Goal: Task Accomplishment & Management: Manage account settings

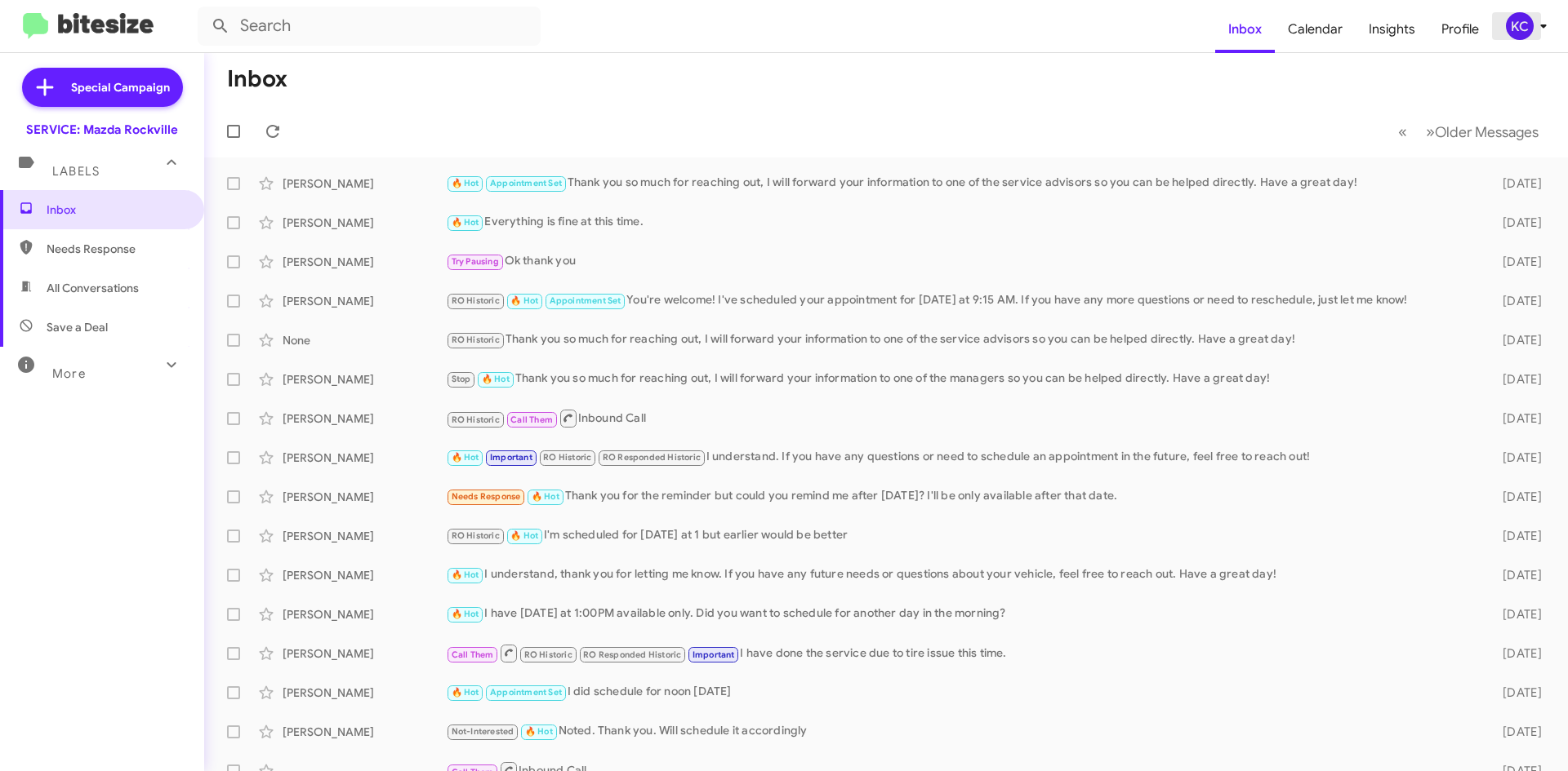
click at [1533, 36] on span "KC" at bounding box center [1529, 26] width 49 height 28
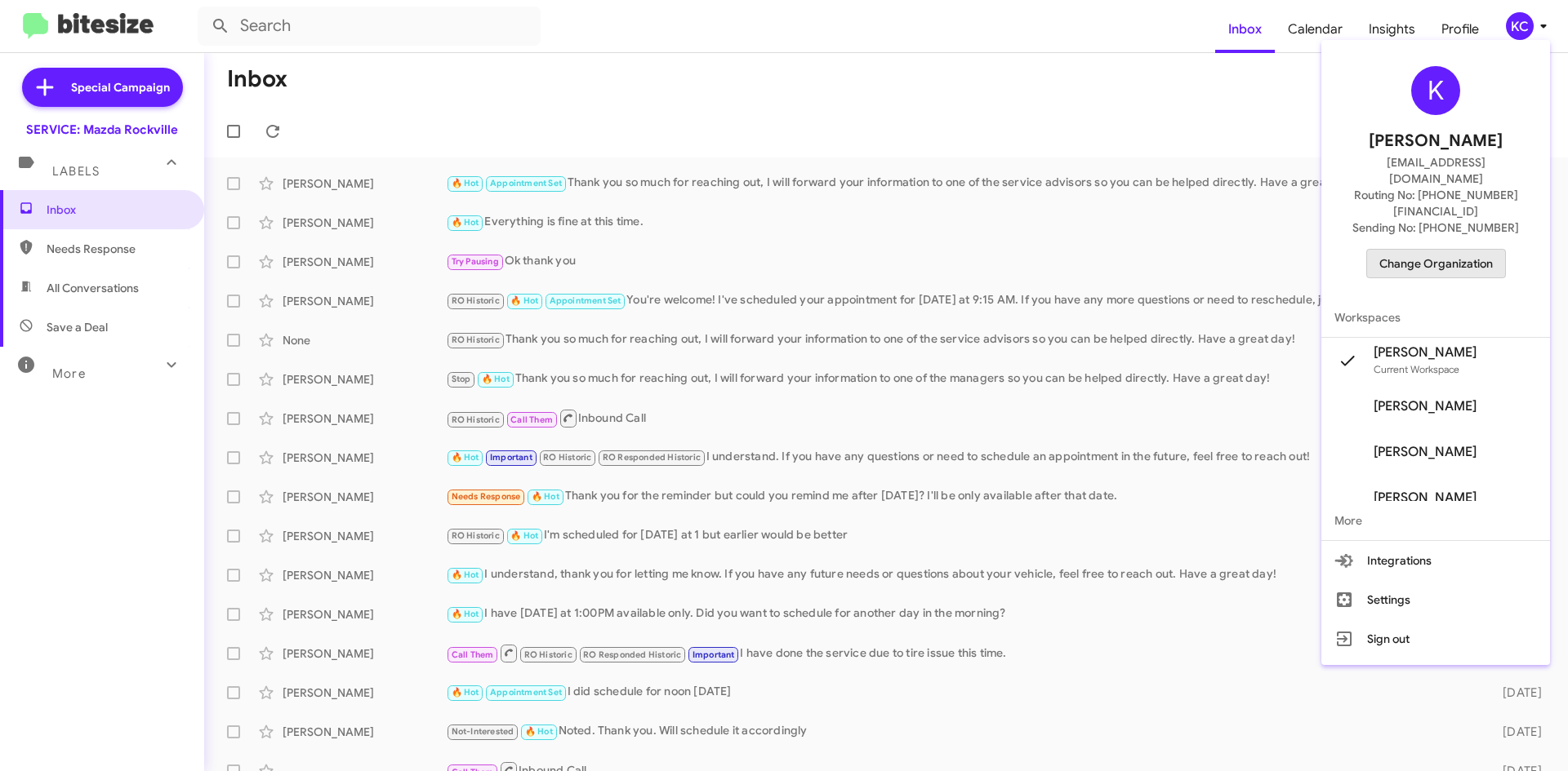
click at [1489, 250] on span "Change Organization" at bounding box center [1436, 264] width 114 height 28
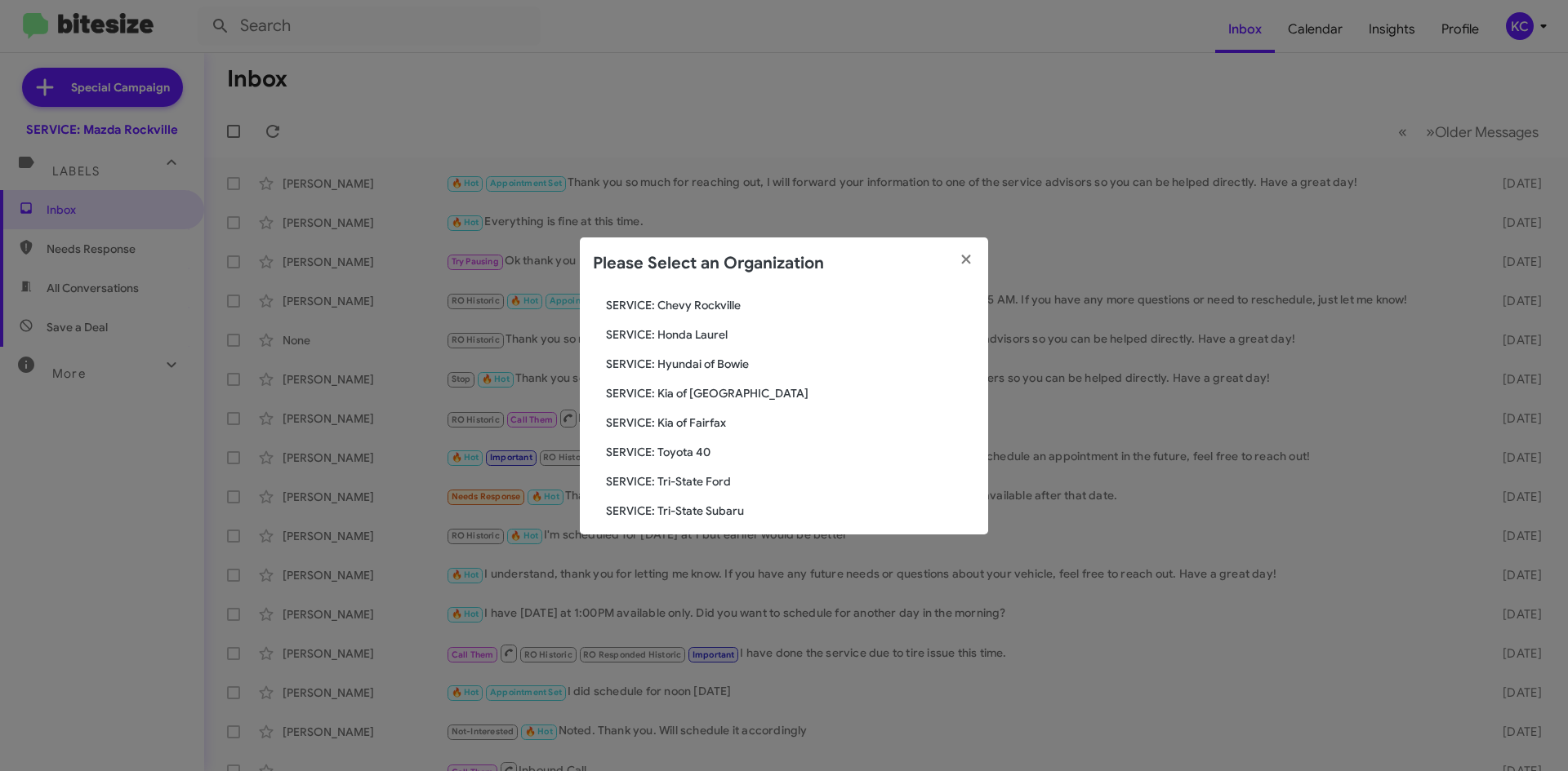
scroll to position [245, 0]
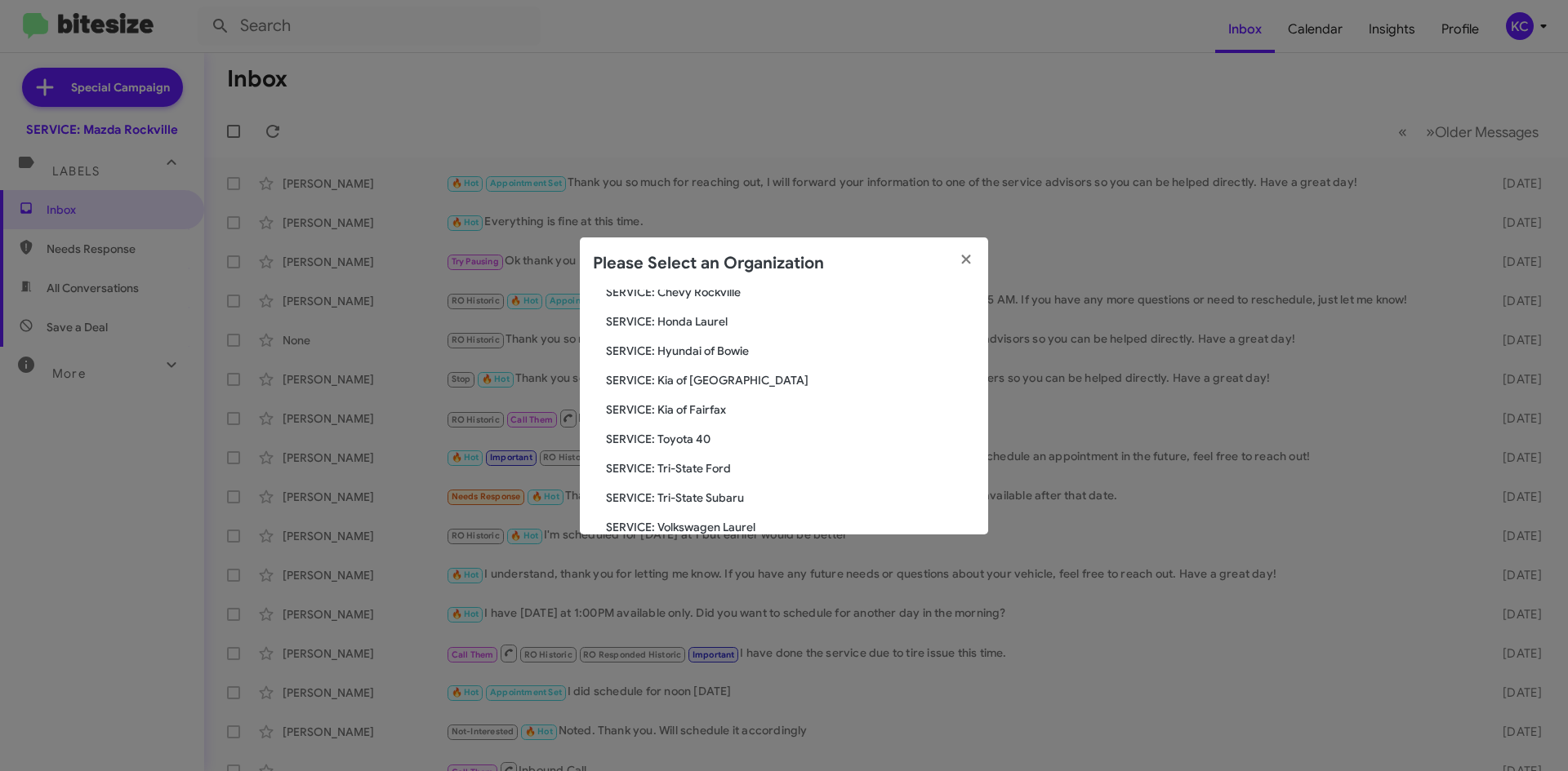
click at [725, 354] on span "SERVICE: Hyundai of Bowie" at bounding box center [790, 350] width 369 height 17
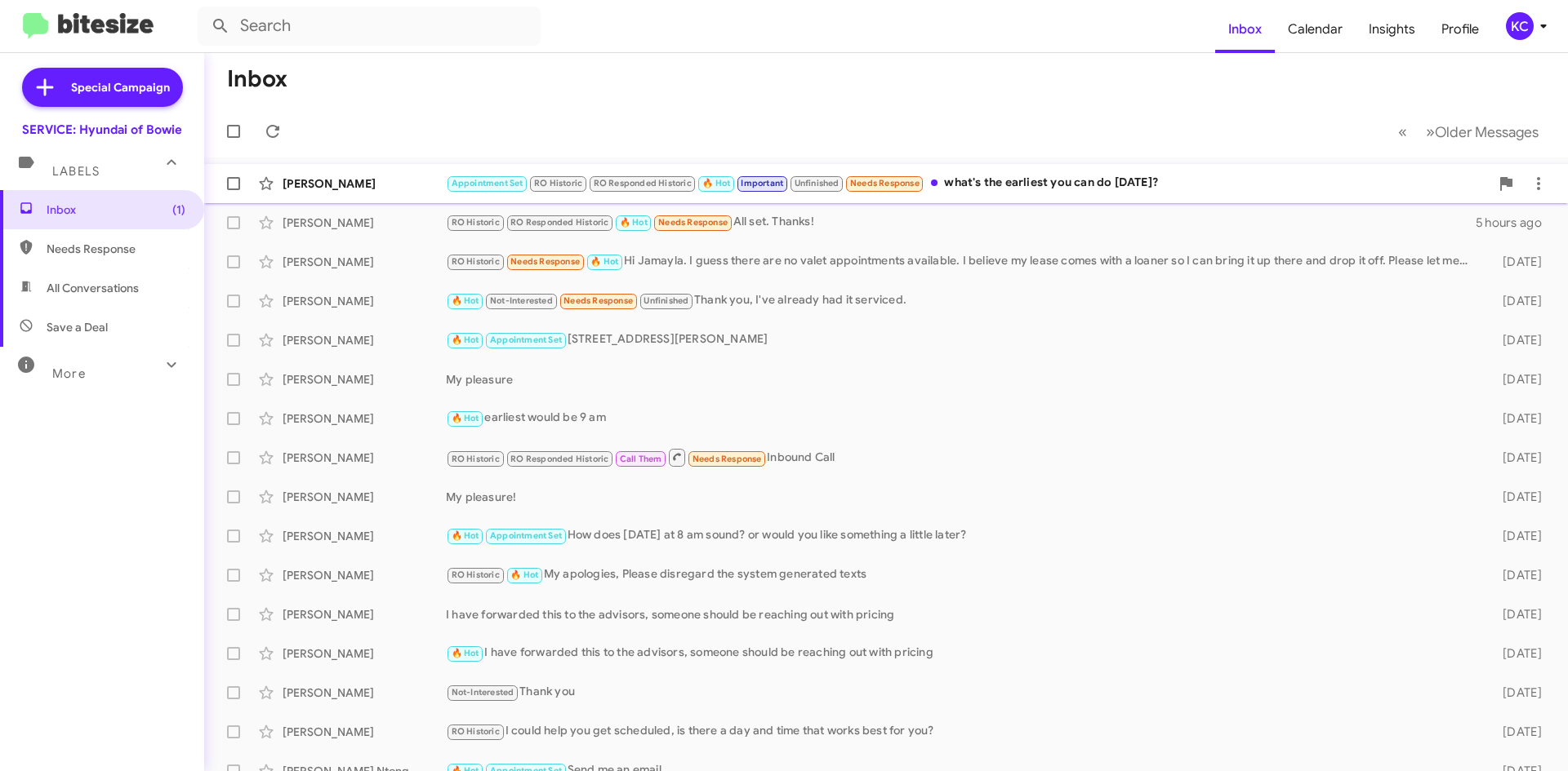
click at [407, 186] on div "Elijah Jones" at bounding box center [364, 183] width 164 height 17
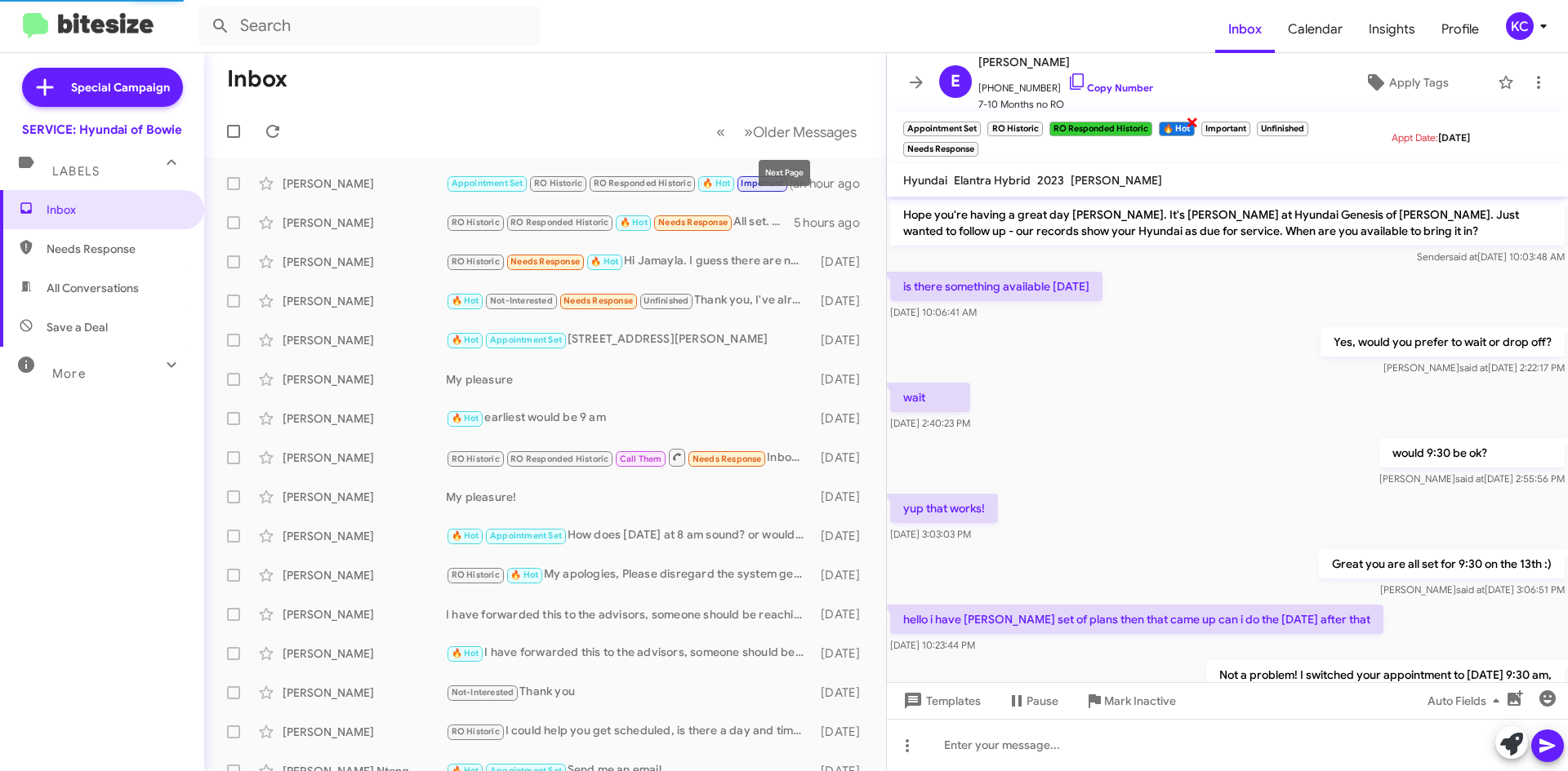
scroll to position [619, 0]
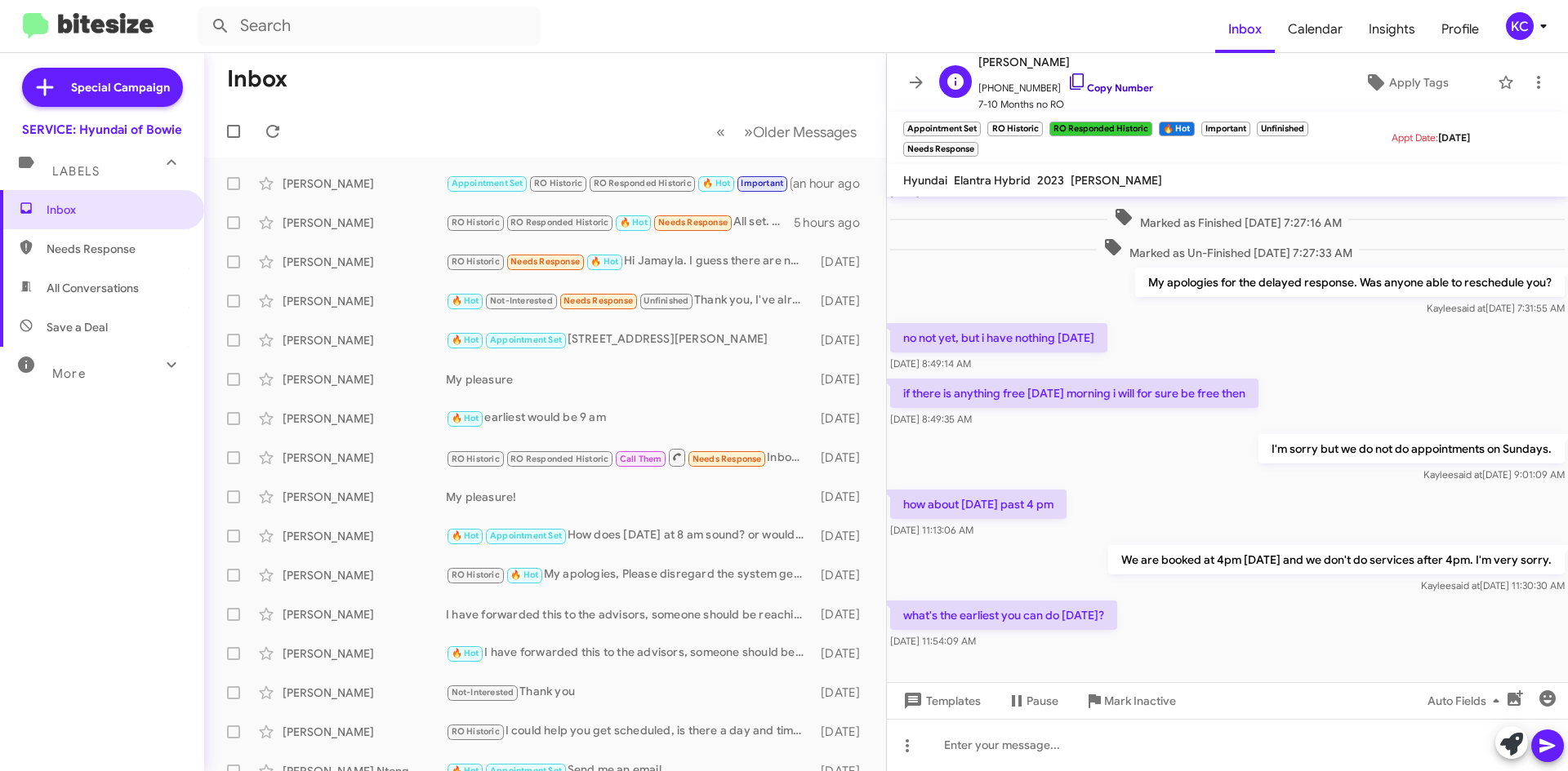
click at [1067, 85] on icon at bounding box center [1077, 82] width 19 height 19
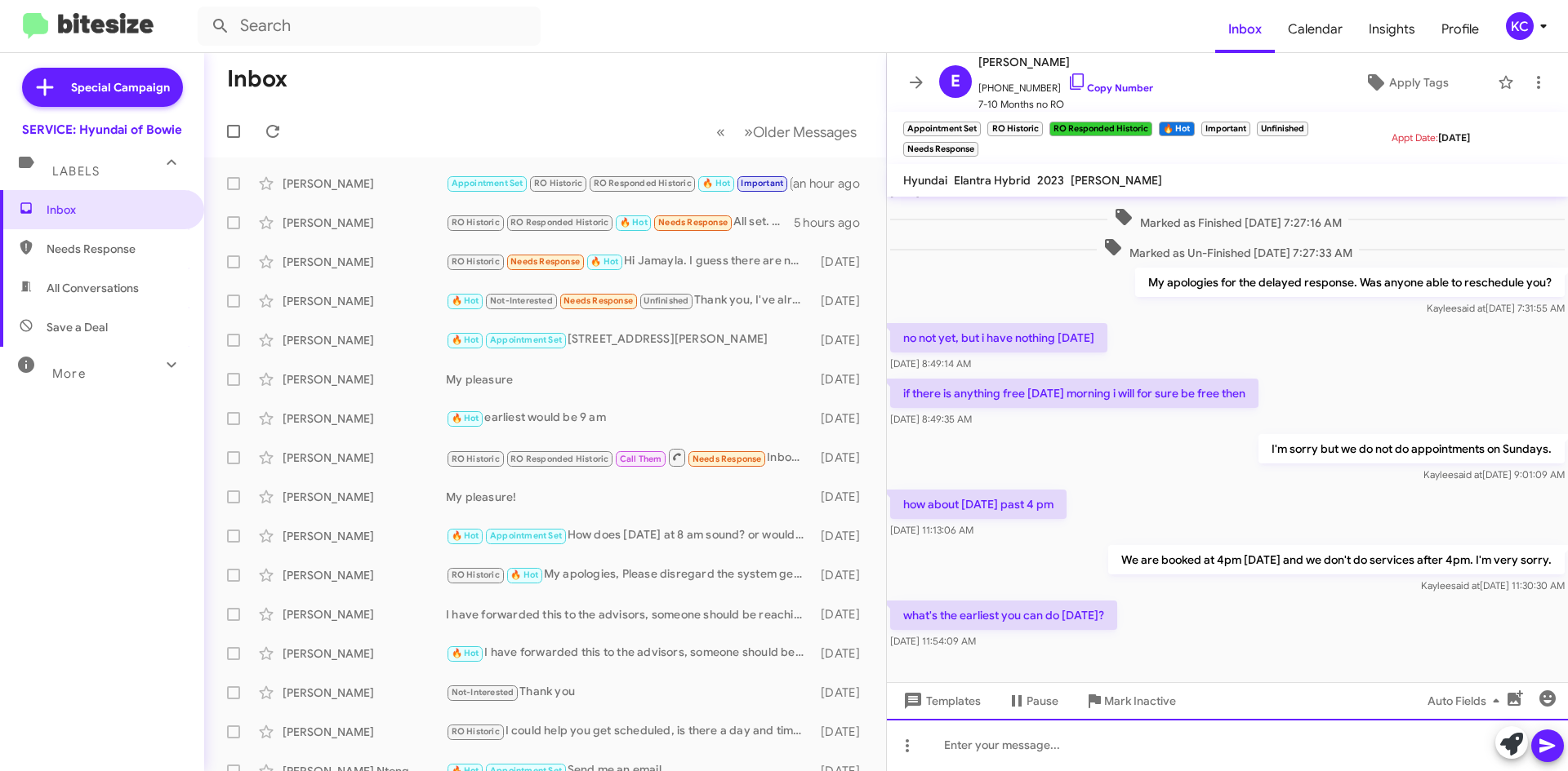
click at [1056, 756] on div at bounding box center [1226, 746] width 681 height 53
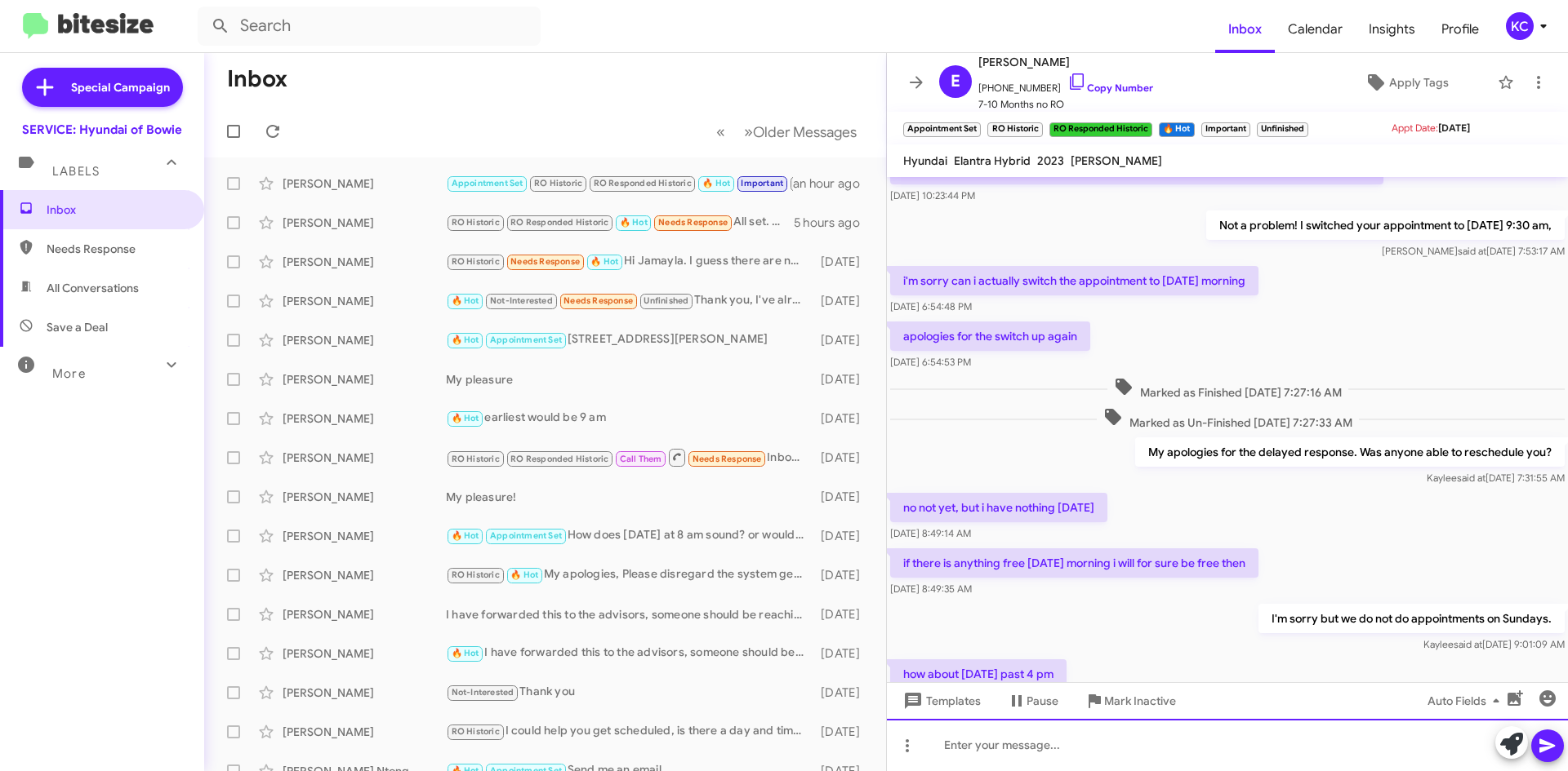
scroll to position [1808, 0]
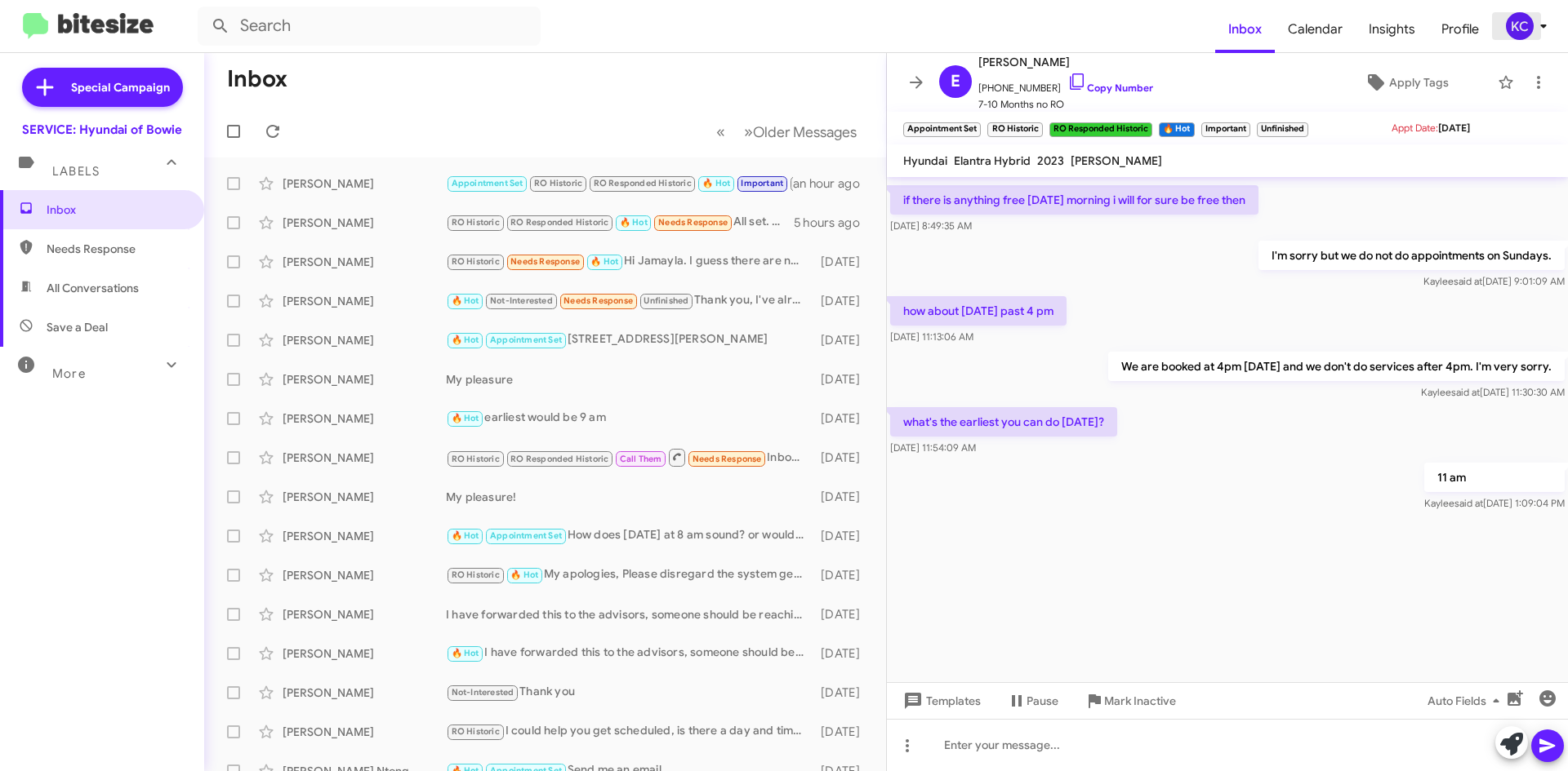
click at [1518, 27] on div "KC" at bounding box center [1519, 26] width 28 height 28
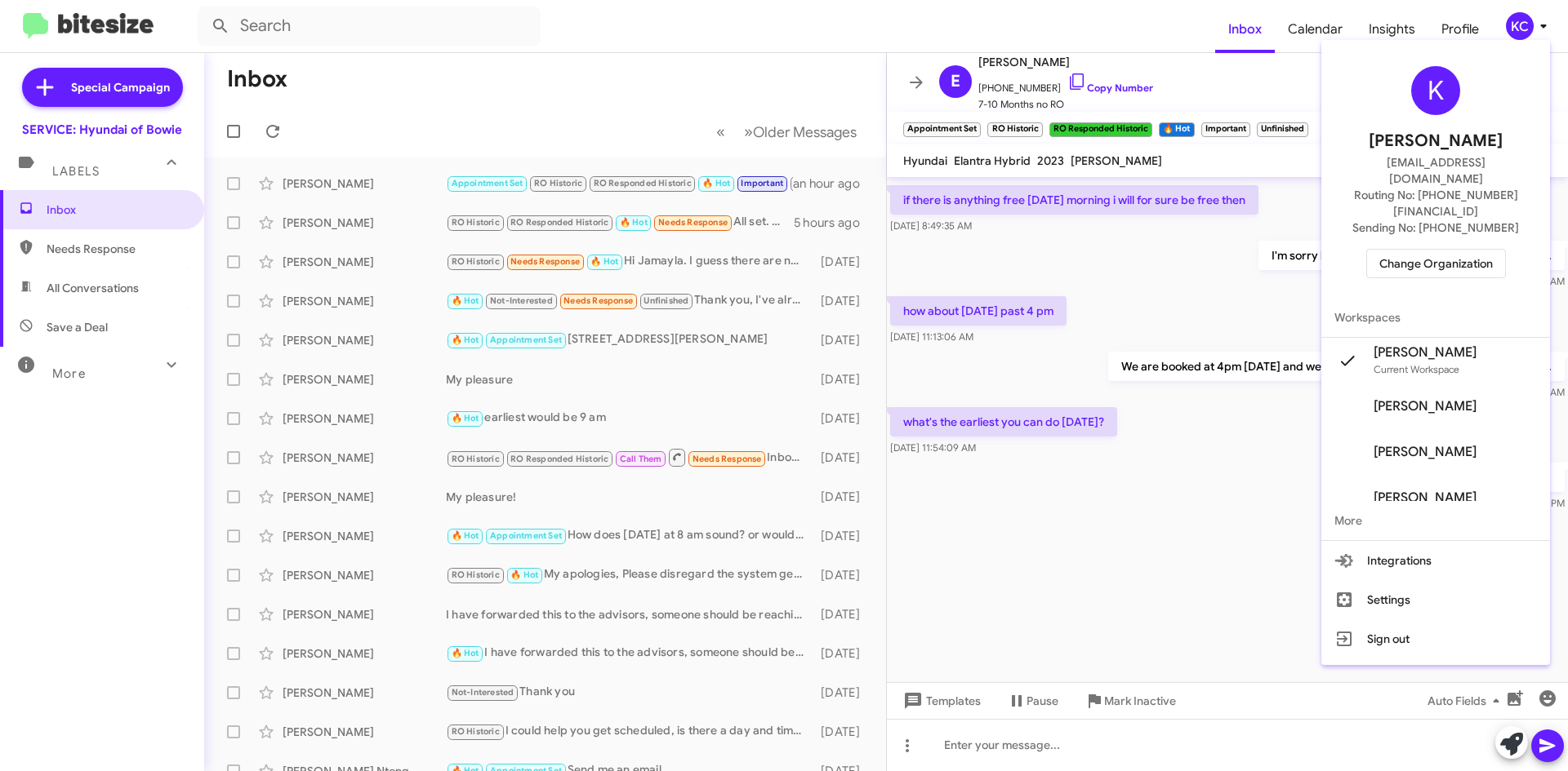
click at [1417, 250] on span "Change Organization" at bounding box center [1436, 264] width 114 height 28
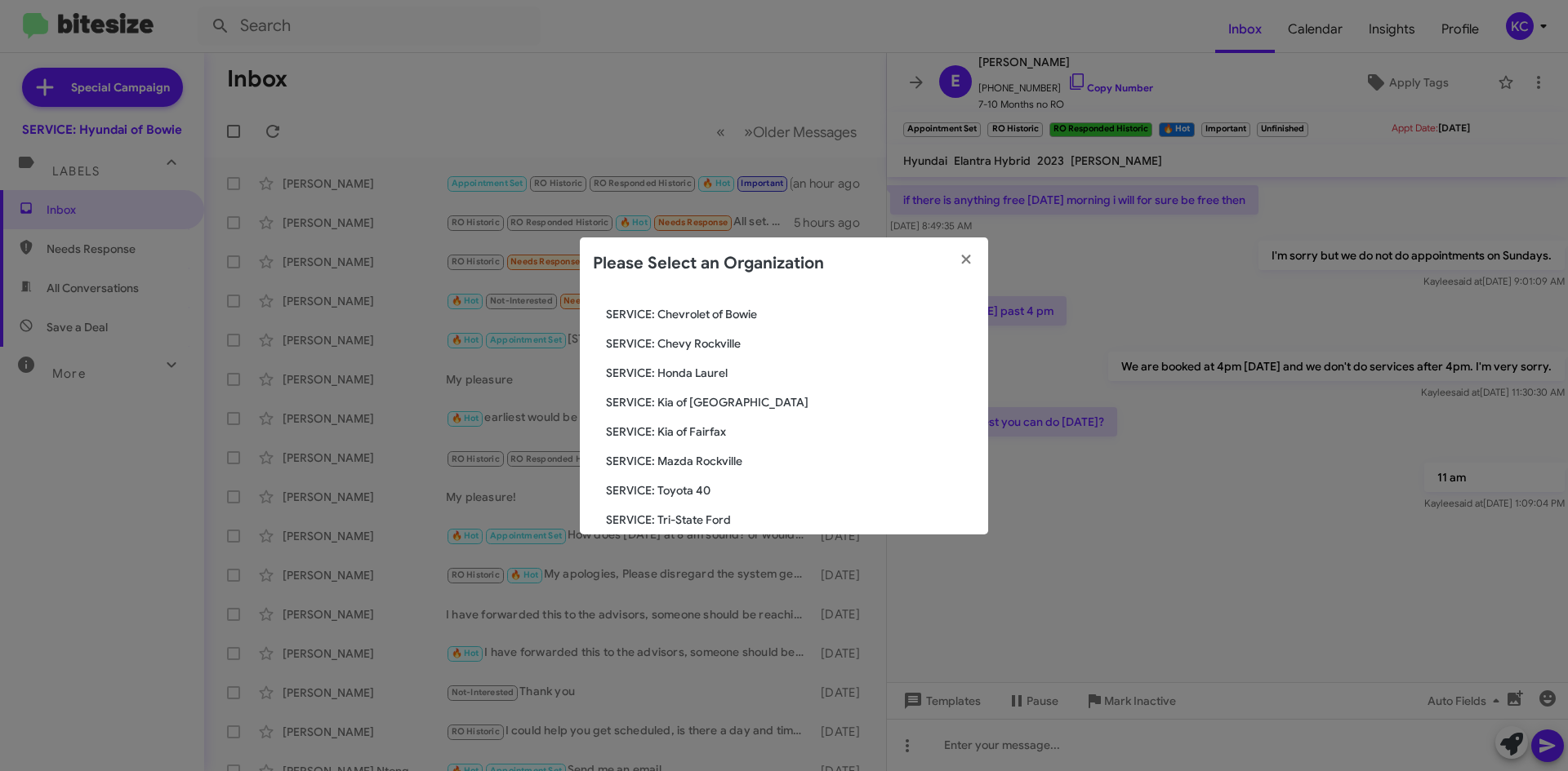
scroll to position [220, 0]
click at [716, 404] on span "SERVICE: Kia of Fairfax" at bounding box center [790, 405] width 369 height 17
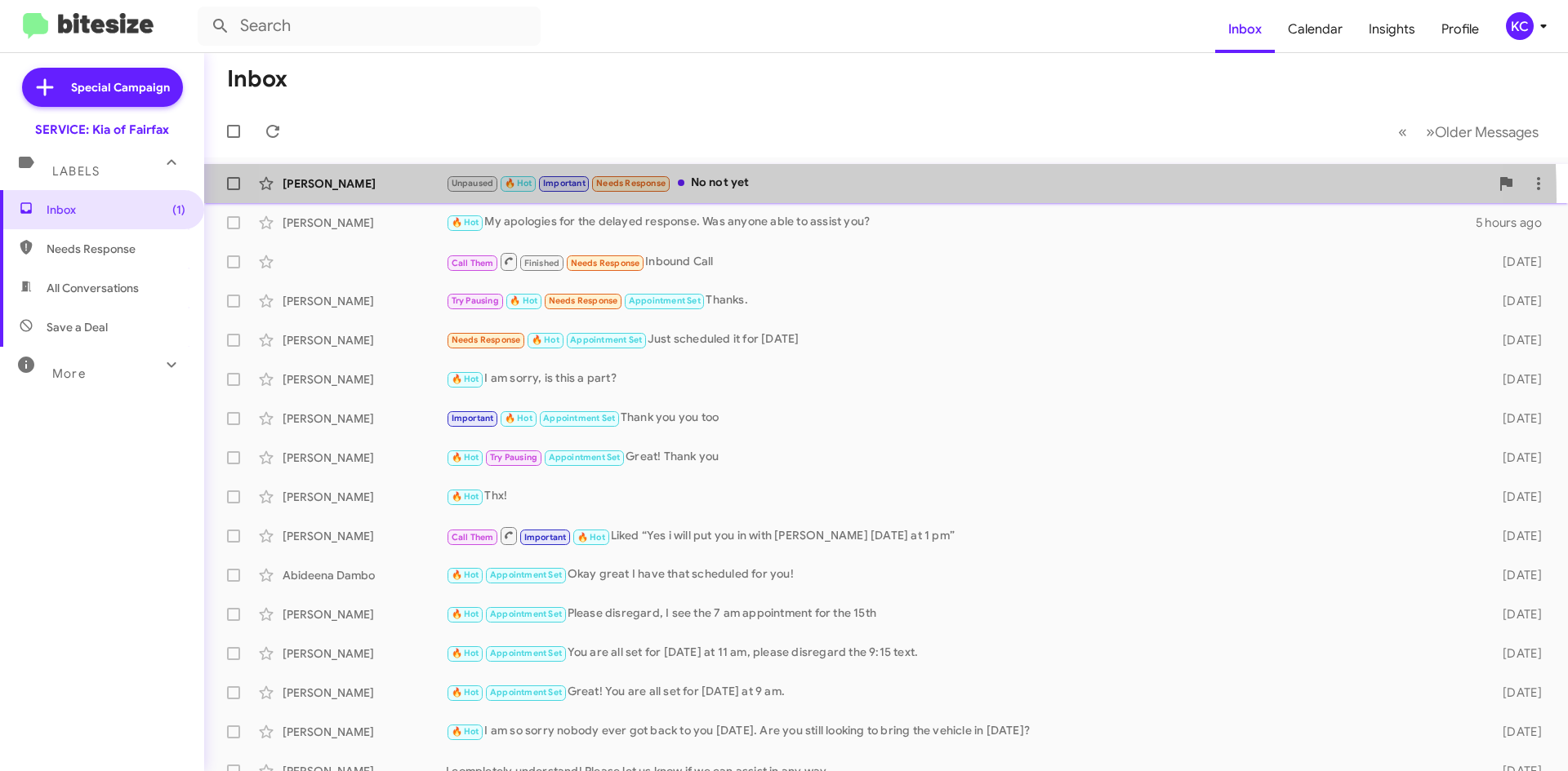
click at [803, 200] on div "[PERSON_NAME] Unpaused 🔥 Hot Important Needs Response No not yet an hour ago" at bounding box center [885, 184] width 1337 height 33
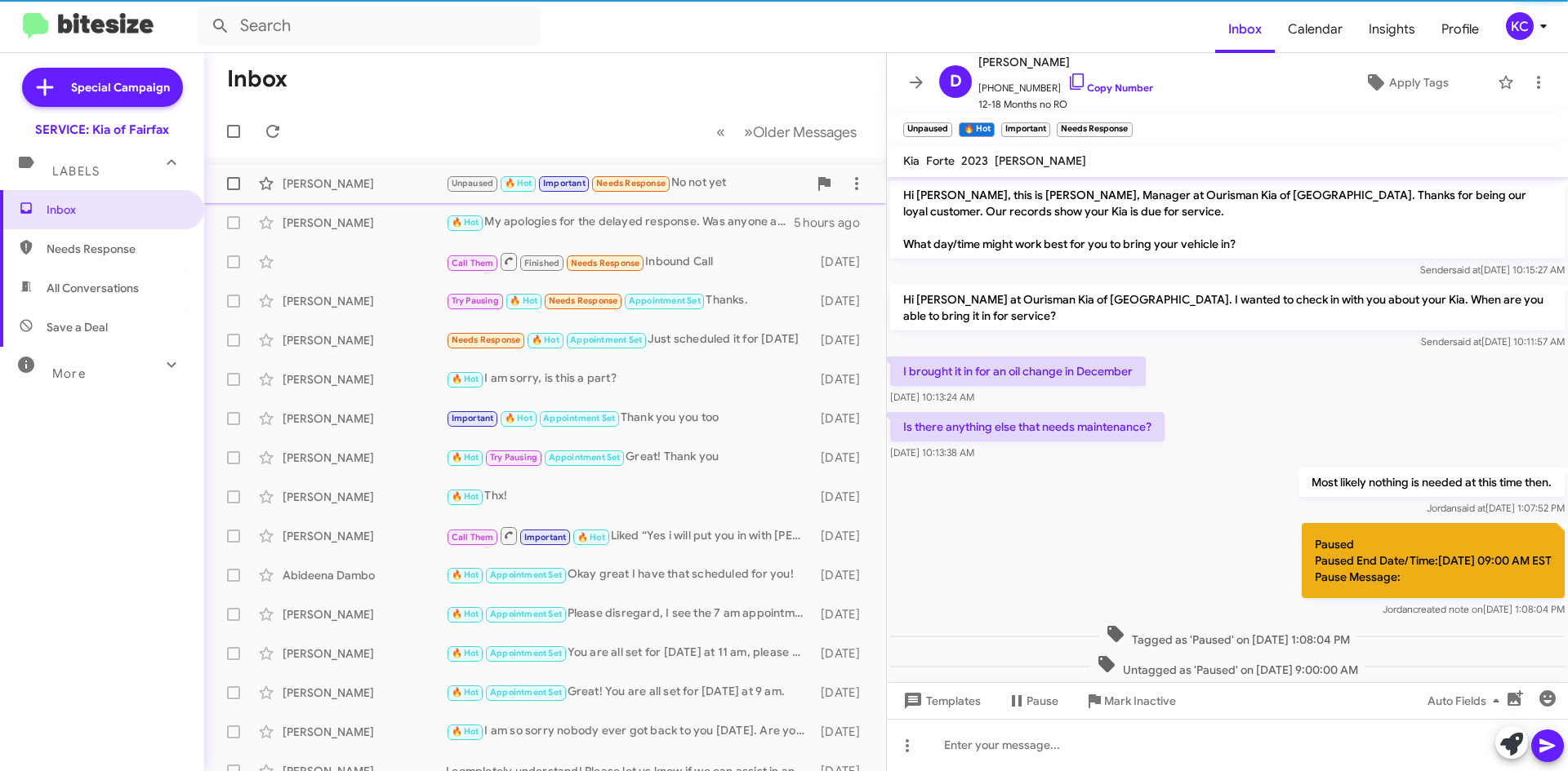
scroll to position [704, 0]
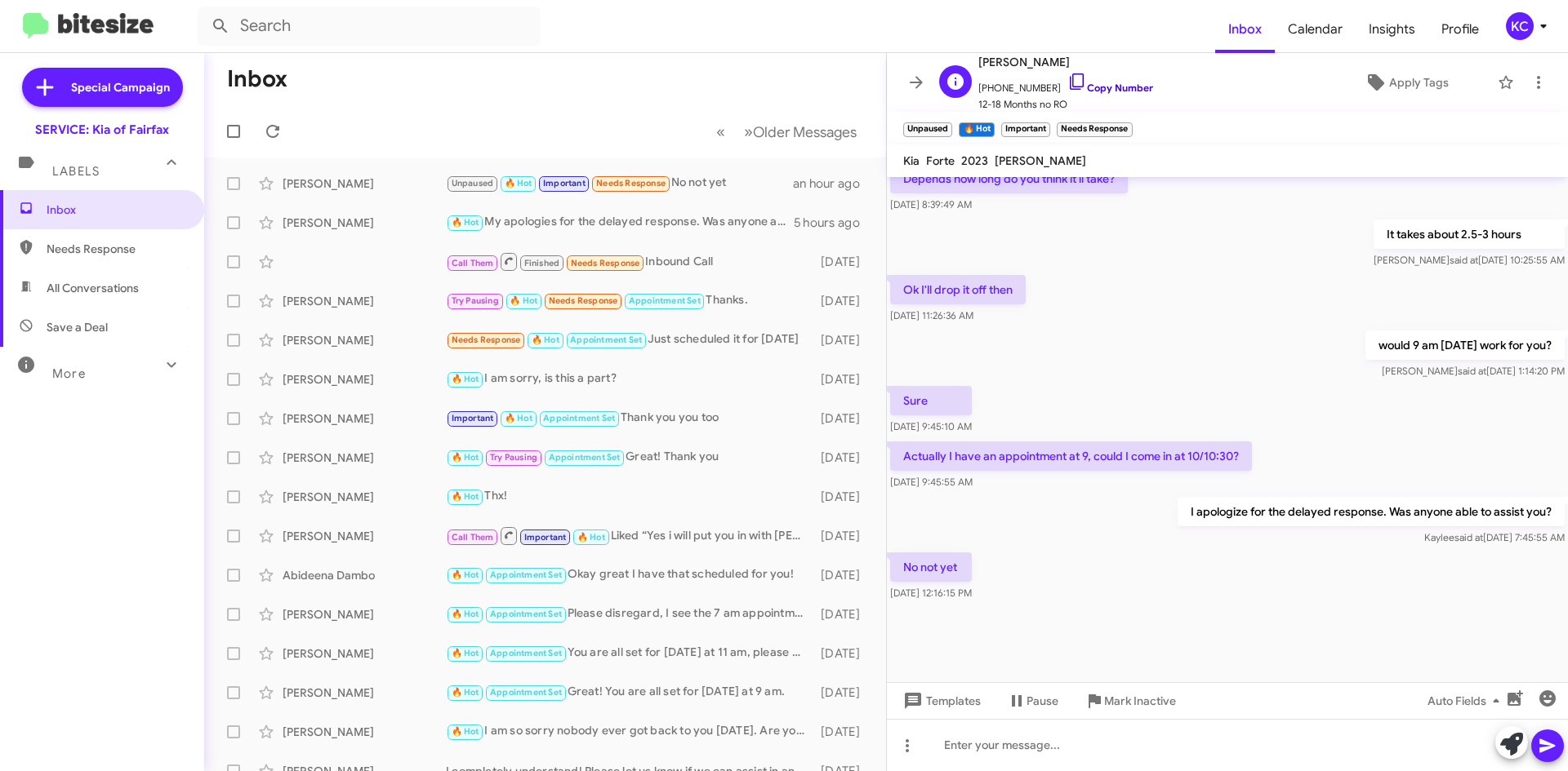
click at [1107, 84] on link "Copy Number" at bounding box center [1110, 88] width 86 height 13
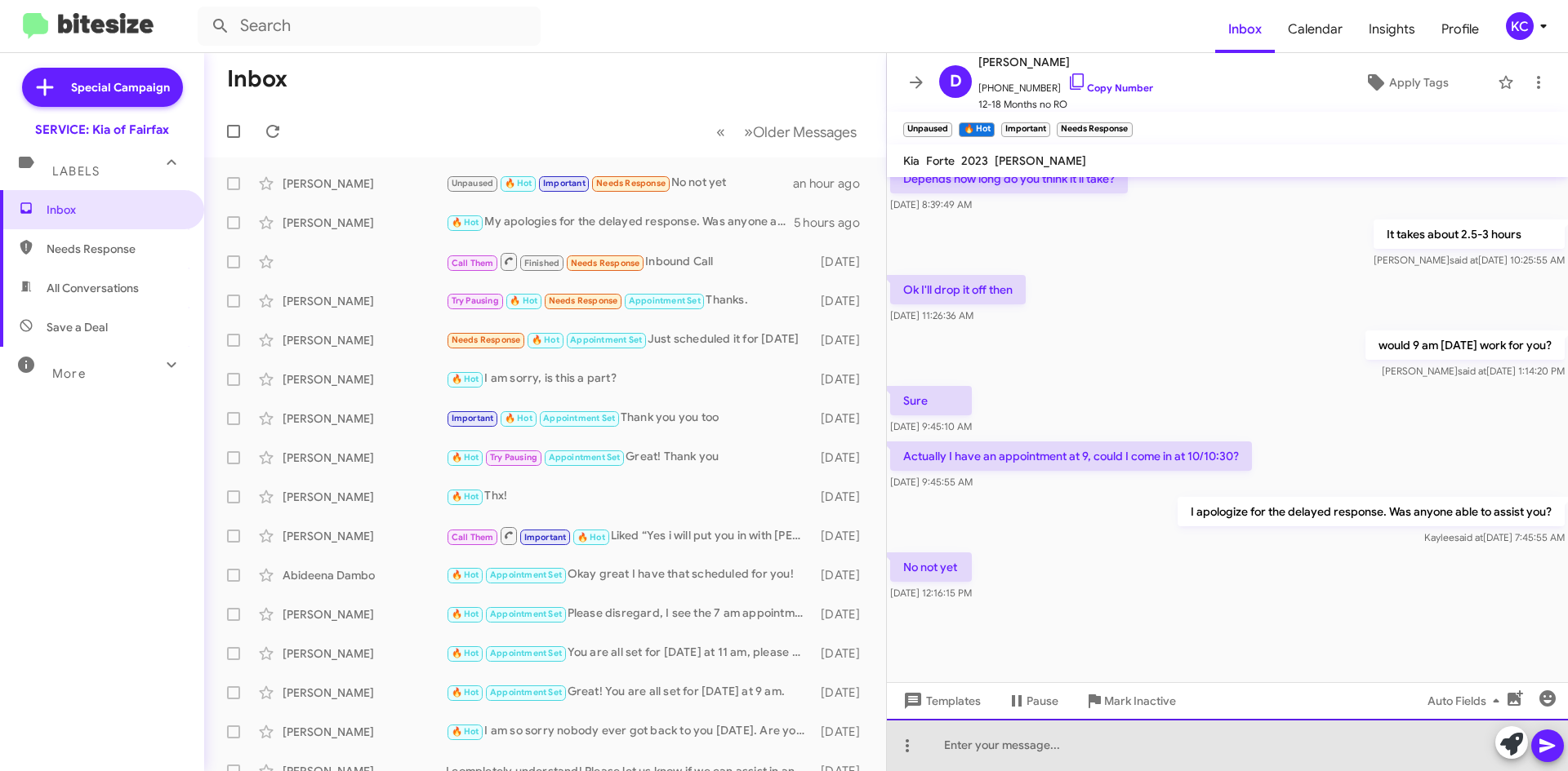
click at [957, 760] on div at bounding box center [1226, 746] width 681 height 53
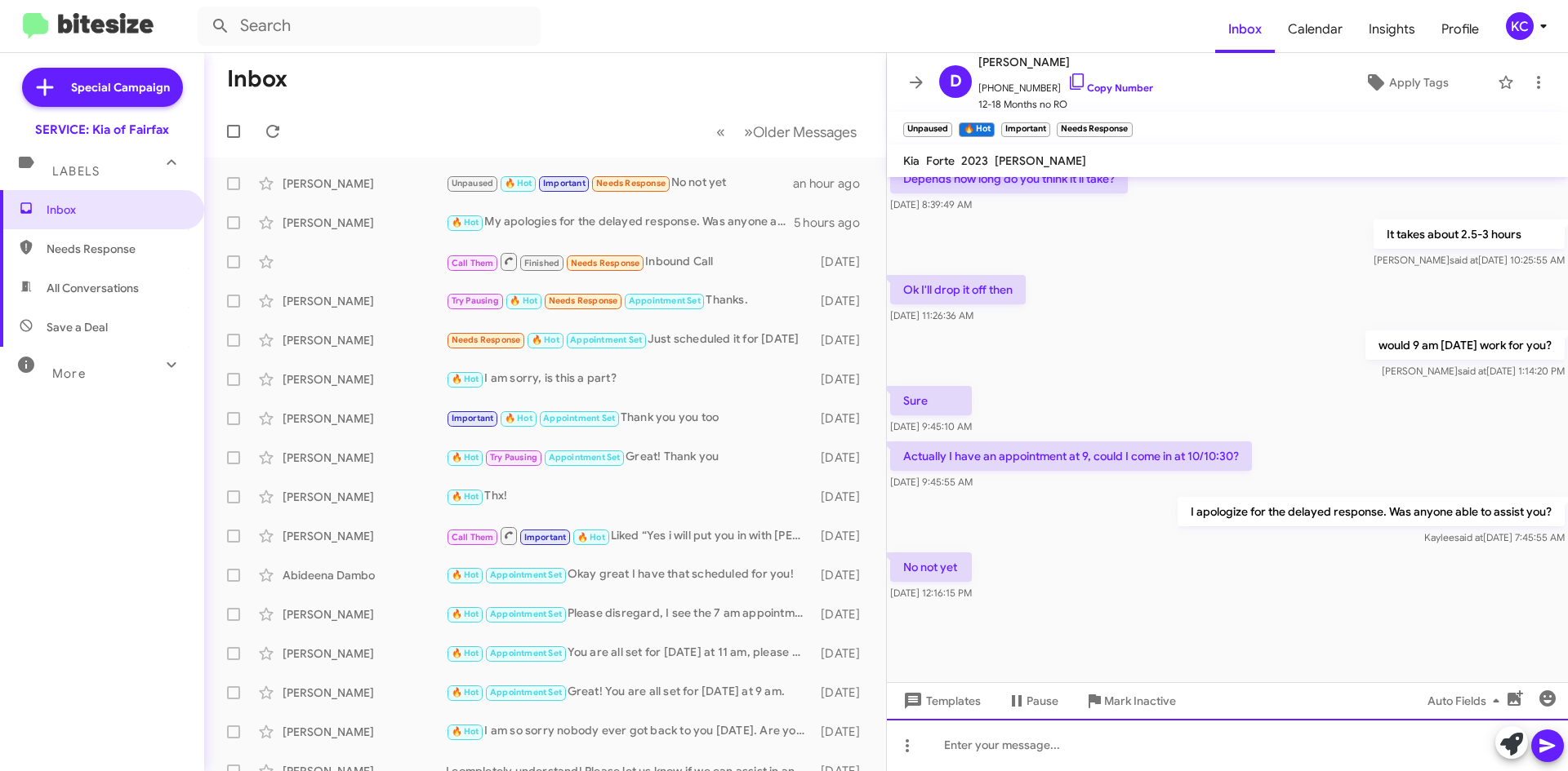
click at [1002, 751] on div at bounding box center [1226, 746] width 681 height 53
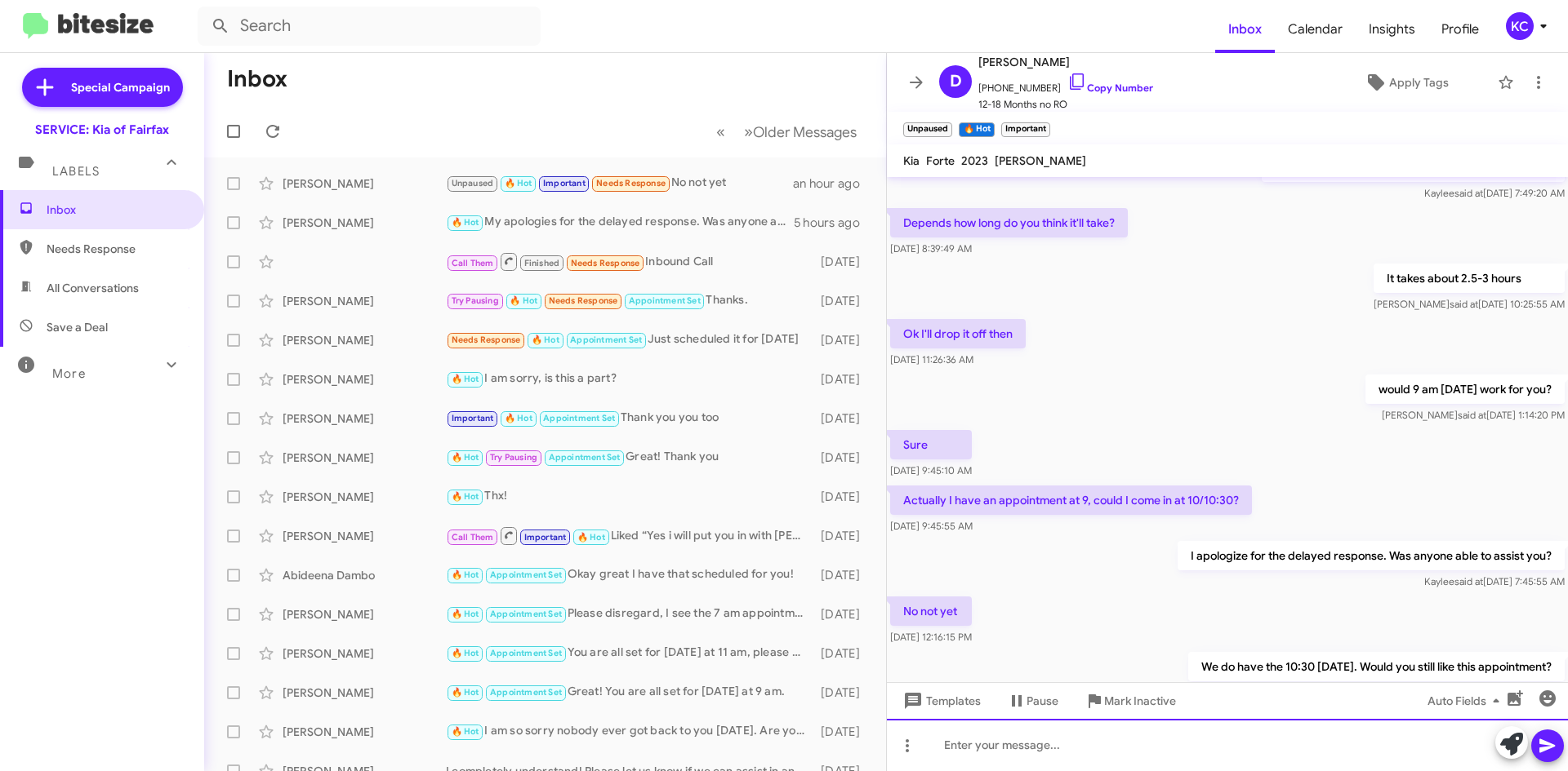
scroll to position [763, 0]
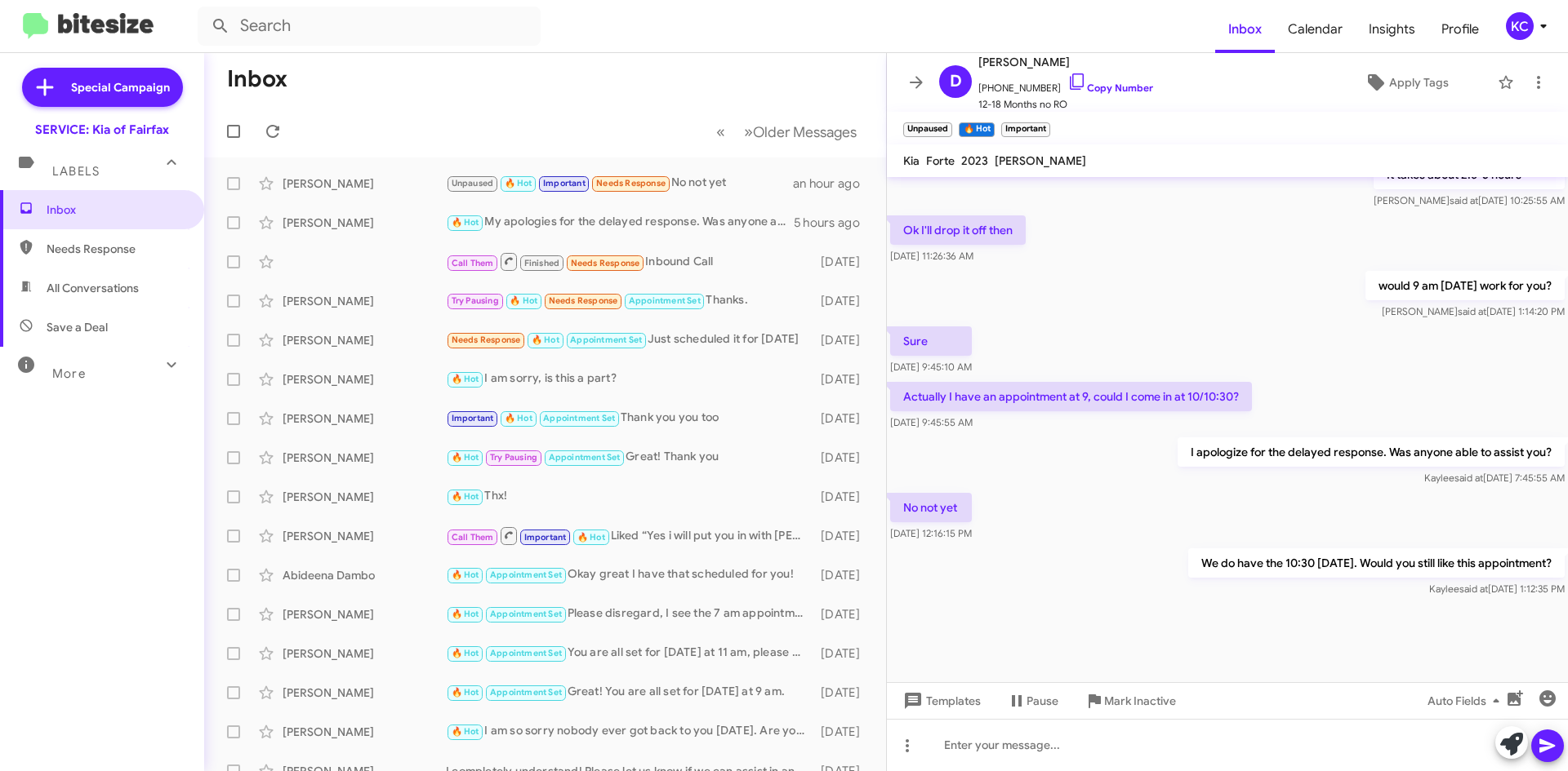
click at [1534, 31] on icon at bounding box center [1544, 26] width 19 height 19
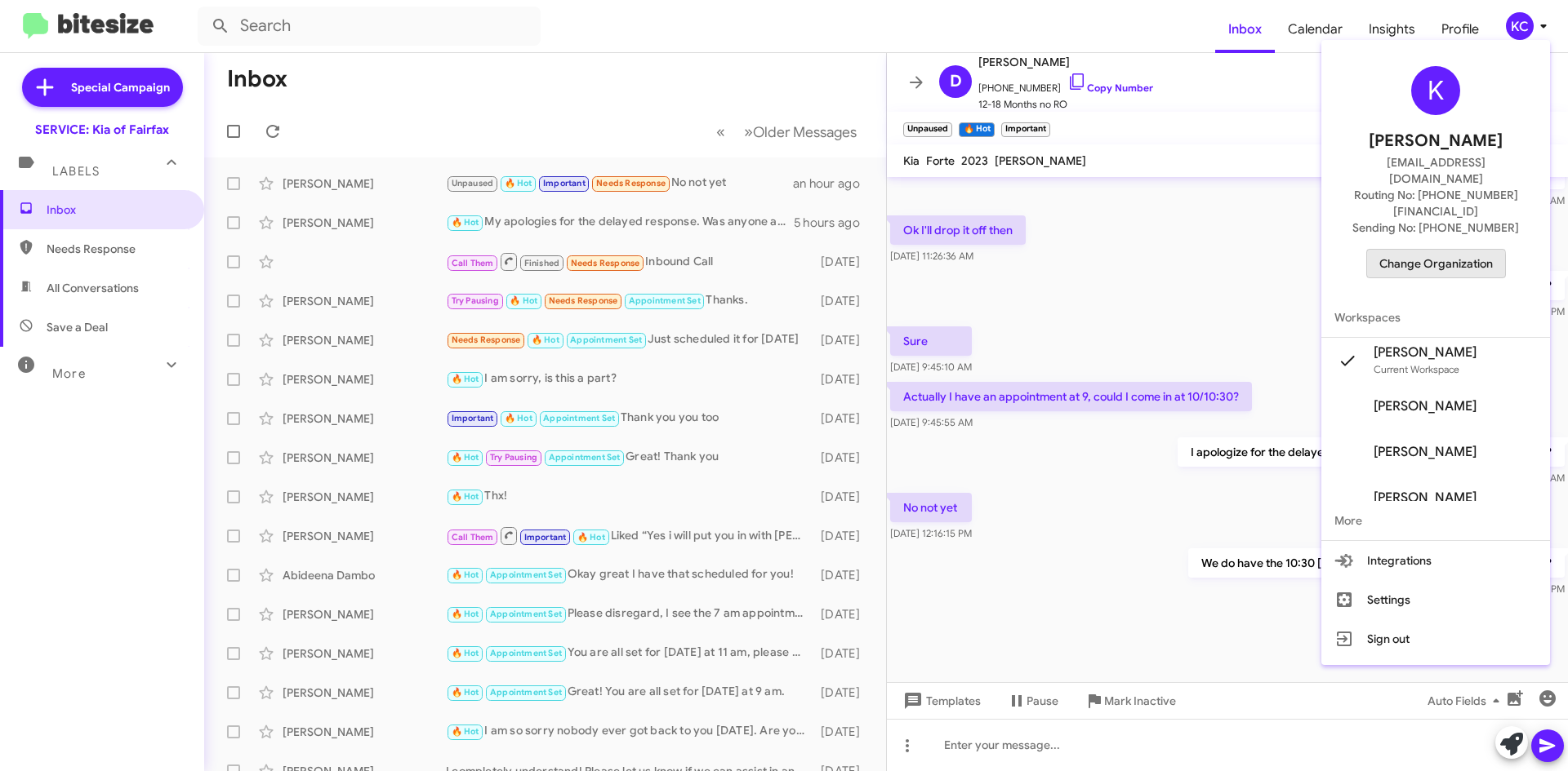
click at [1430, 250] on span "Change Organization" at bounding box center [1436, 264] width 114 height 28
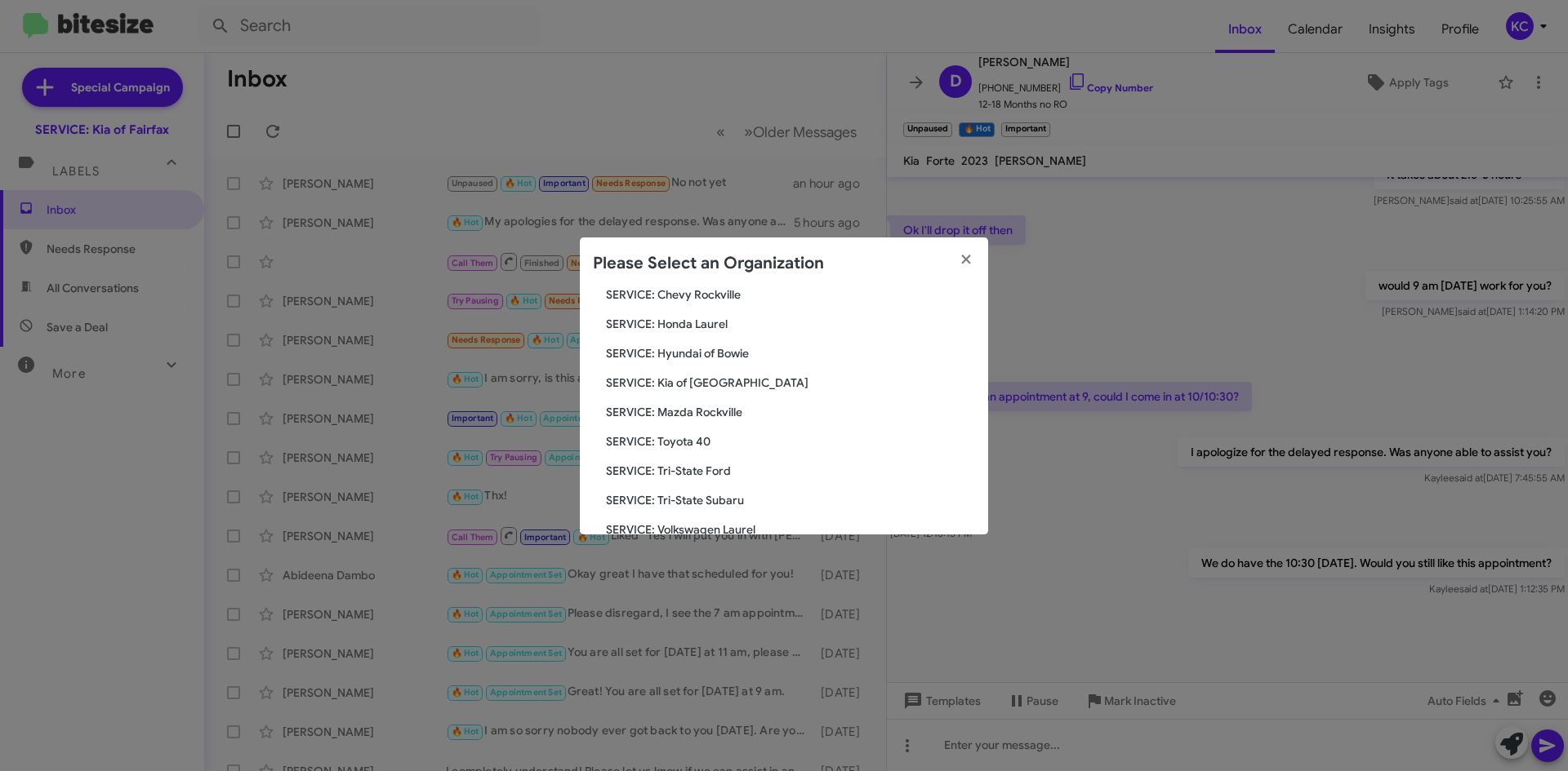
scroll to position [245, 0]
click at [711, 356] on span "SERVICE: Hyundai of Bowie" at bounding box center [790, 350] width 369 height 17
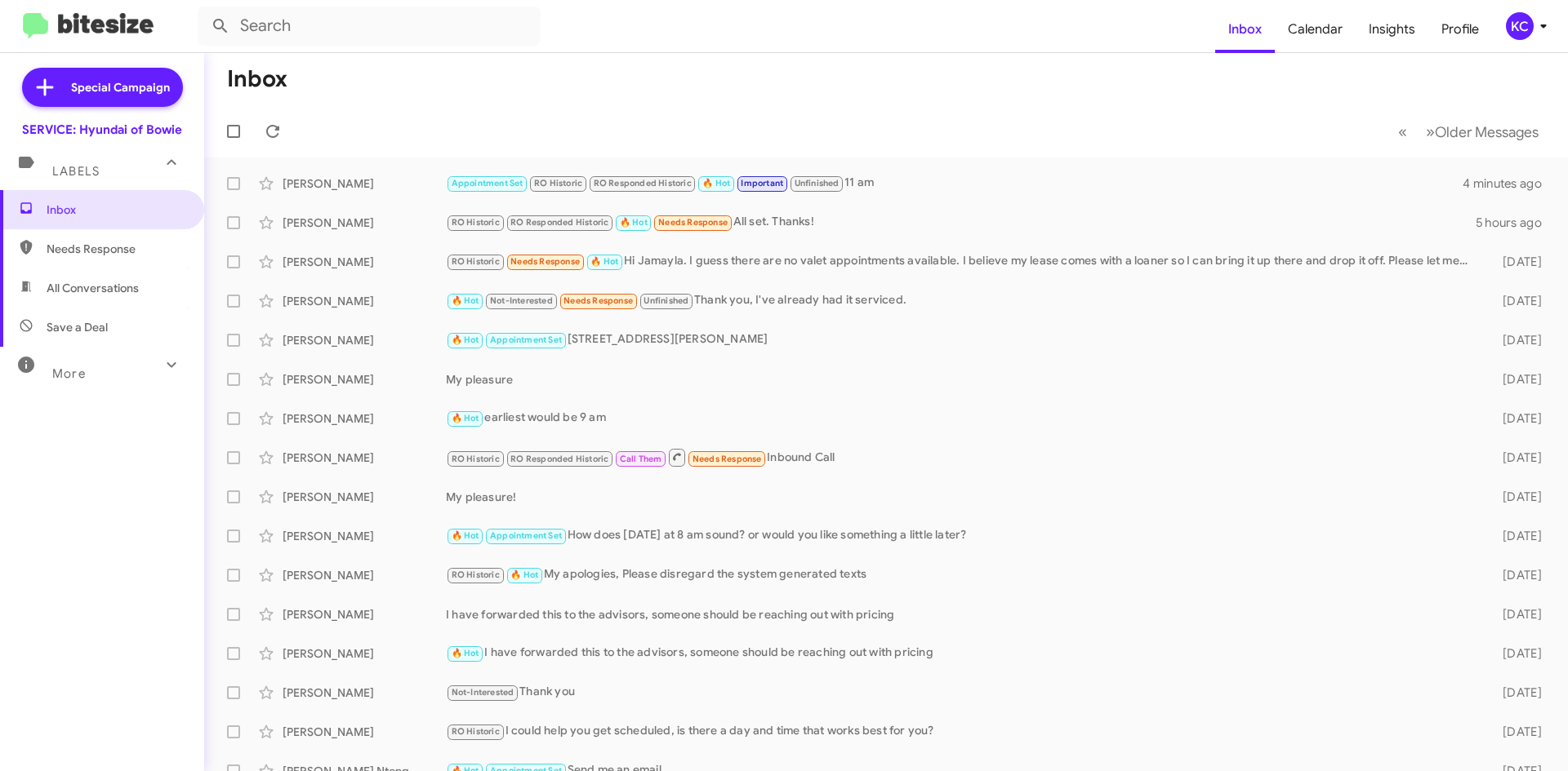
click at [1523, 26] on div "KC" at bounding box center [1519, 26] width 28 height 28
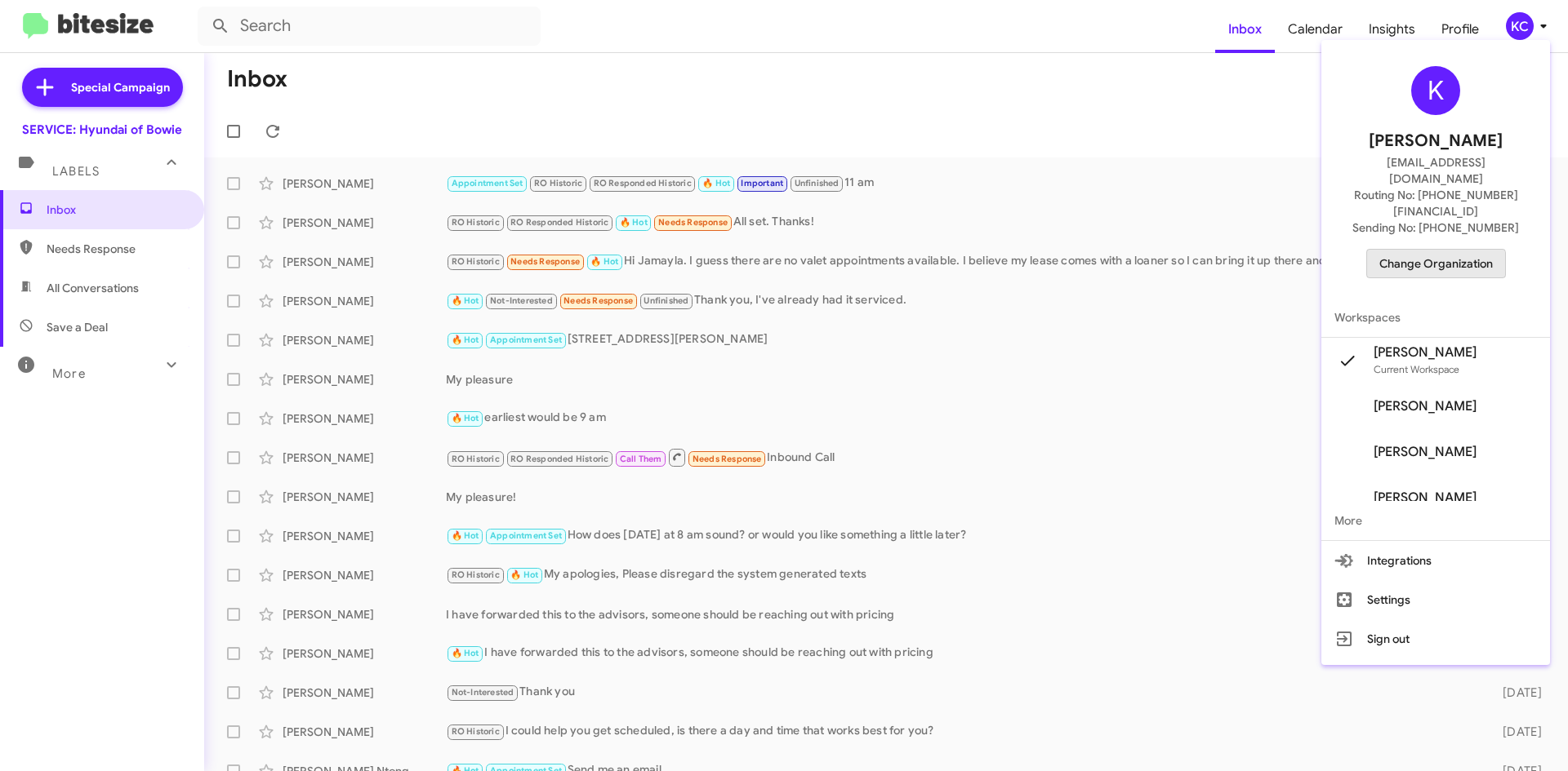
click at [1424, 250] on span "Change Organization" at bounding box center [1436, 264] width 114 height 28
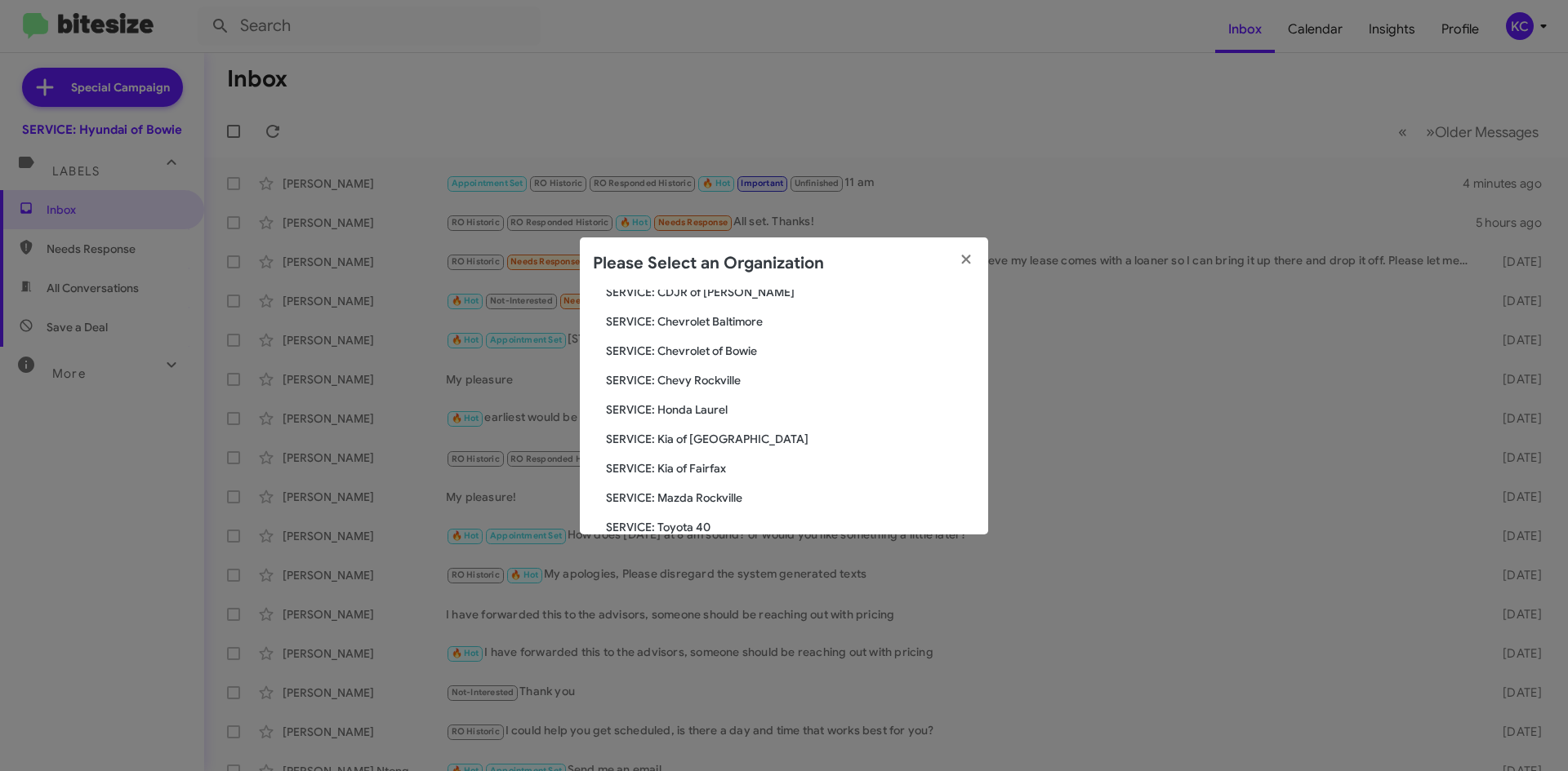
scroll to position [164, 0]
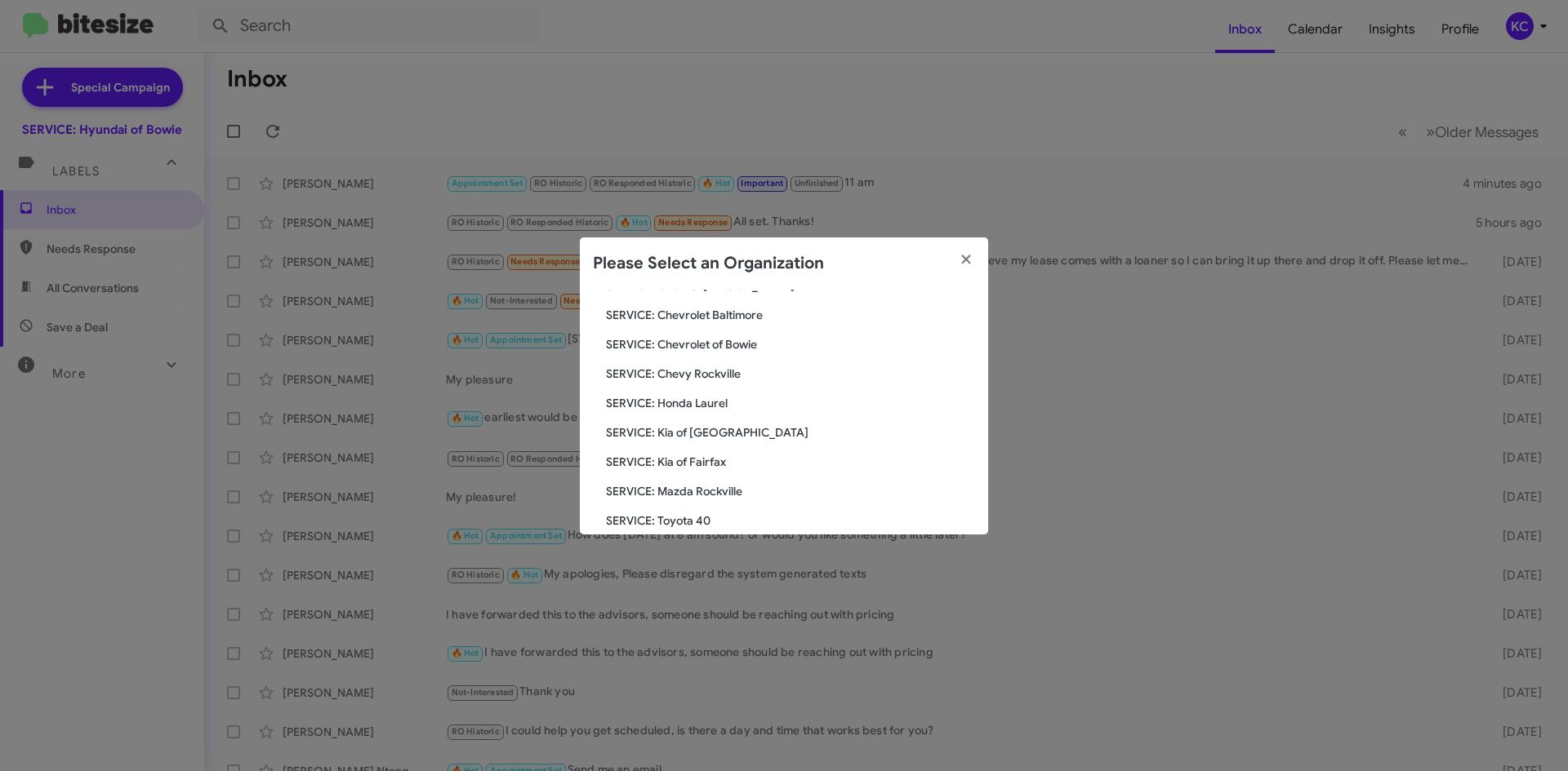
click at [718, 461] on span "SERVICE: Kia of Fairfax" at bounding box center [790, 461] width 369 height 17
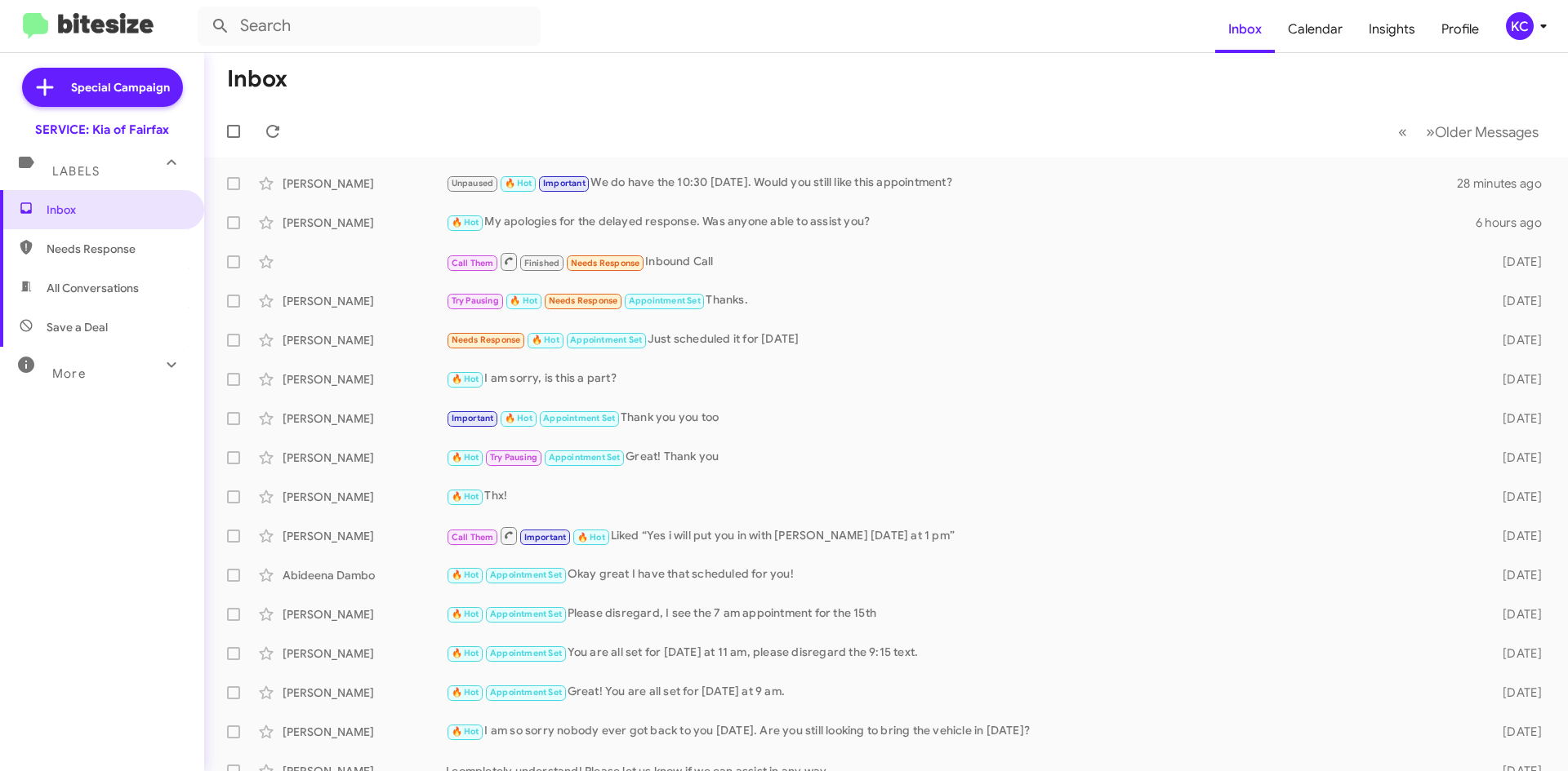
click at [1520, 20] on div "KC" at bounding box center [1519, 26] width 28 height 28
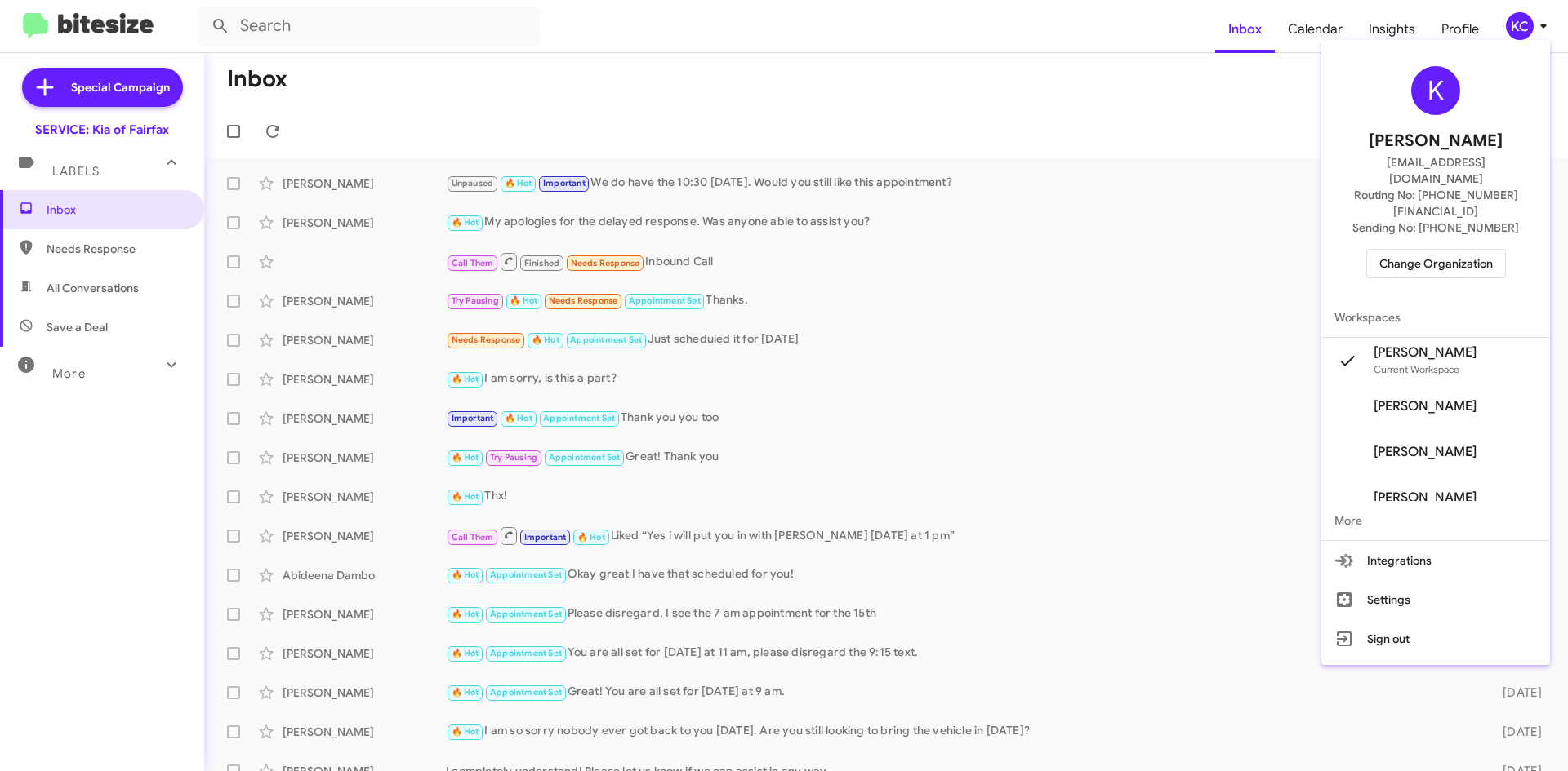
click at [1426, 250] on span "Change Organization" at bounding box center [1436, 264] width 114 height 28
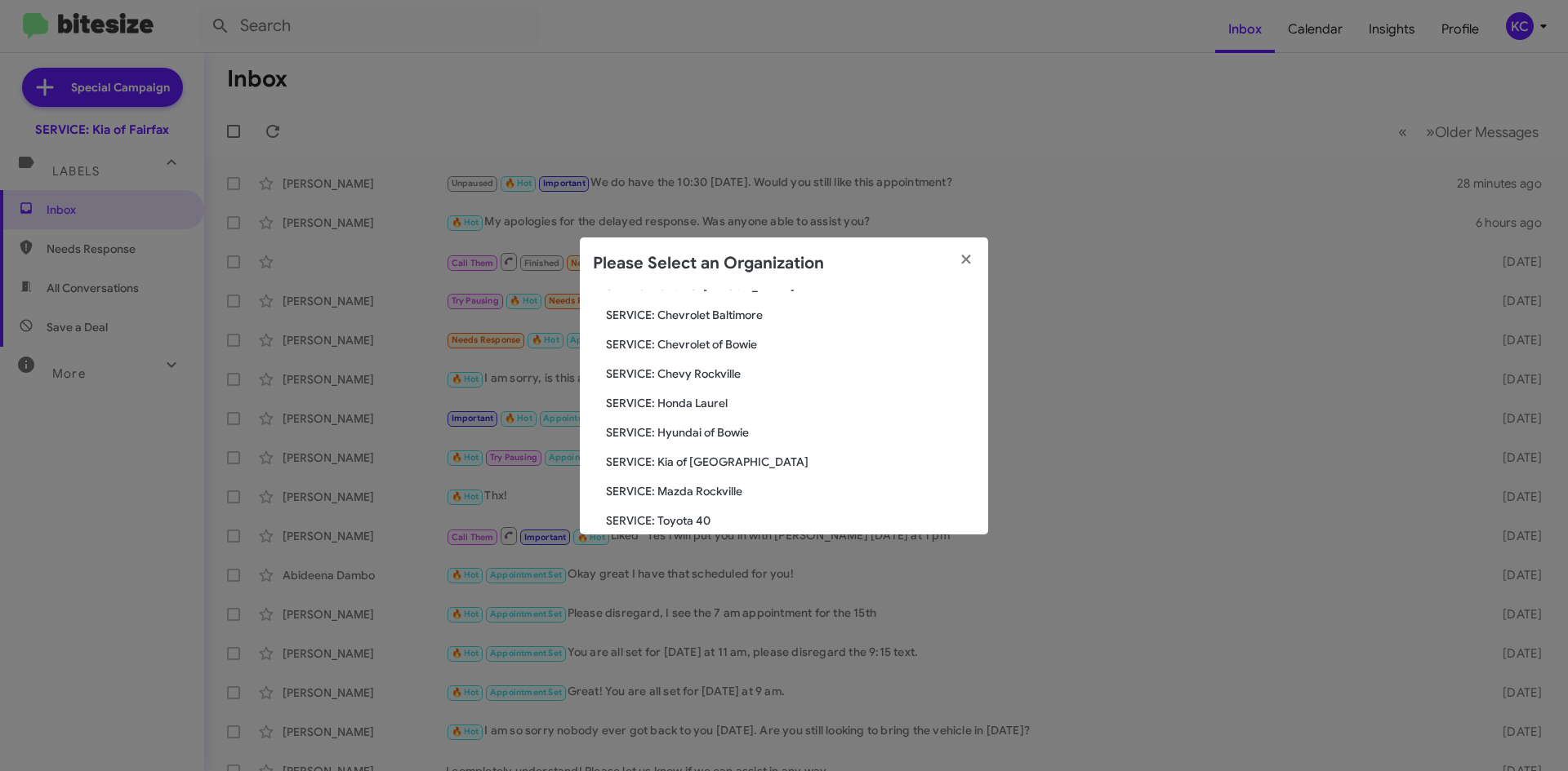
scroll to position [245, 0]
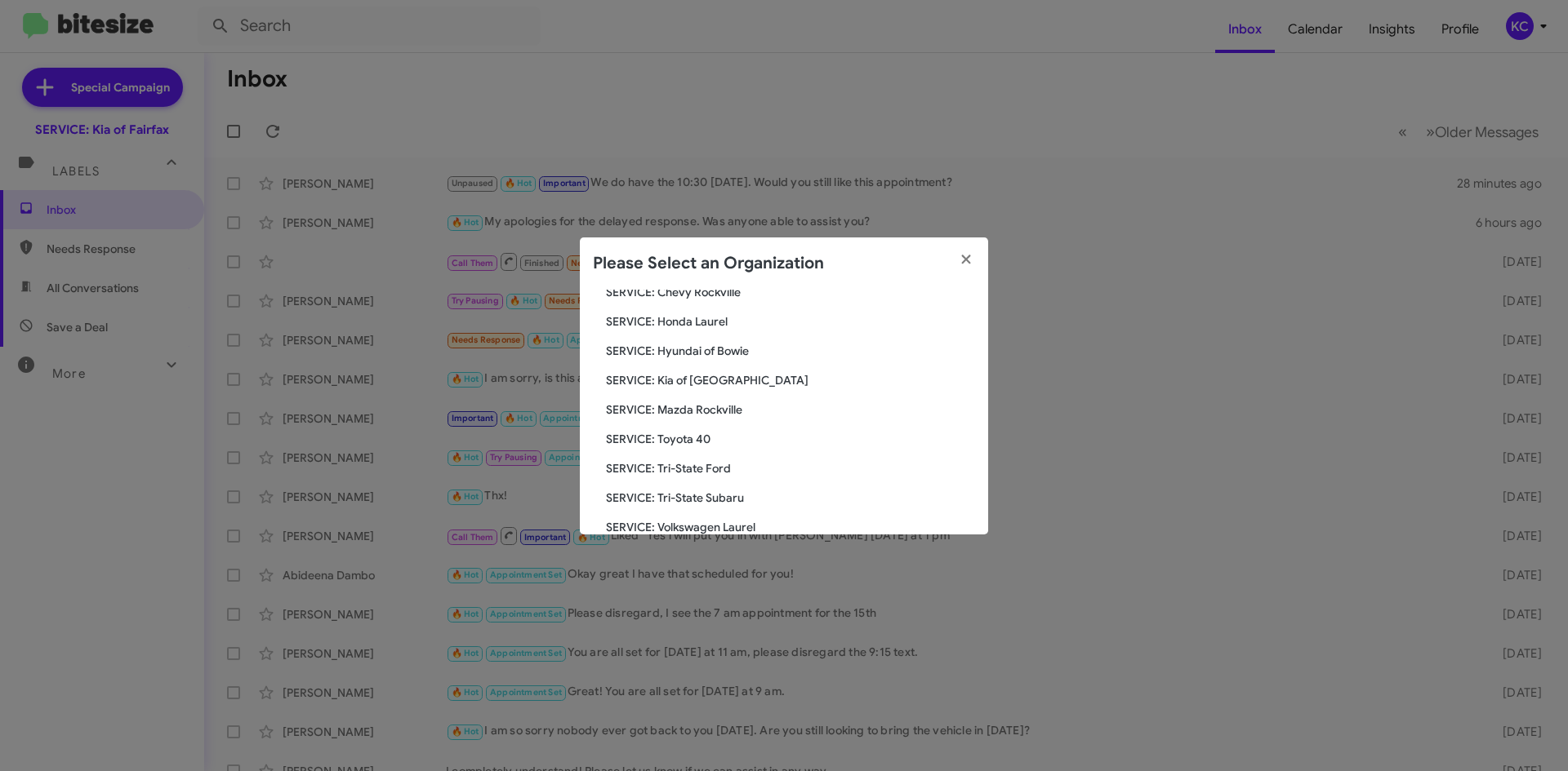
click at [725, 342] on div "Search SERVICE: Kia of Fairfax Current Org SERVICE: CDJR Baltimore SERVICE: CDJ…" at bounding box center [783, 413] width 408 height 245
click at [726, 347] on span "SERVICE: Hyundai of Bowie" at bounding box center [790, 350] width 369 height 17
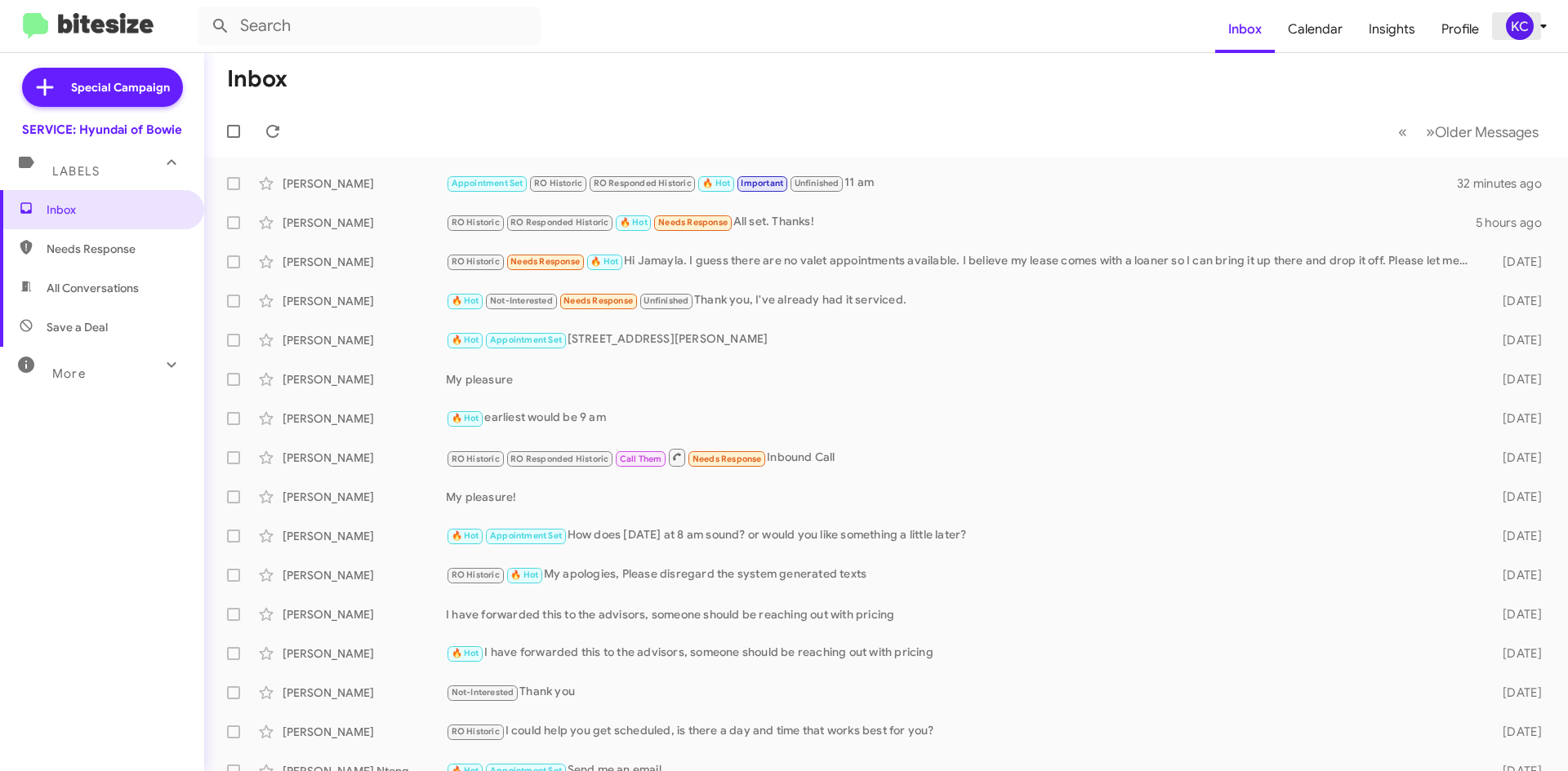
click at [1525, 25] on div "KC" at bounding box center [1519, 26] width 28 height 28
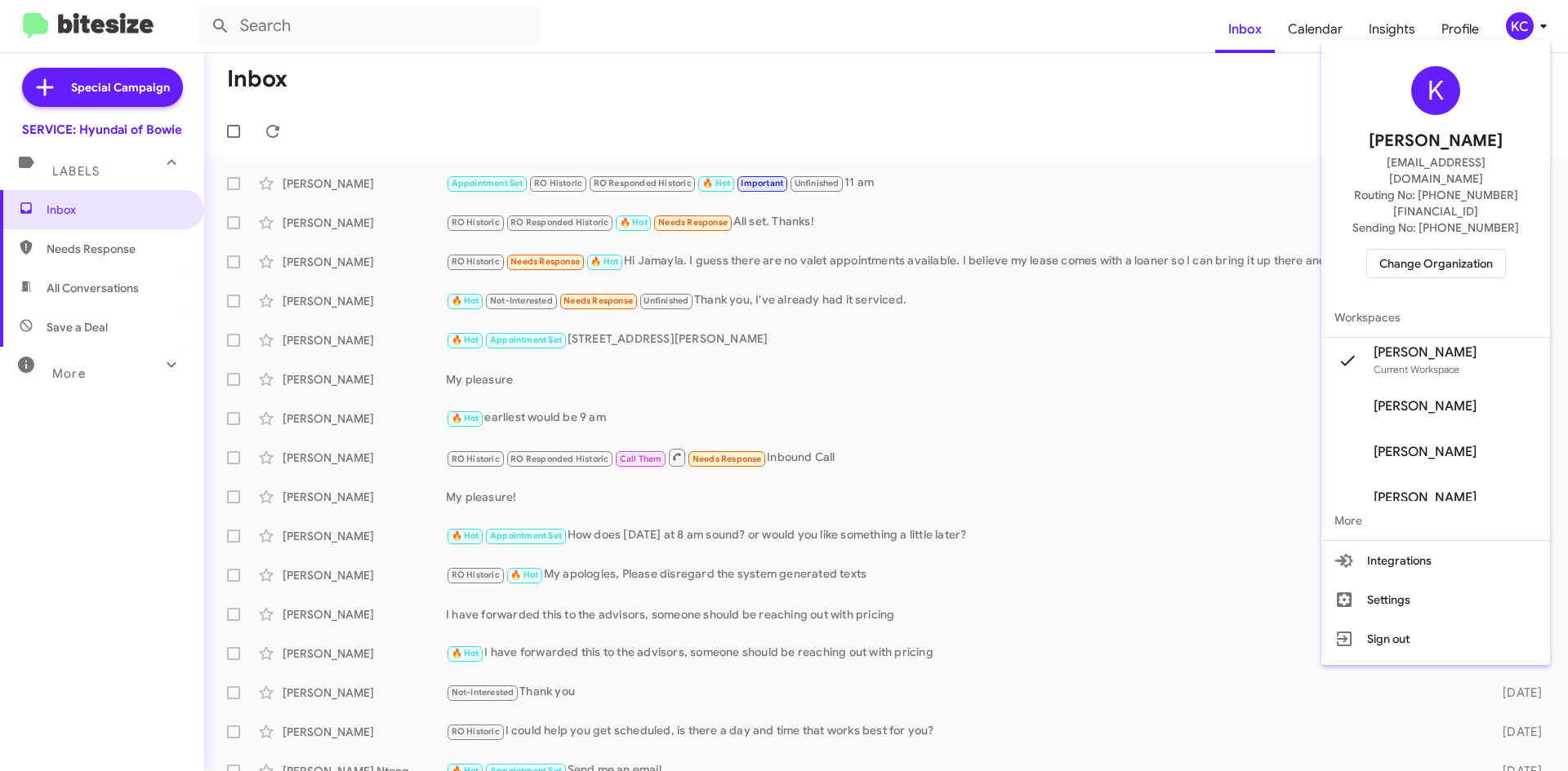
click at [1456, 250] on span "Change Organization" at bounding box center [1436, 264] width 114 height 28
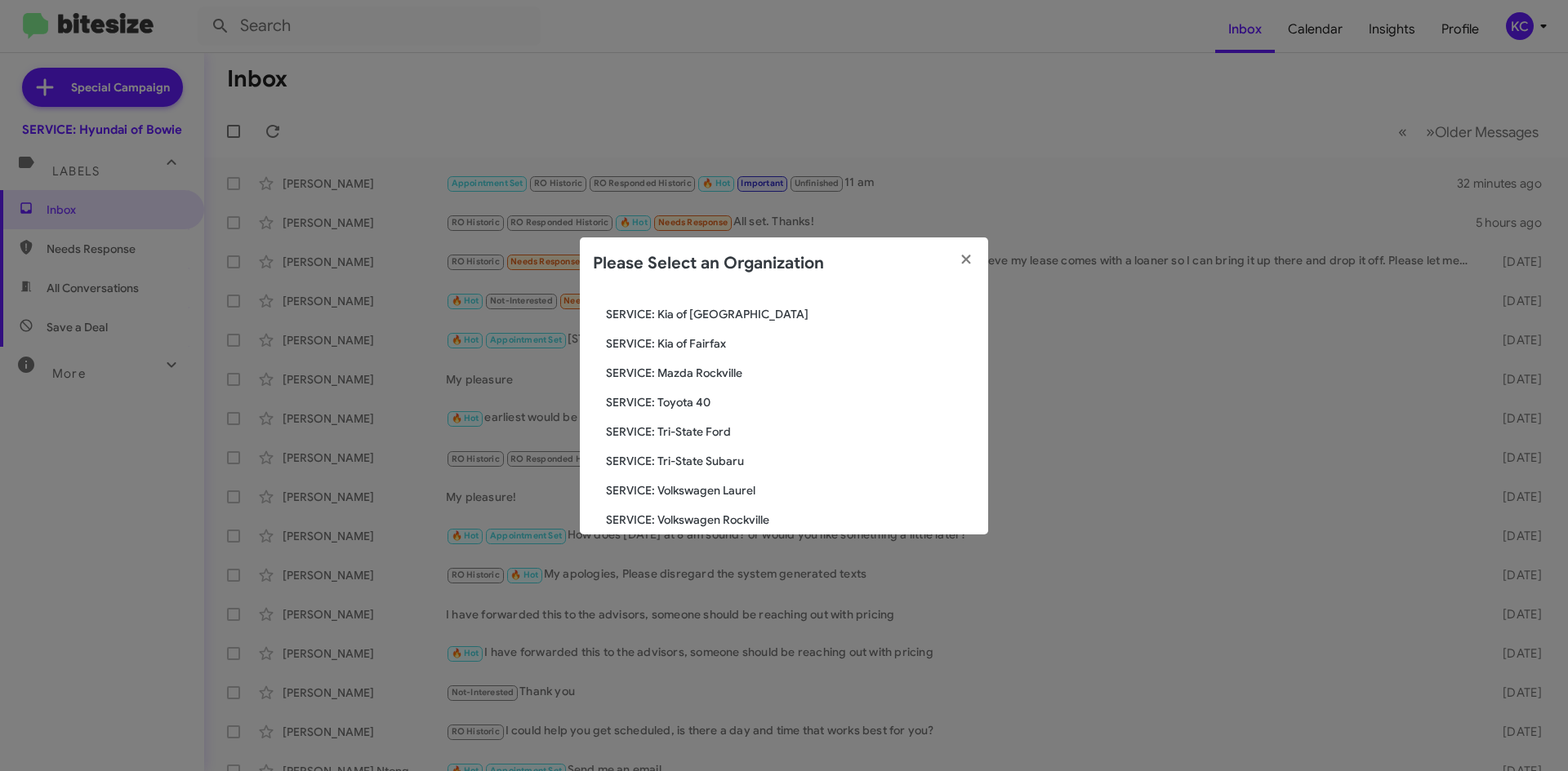
scroll to position [301, 0]
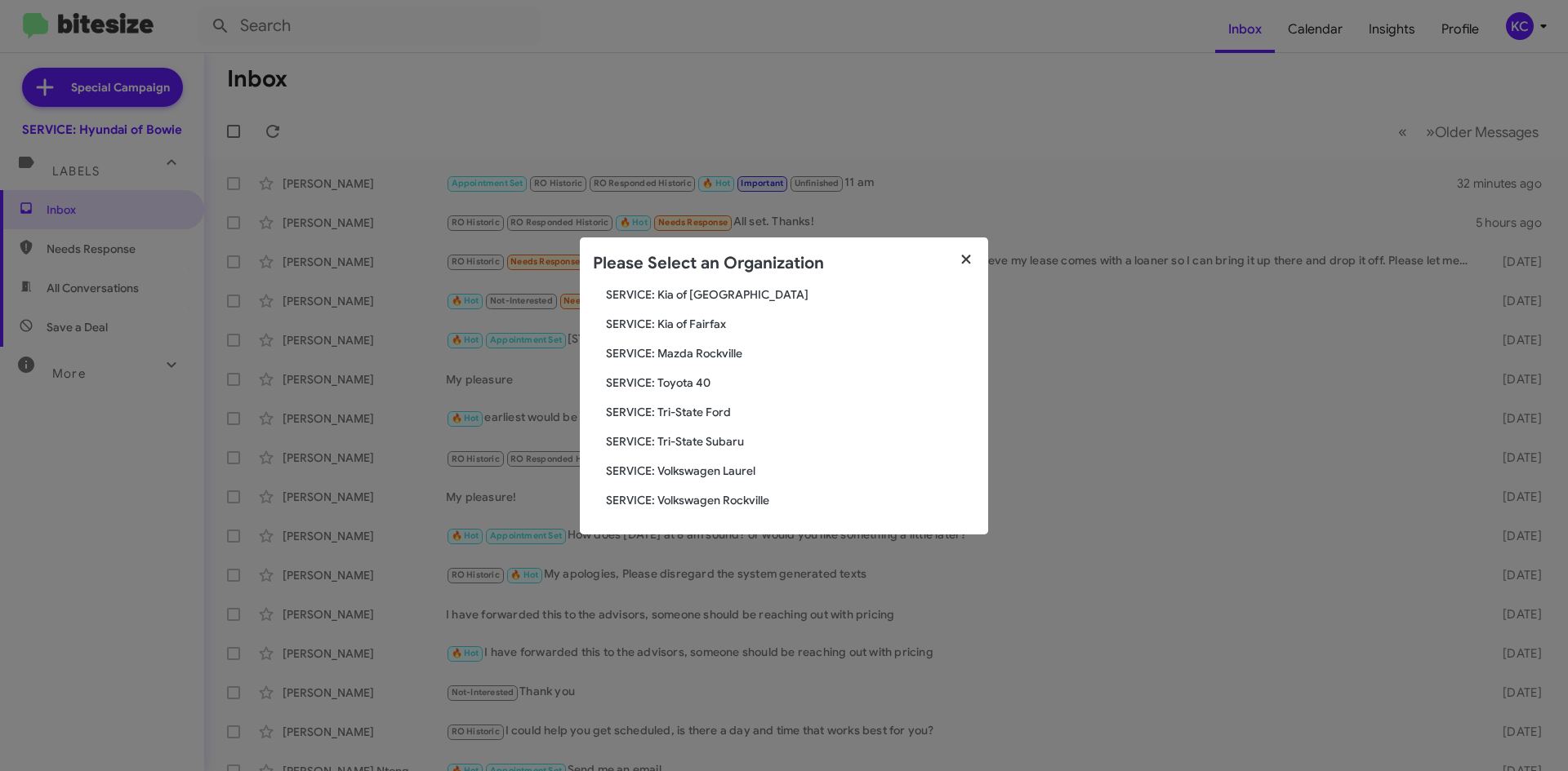
click at [977, 260] on button "button" at bounding box center [966, 260] width 45 height 46
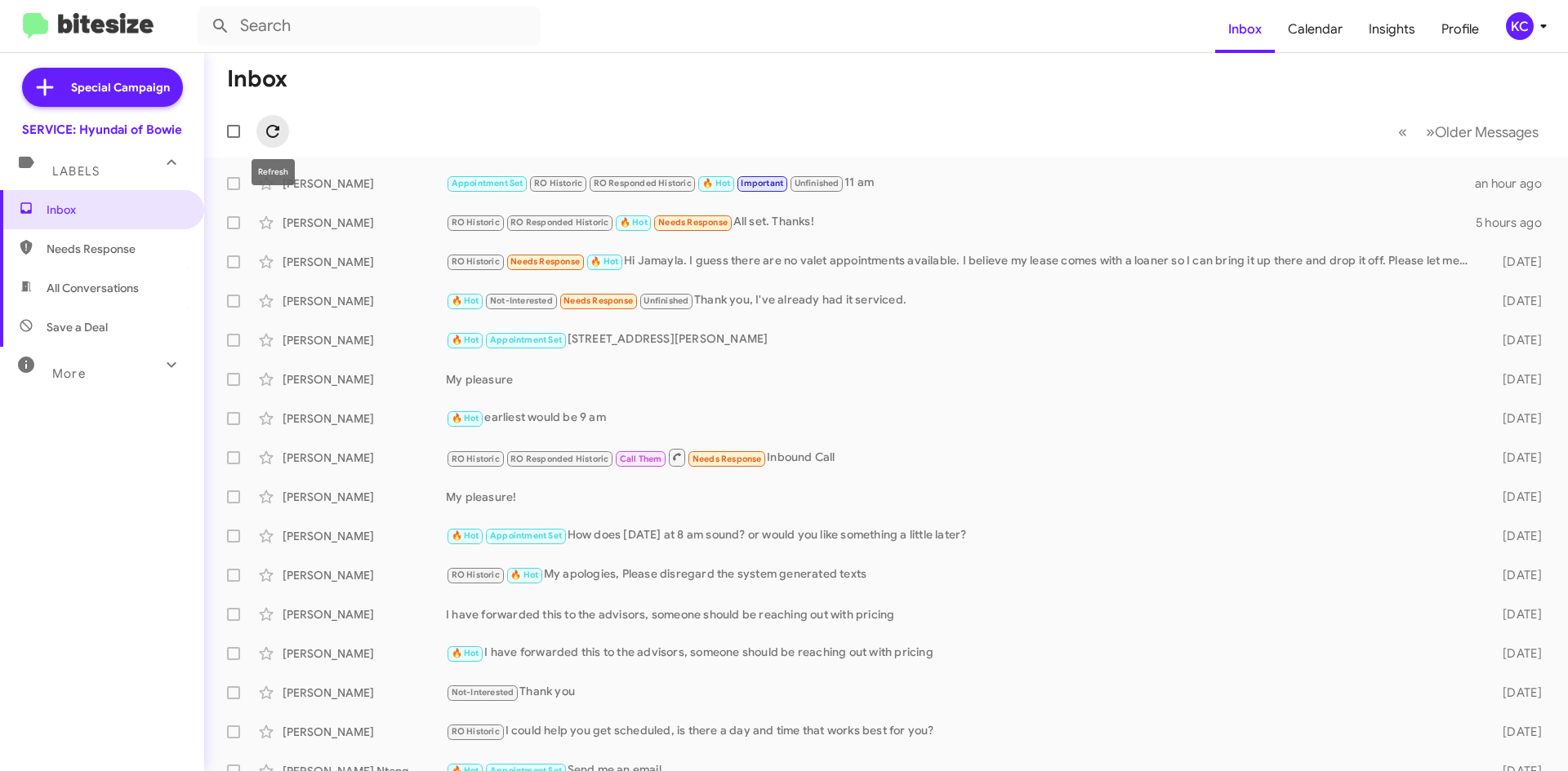
click at [274, 124] on icon at bounding box center [273, 131] width 19 height 19
click at [1520, 16] on div "KC" at bounding box center [1519, 26] width 28 height 28
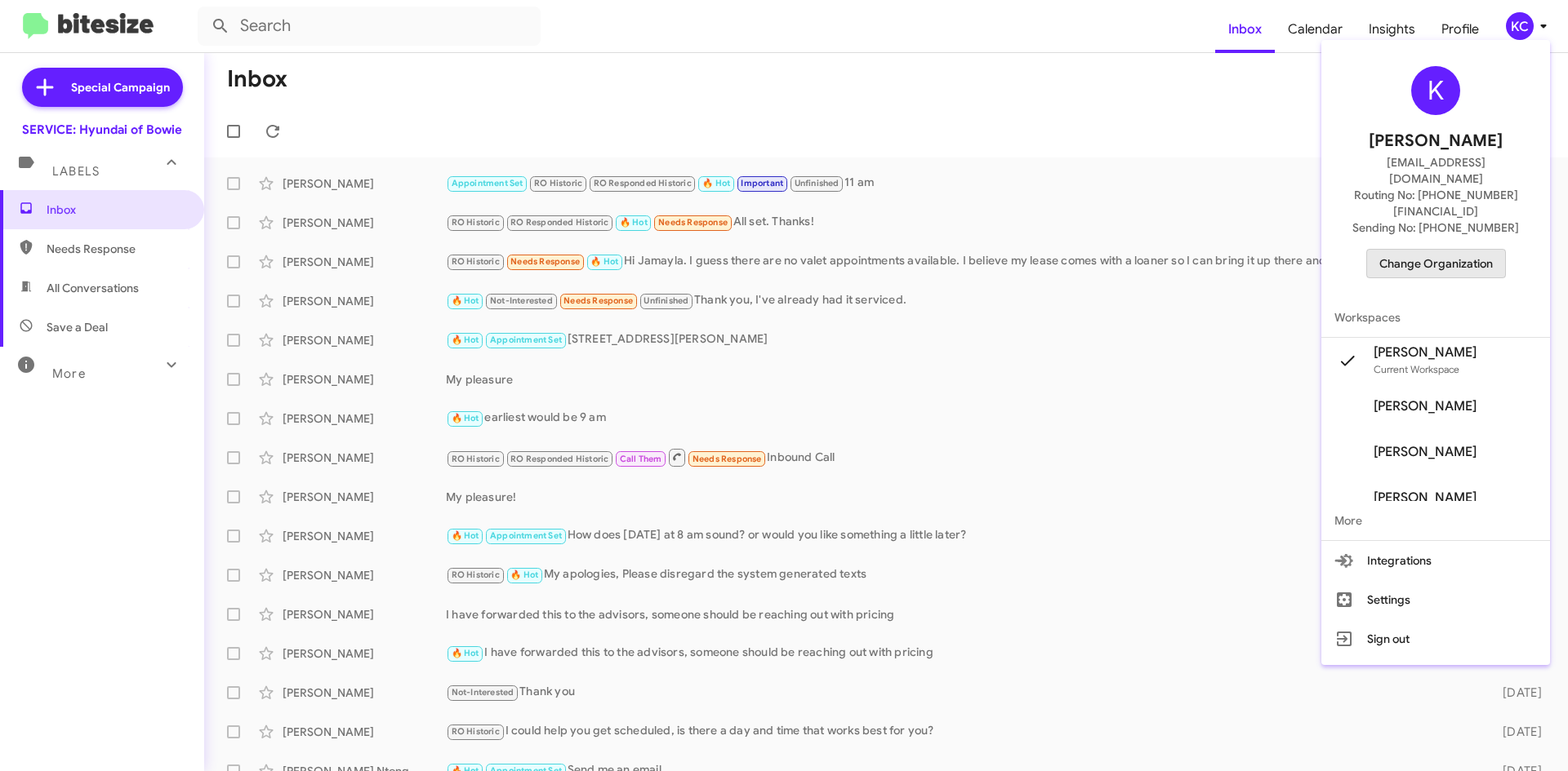
click at [1462, 250] on span "Change Organization" at bounding box center [1436, 264] width 114 height 28
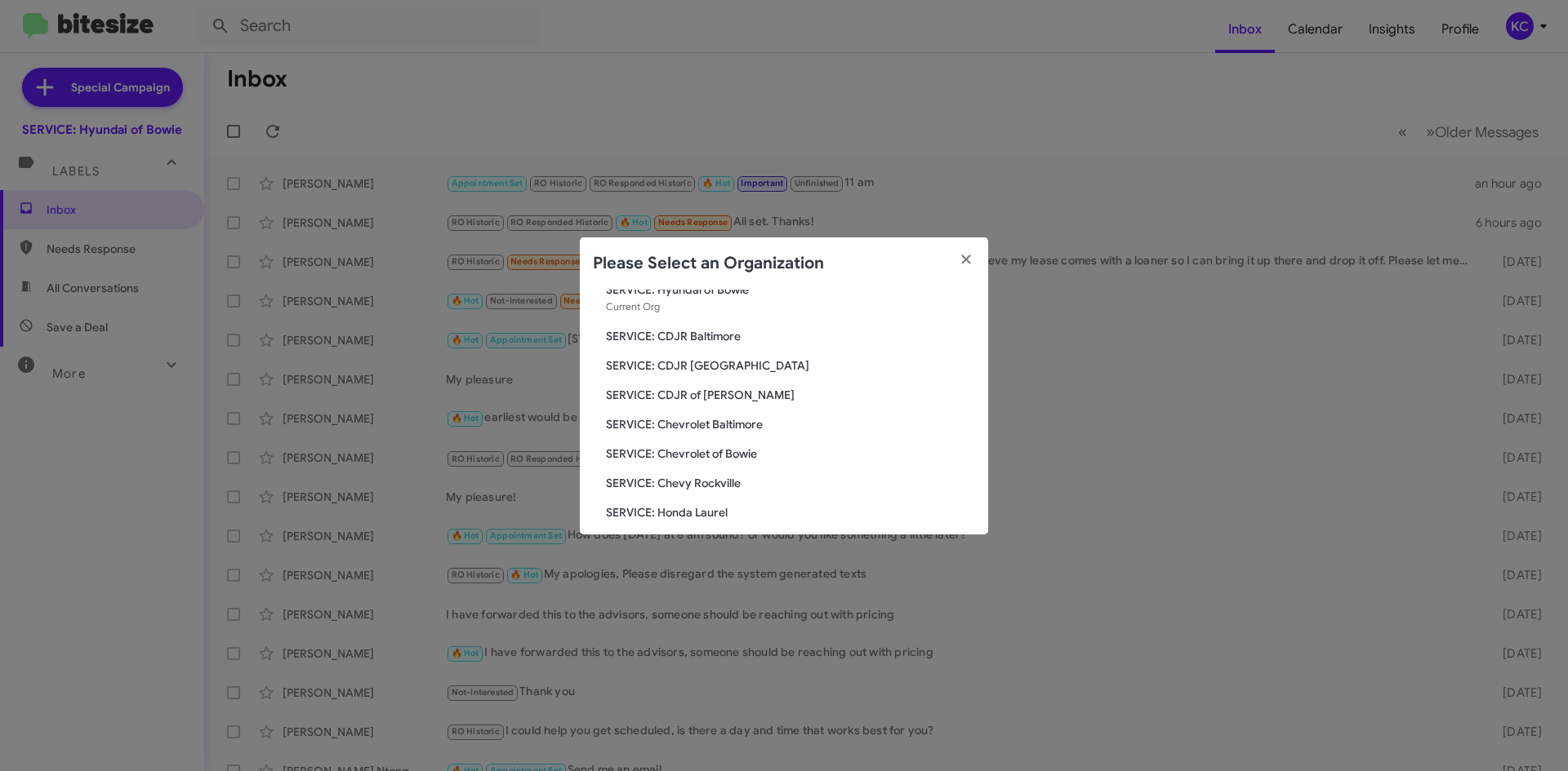
scroll to position [164, 0]
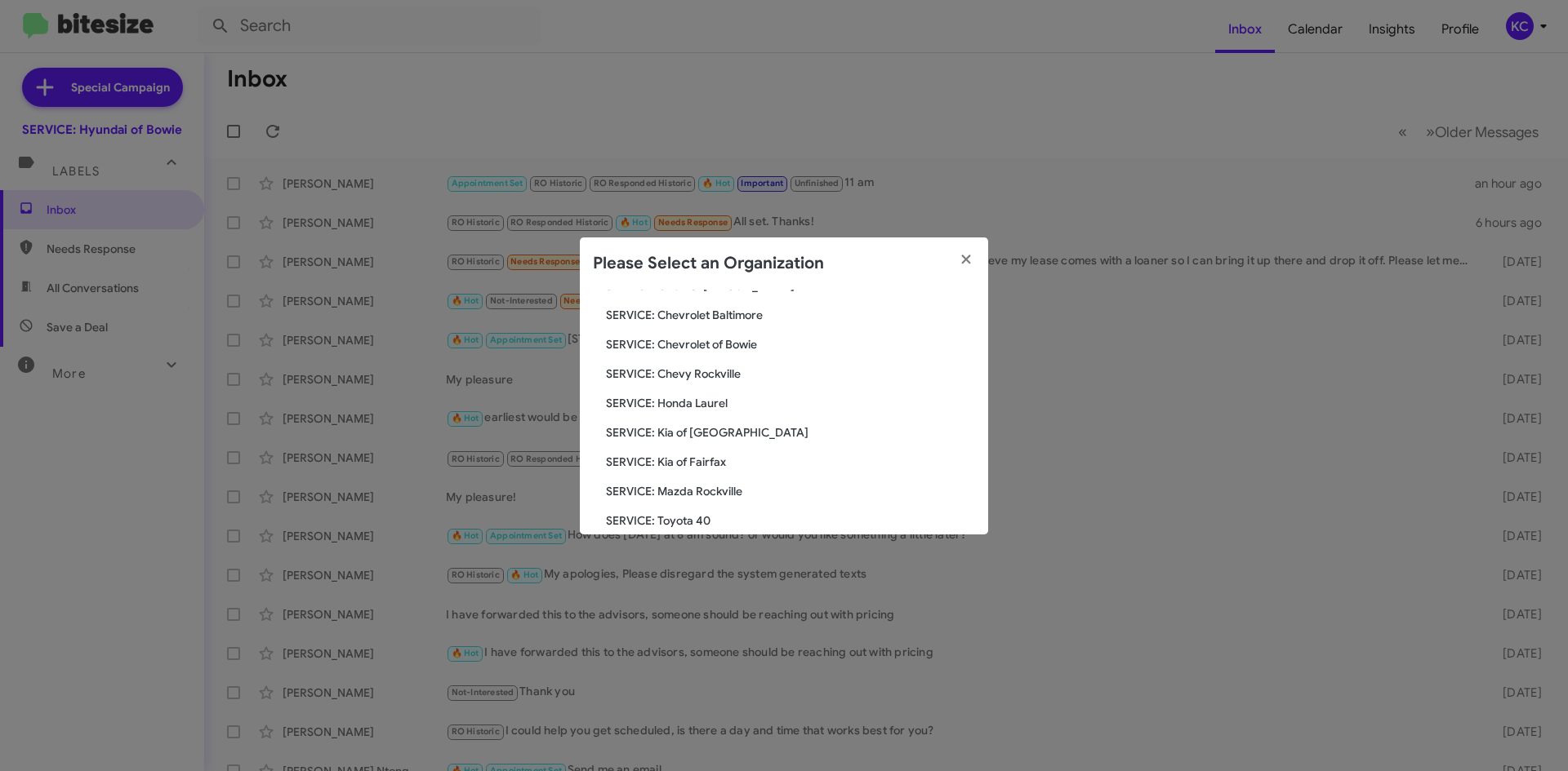
click at [693, 459] on span "SERVICE: Kia of Fairfax" at bounding box center [790, 461] width 369 height 17
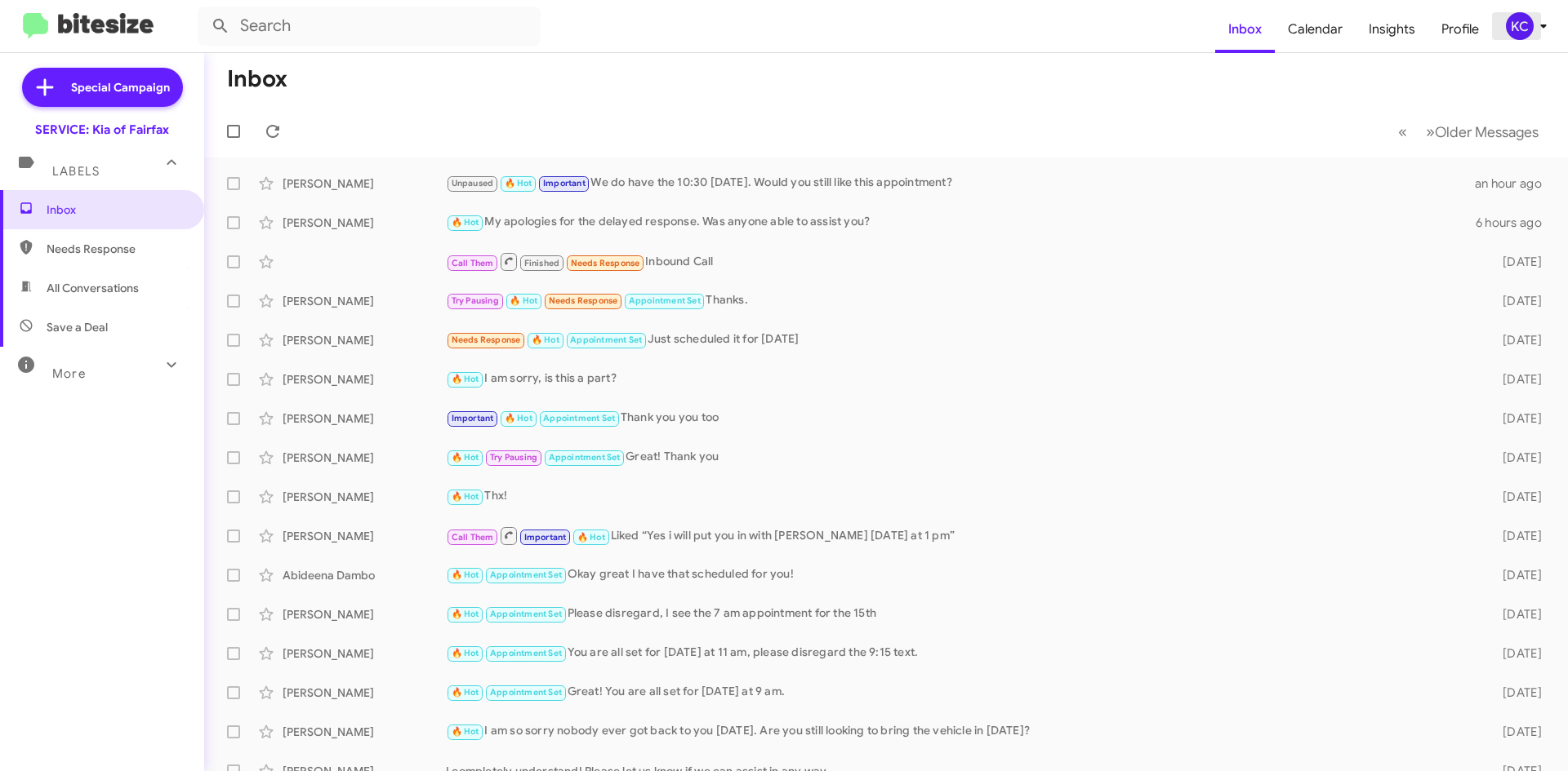
click at [1507, 19] on div "KC" at bounding box center [1519, 26] width 28 height 28
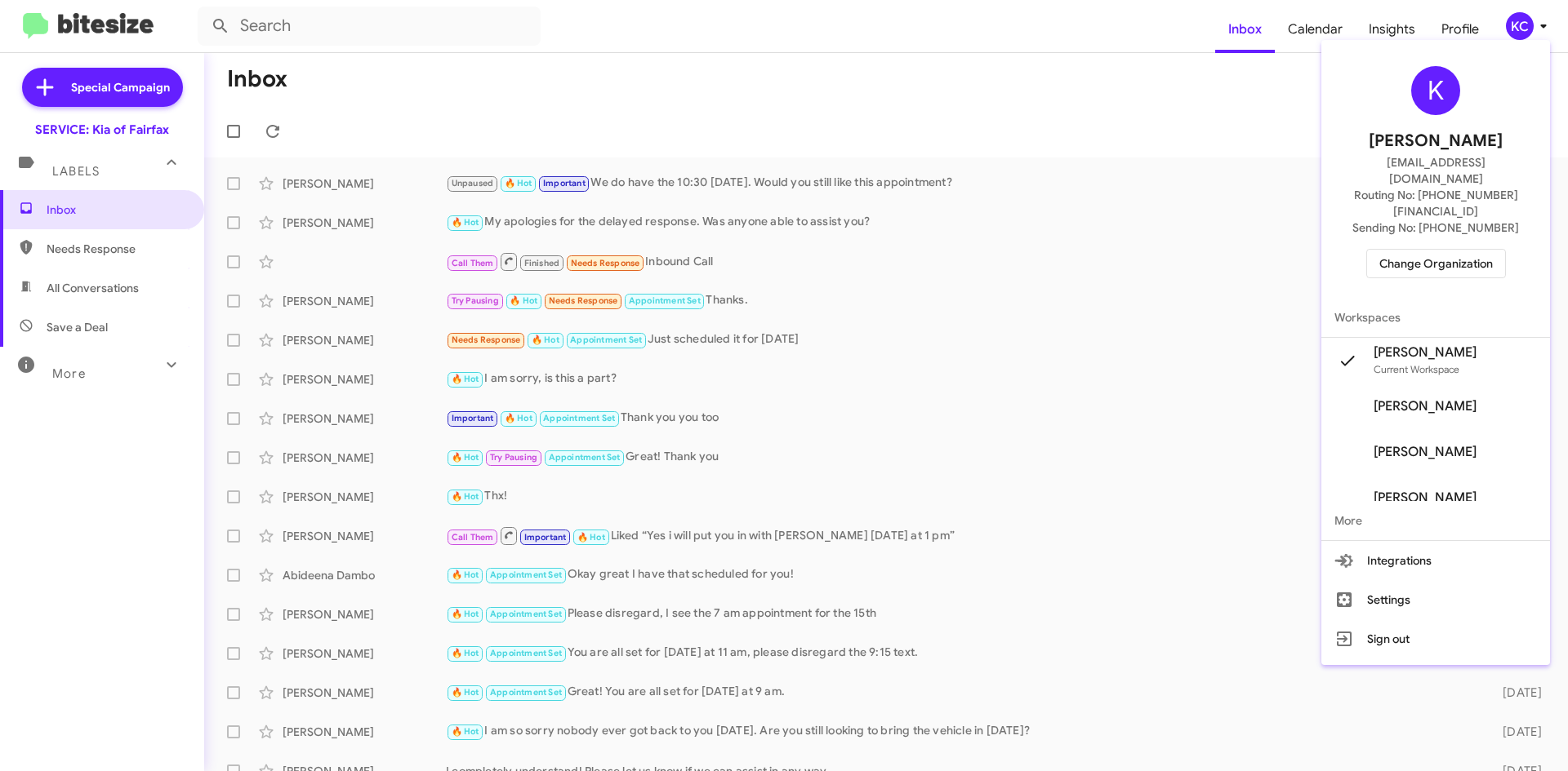
click at [1460, 250] on span "Change Organization" at bounding box center [1436, 264] width 114 height 28
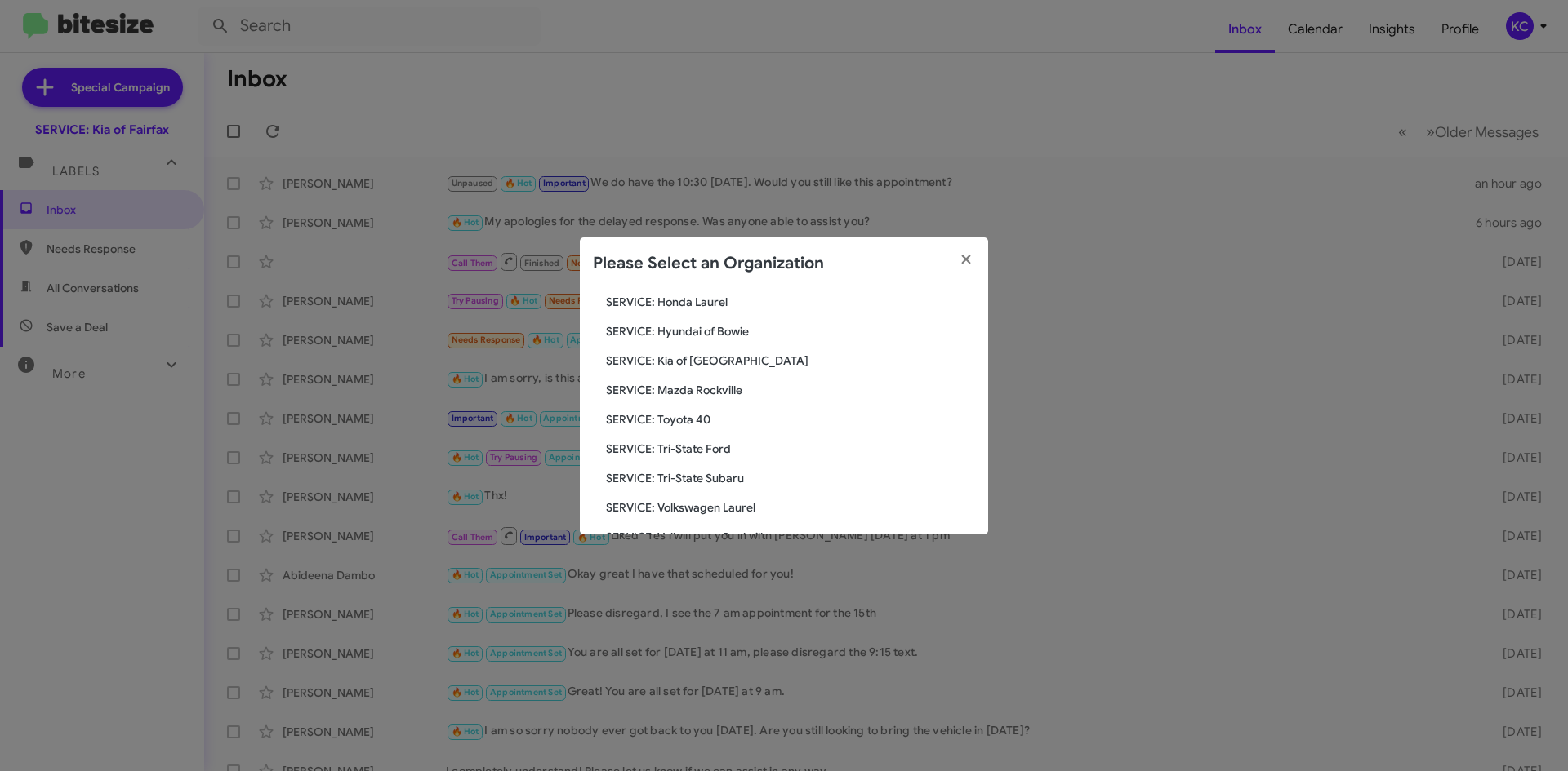
scroll to position [301, 0]
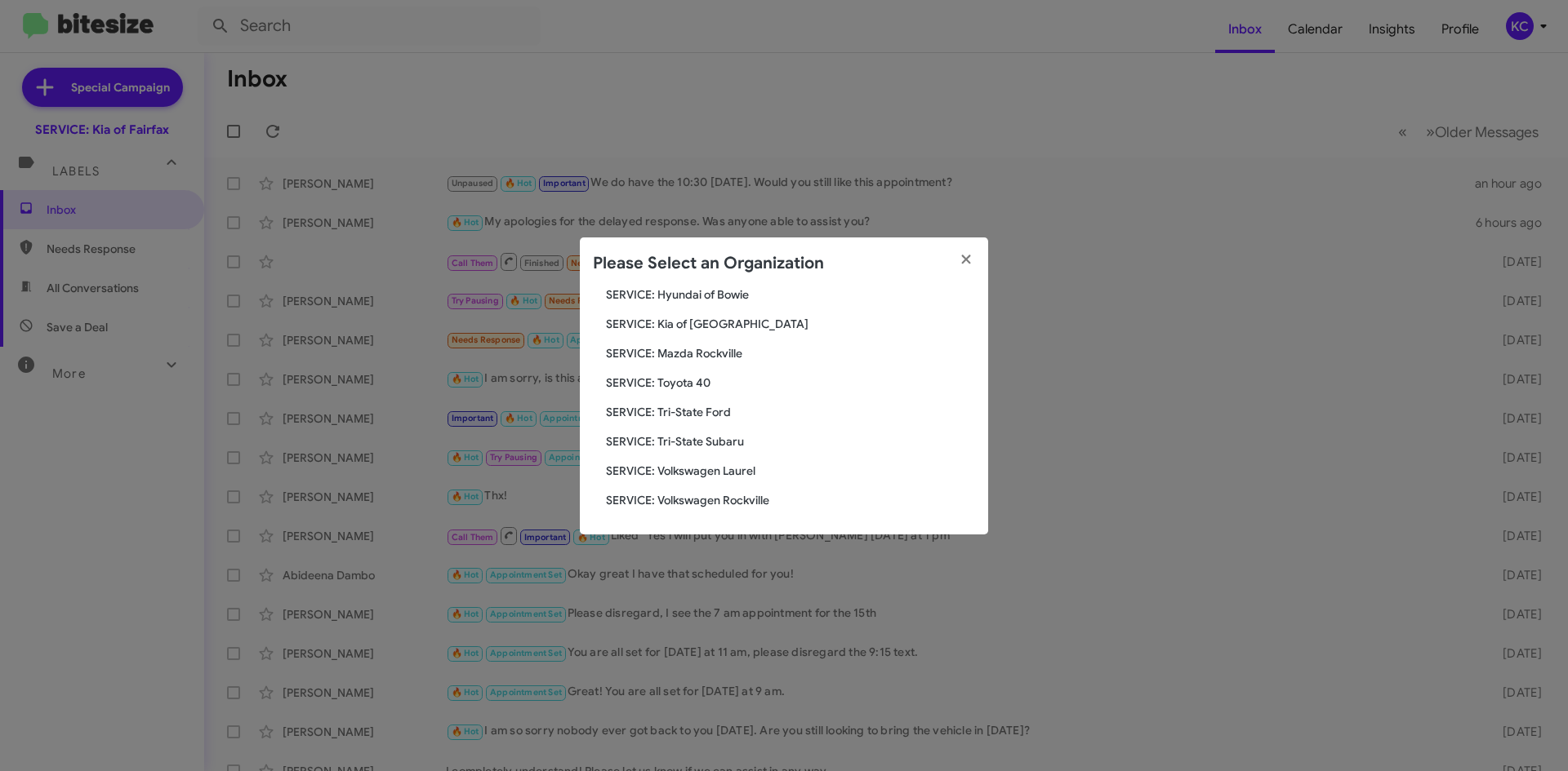
click at [581, 55] on modal-container "Please Select an Organization Search SERVICE: Kia of Fairfax Current Org SERVIC…" at bounding box center [784, 386] width 1568 height 771
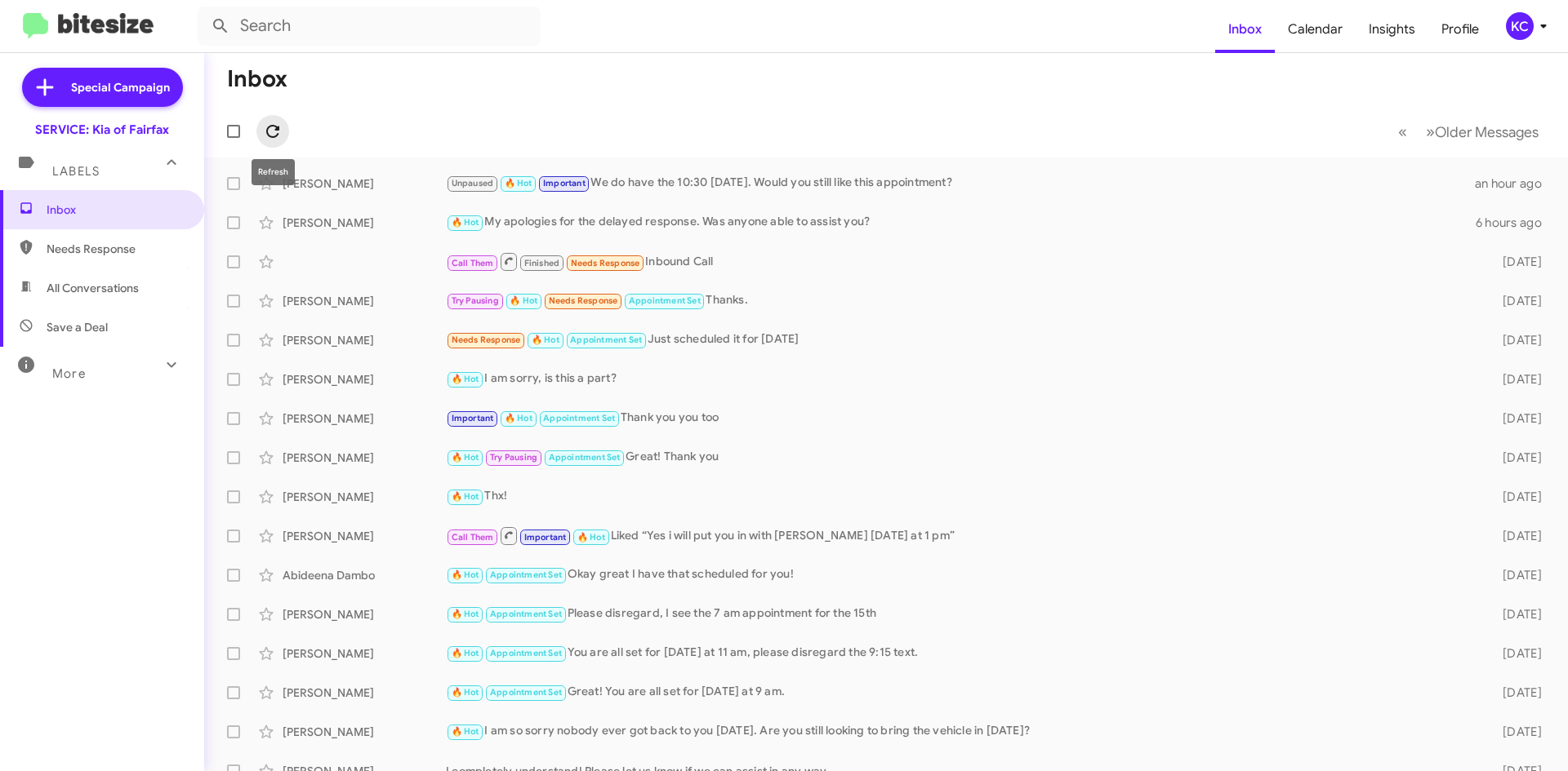
click at [276, 135] on icon at bounding box center [273, 131] width 19 height 19
click at [281, 141] on button at bounding box center [273, 131] width 33 height 33
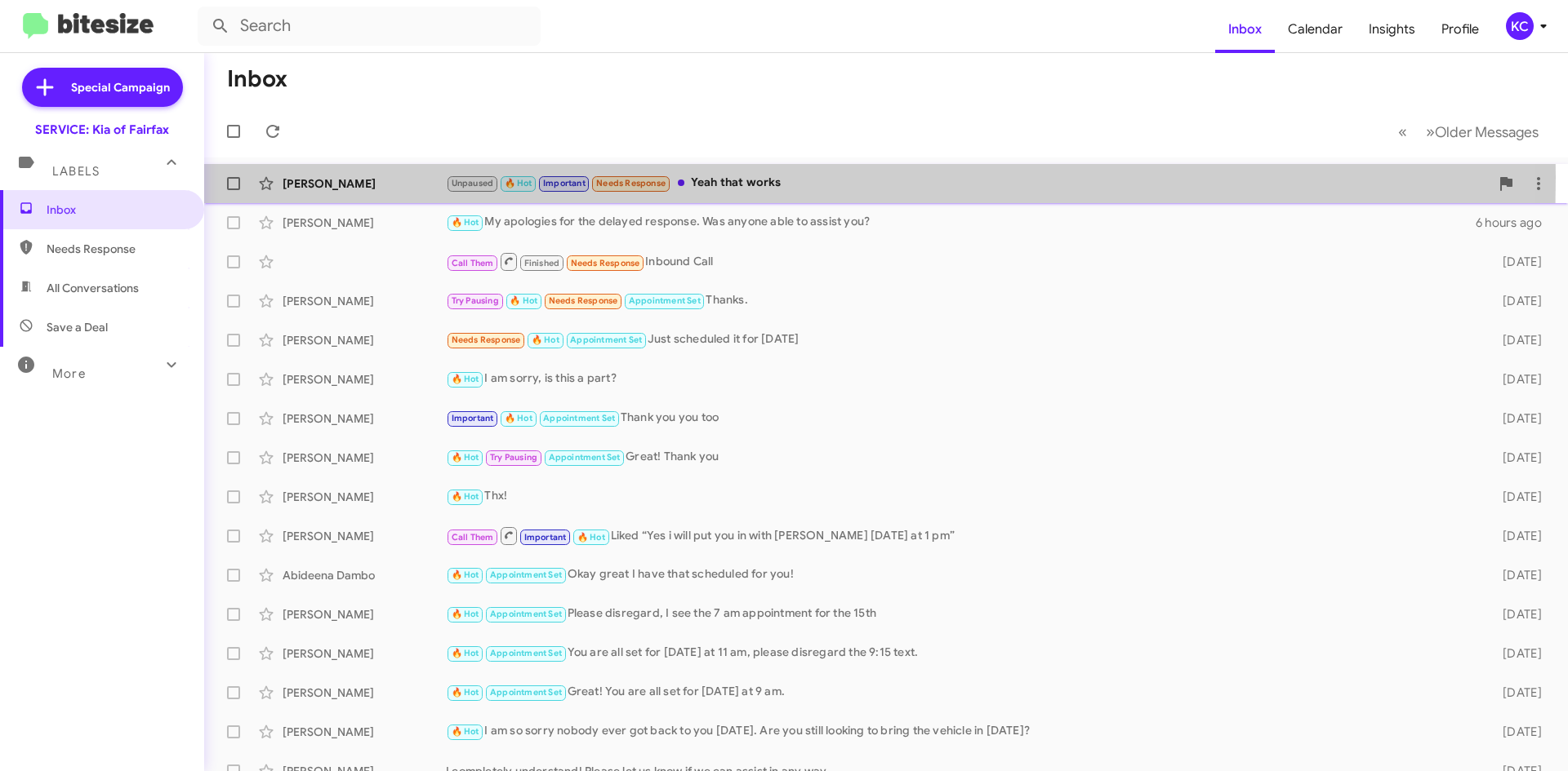
click at [404, 177] on div "[PERSON_NAME]" at bounding box center [364, 183] width 164 height 17
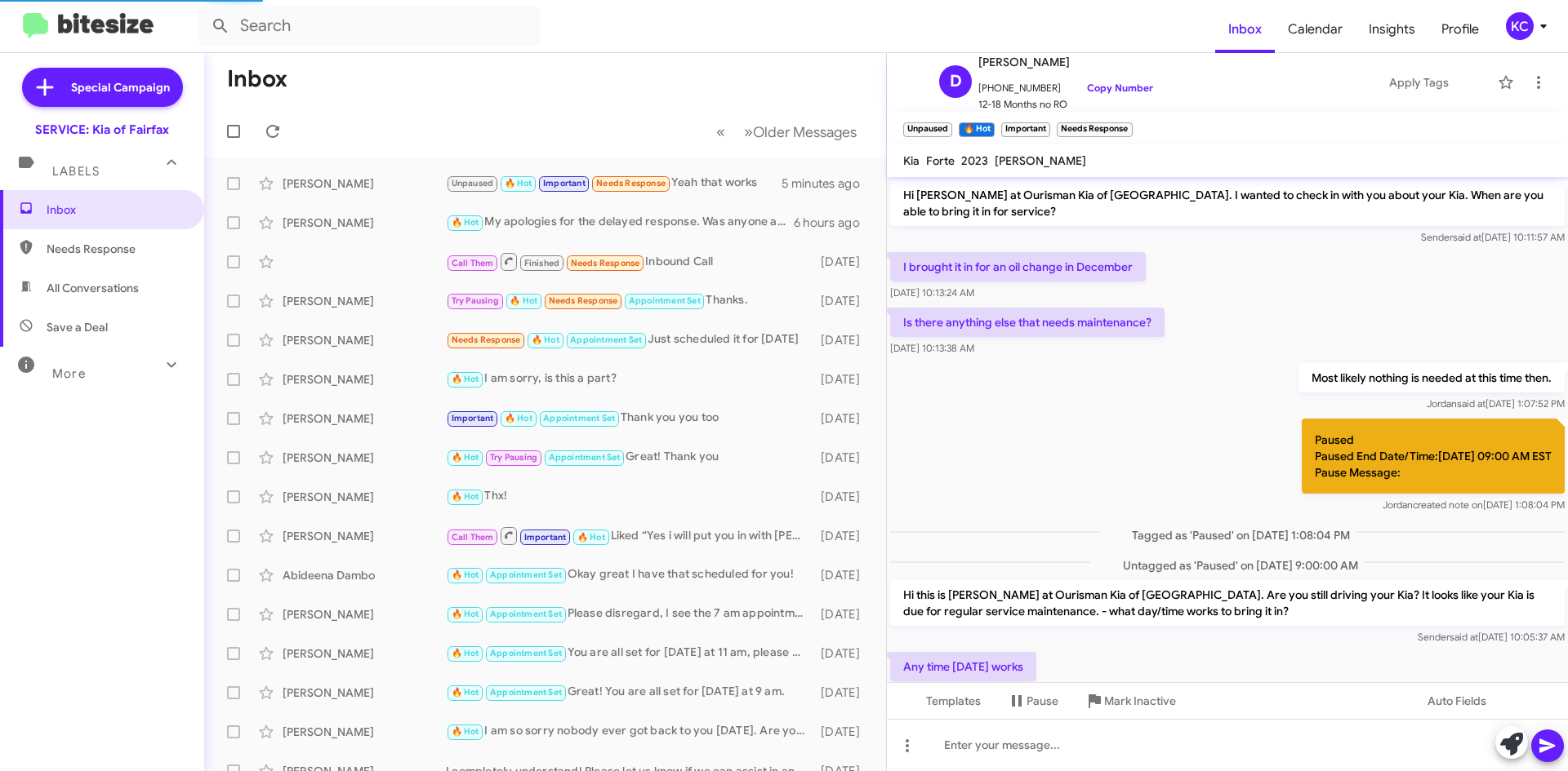
scroll to position [715, 0]
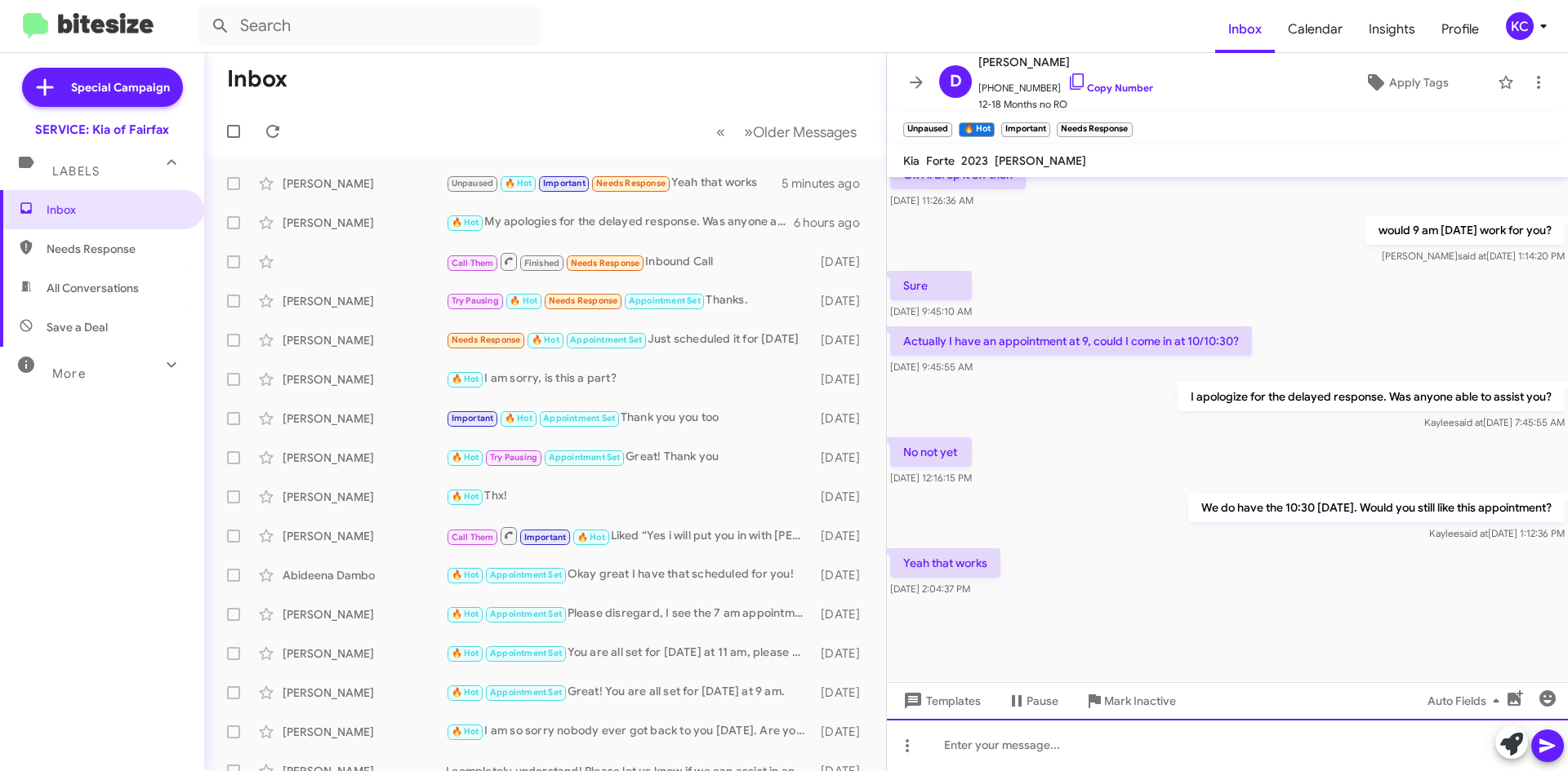
click at [937, 749] on div at bounding box center [1226, 746] width 681 height 53
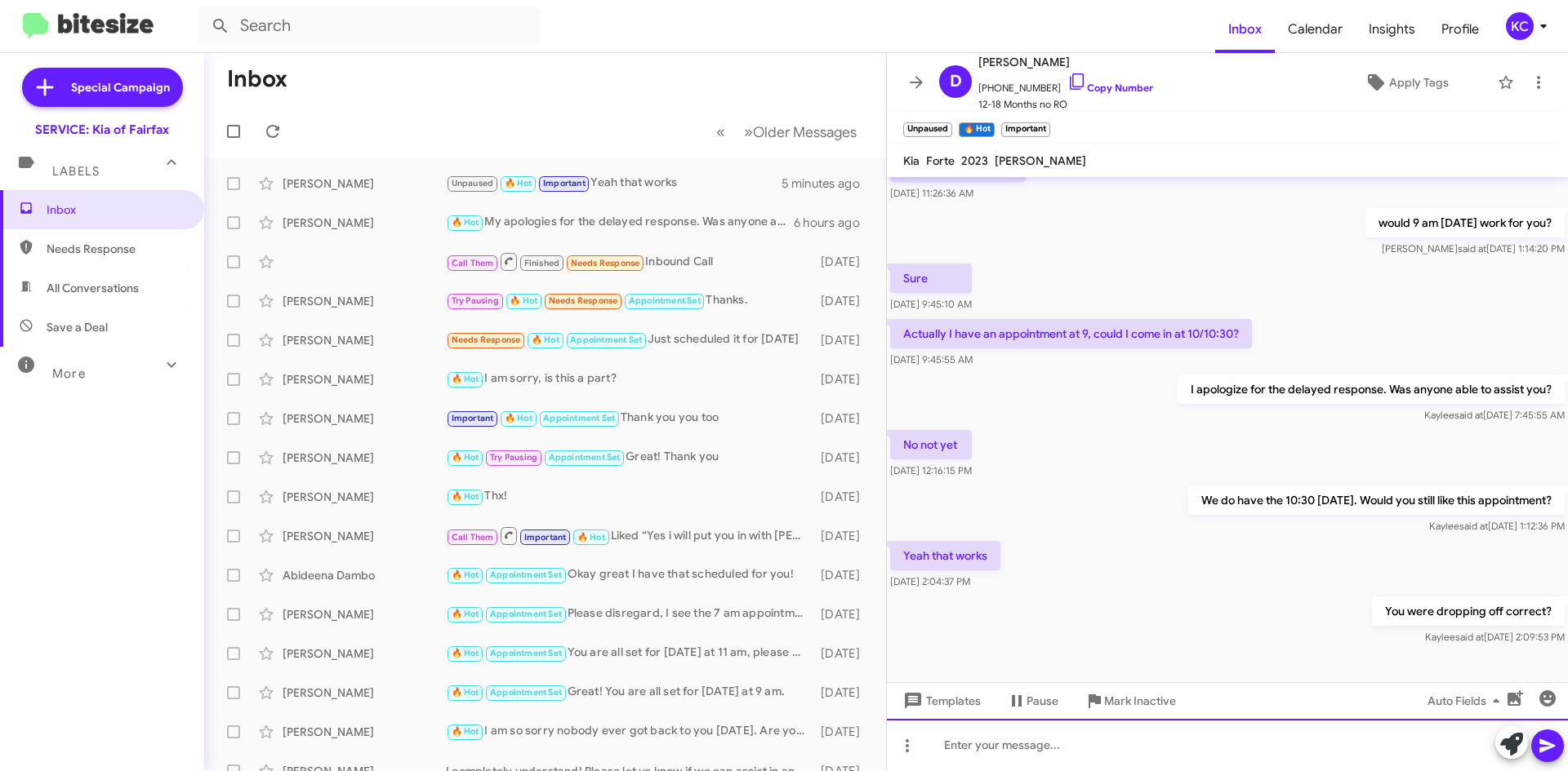
scroll to position [958, 0]
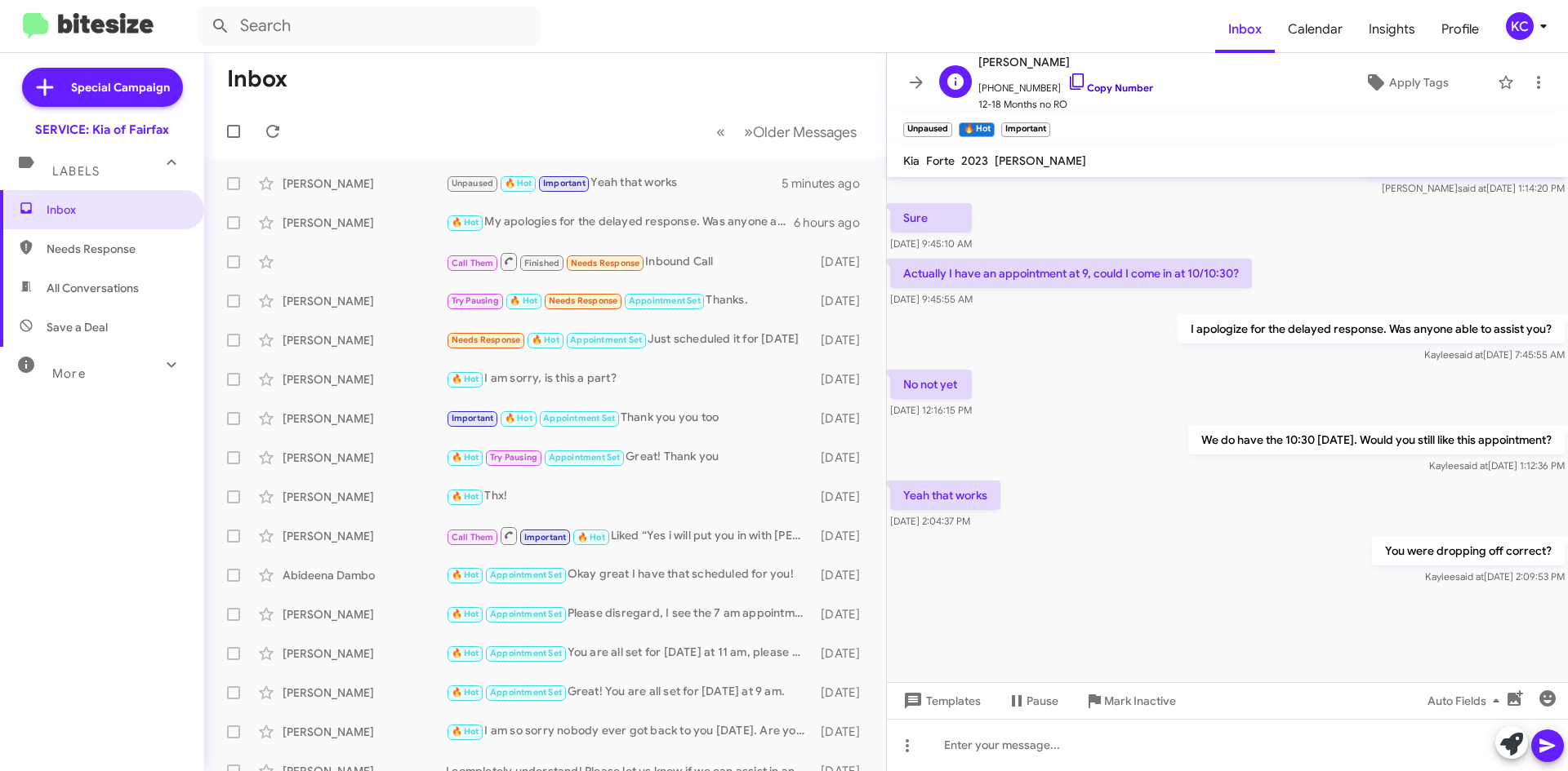
click at [1067, 82] on icon at bounding box center [1077, 82] width 19 height 19
click at [1536, 20] on icon at bounding box center [1544, 26] width 19 height 19
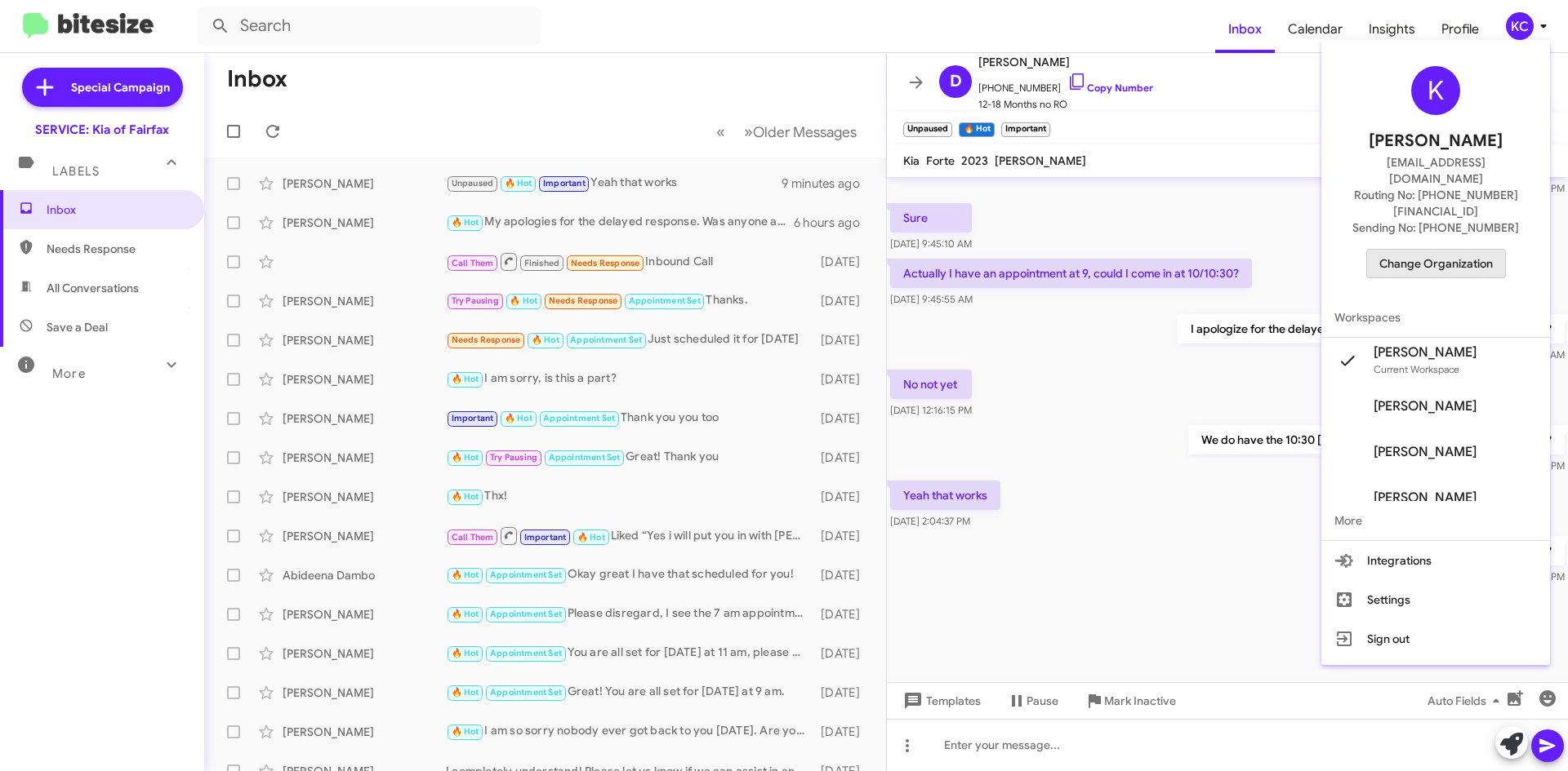
click at [1448, 250] on span "Change Organization" at bounding box center [1436, 264] width 114 height 28
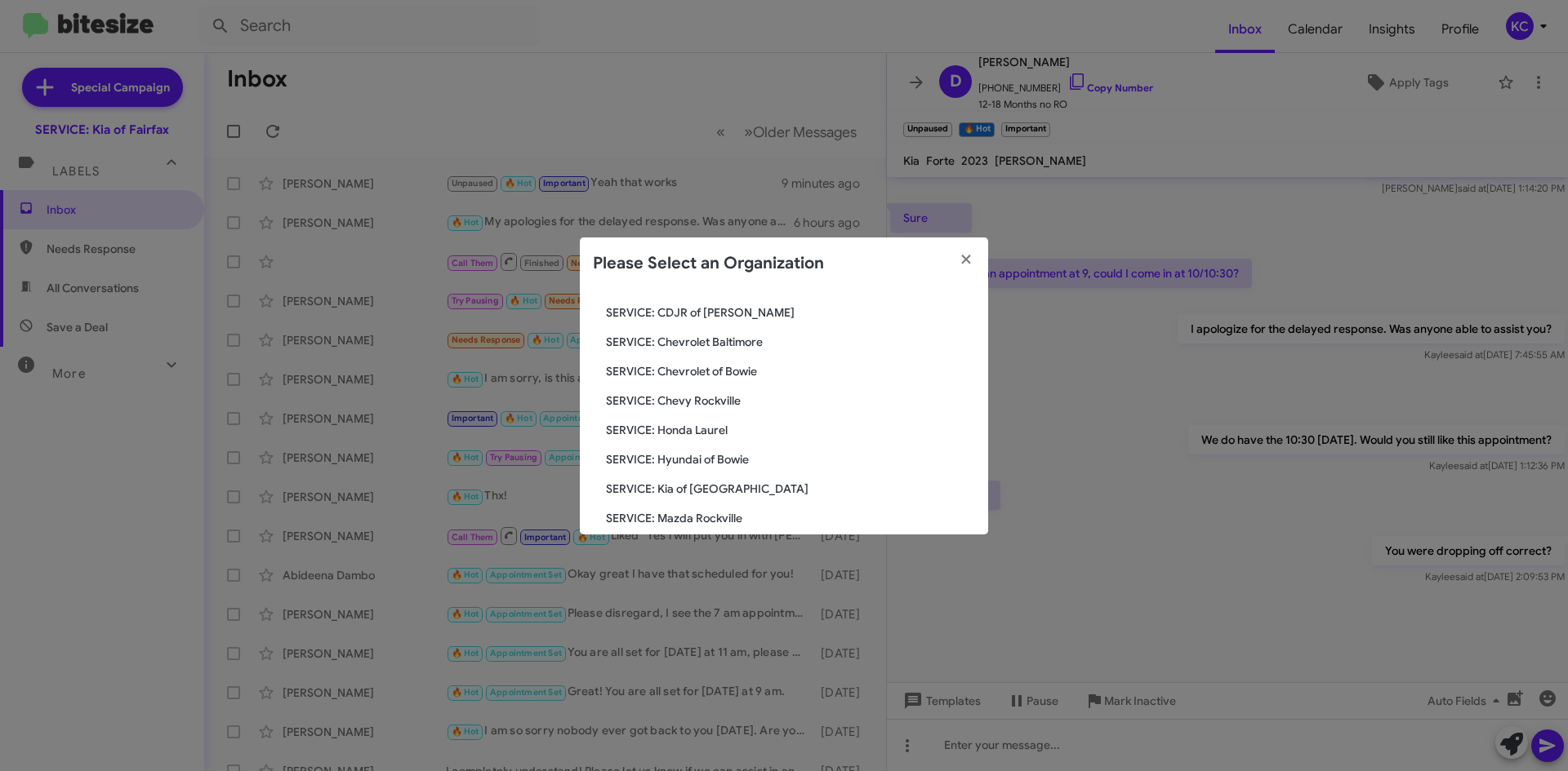
scroll to position [245, 0]
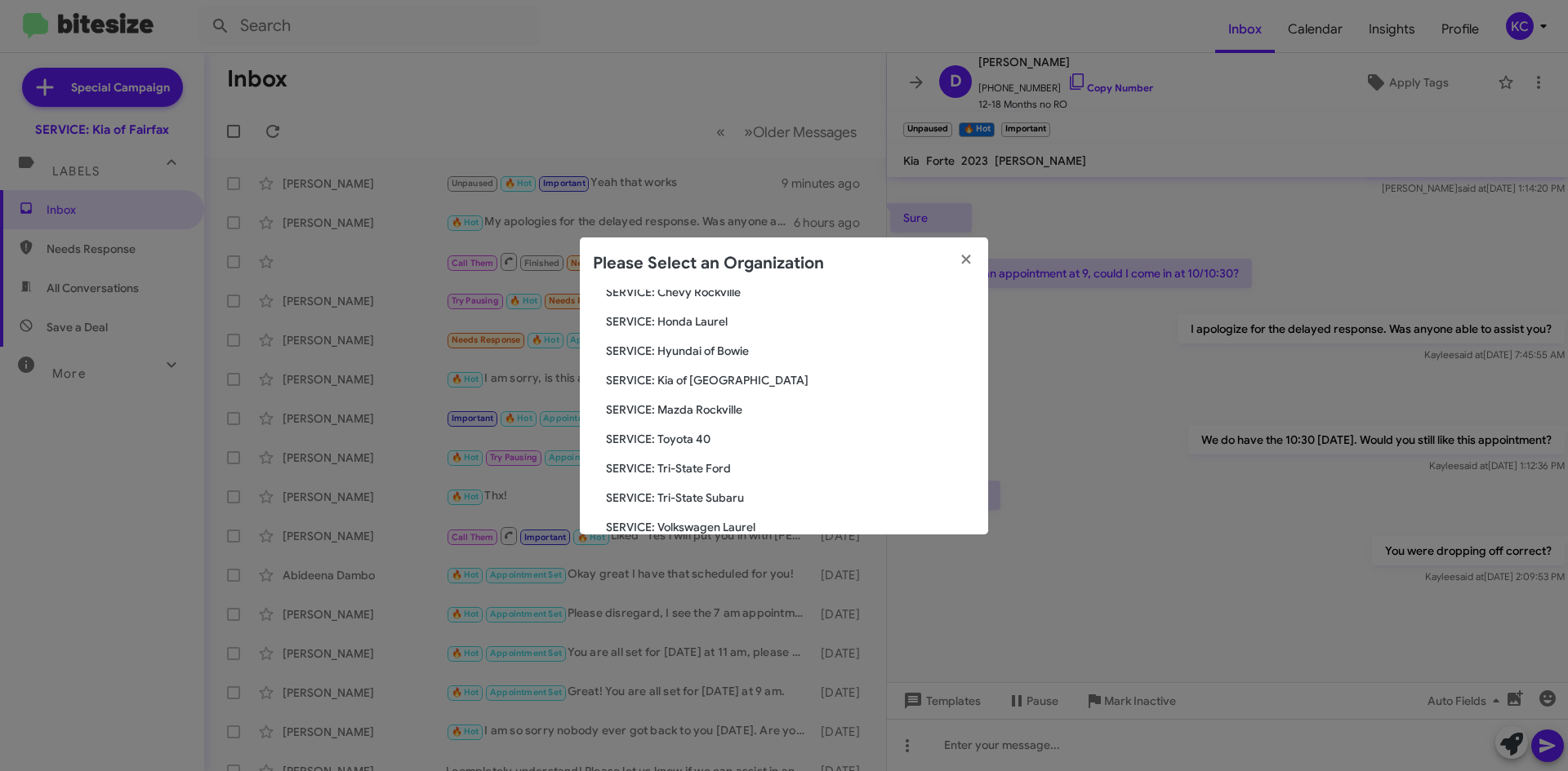
click at [710, 346] on span "SERVICE: Hyundai of Bowie" at bounding box center [790, 350] width 369 height 17
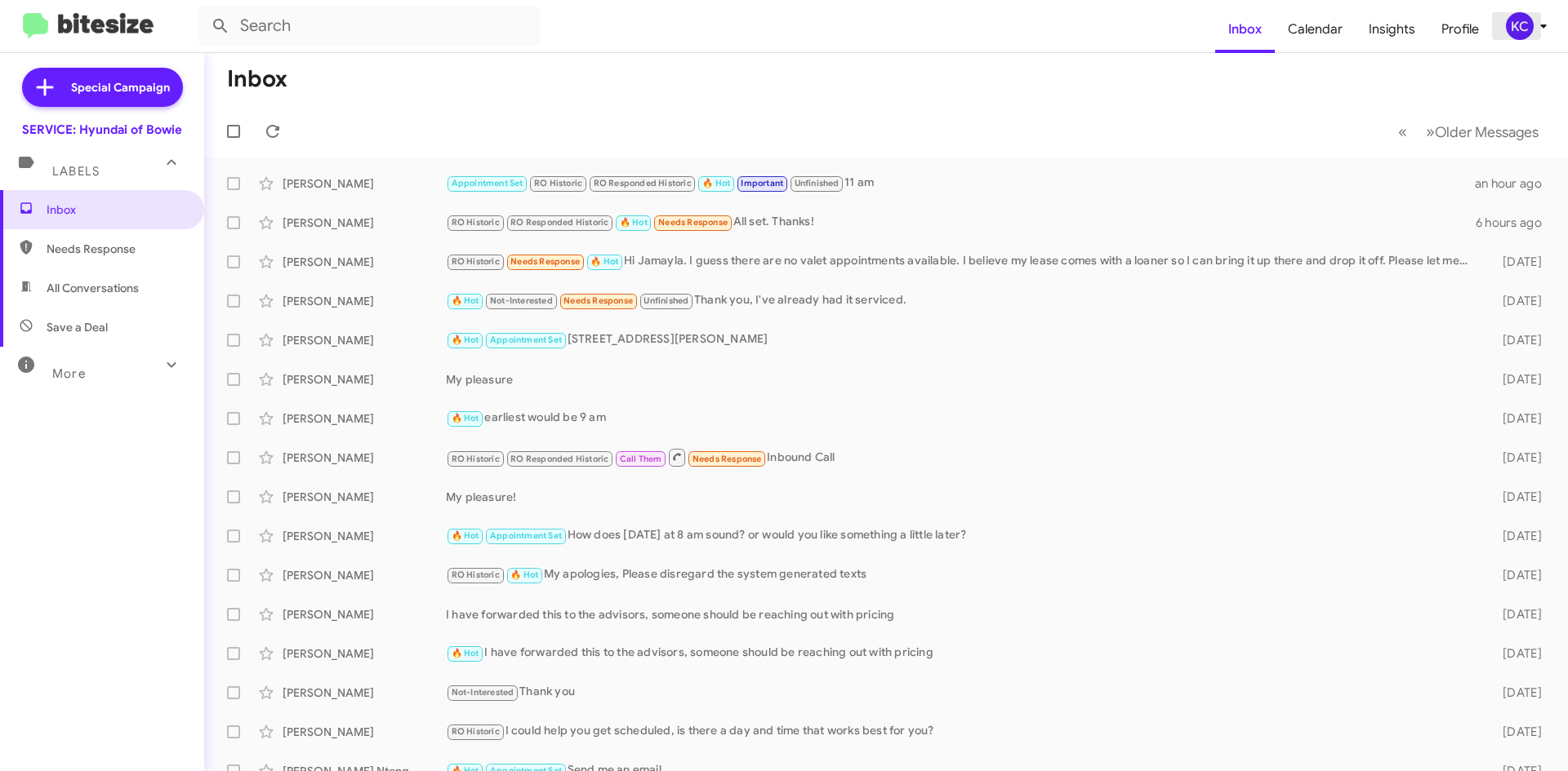
click at [1550, 22] on icon at bounding box center [1544, 26] width 19 height 19
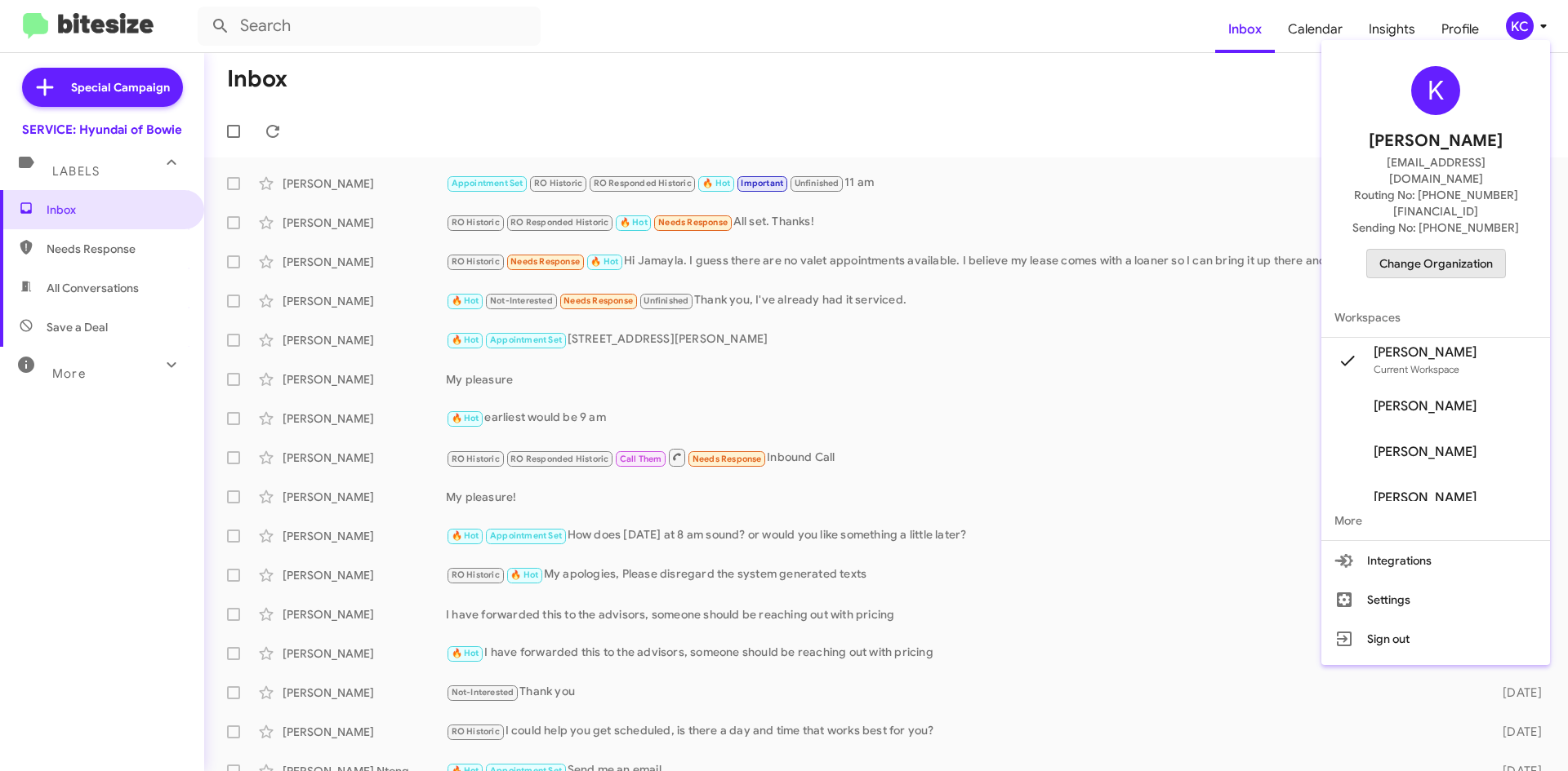
click at [1425, 250] on span "Change Organization" at bounding box center [1436, 264] width 114 height 28
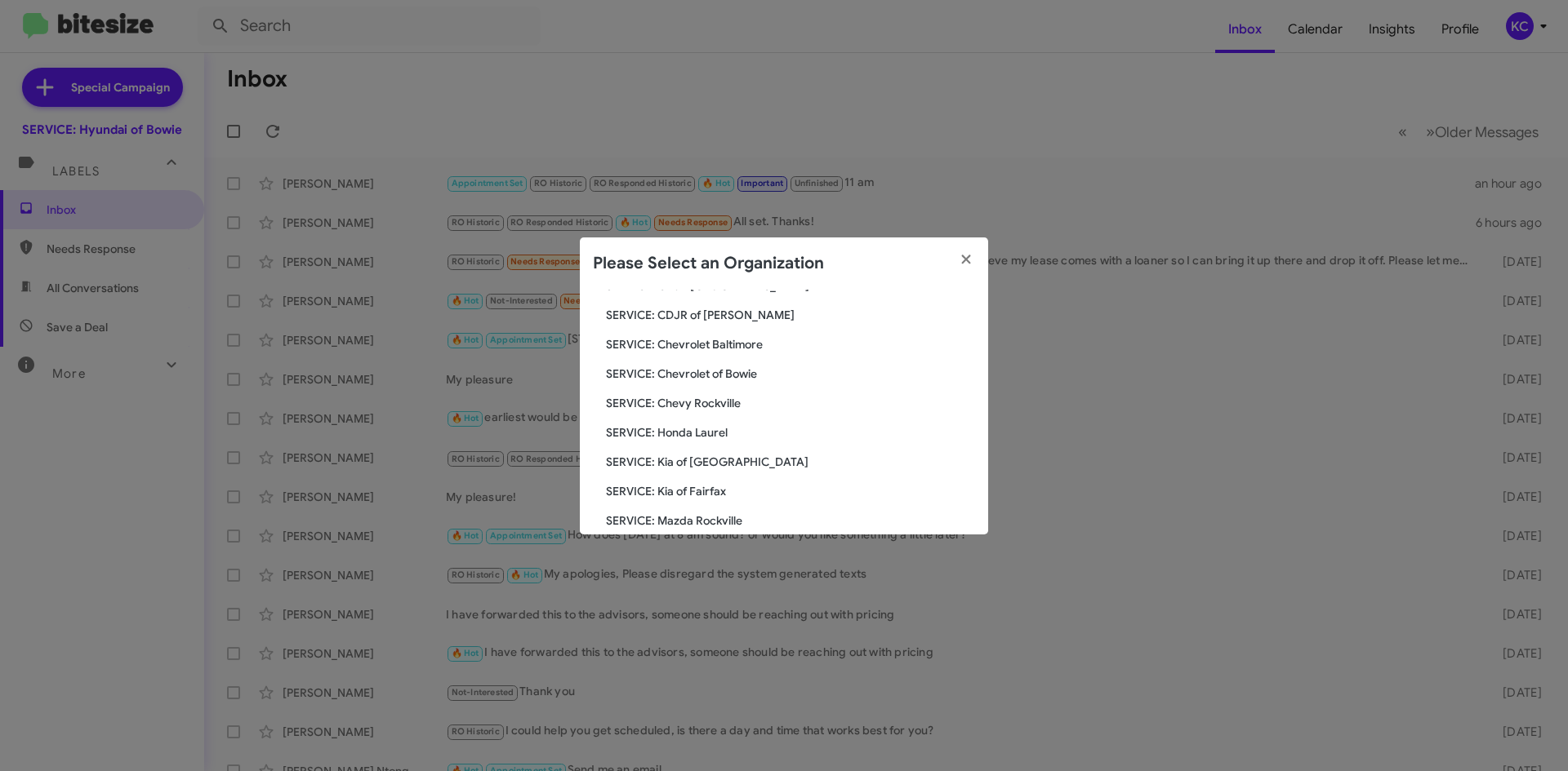
scroll to position [164, 0]
click at [680, 454] on span "SERVICE: Kia of Fairfax" at bounding box center [790, 461] width 369 height 17
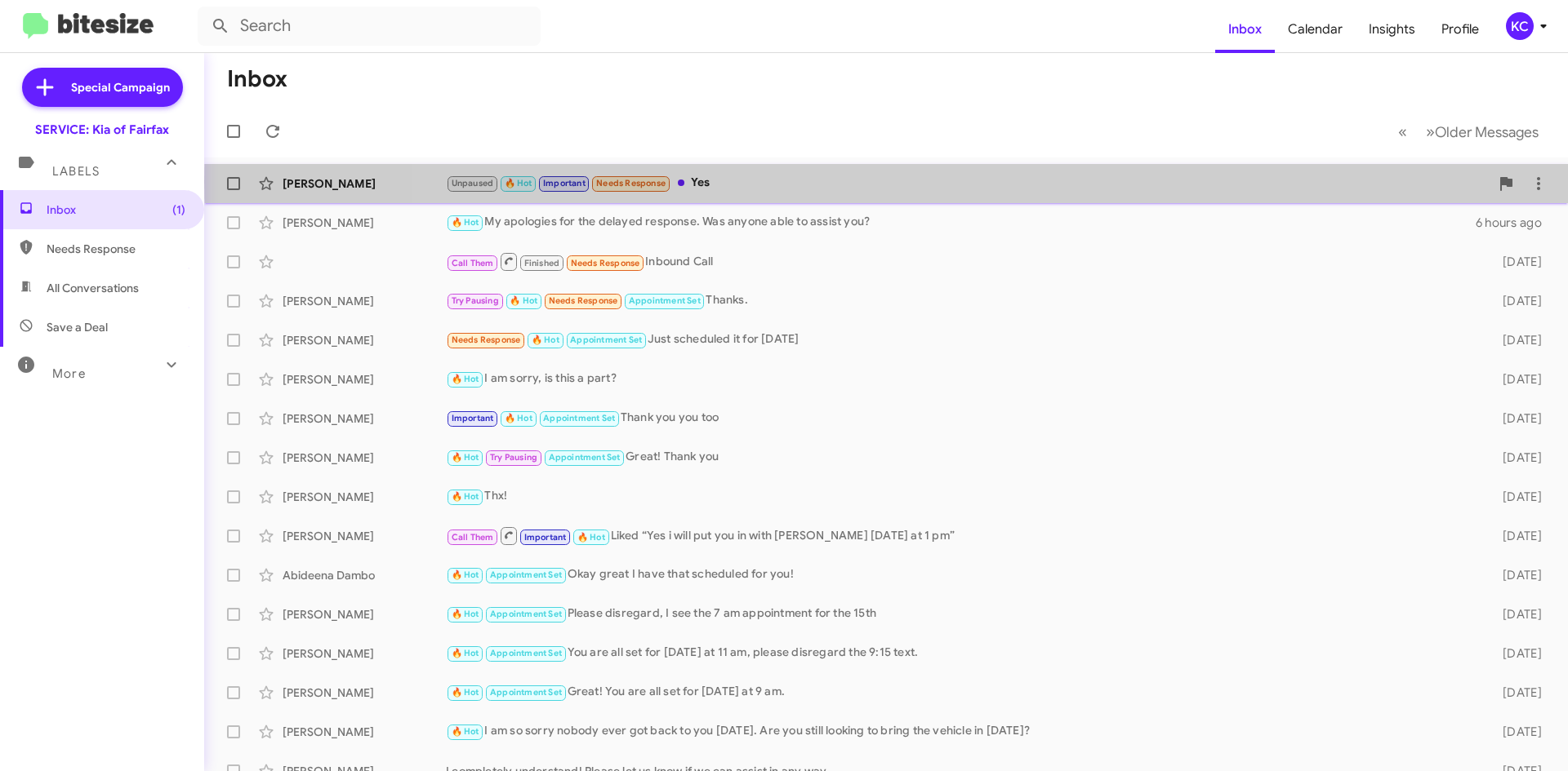
click at [999, 182] on div "Unpaused 🔥 Hot Important Needs Response Yes" at bounding box center [967, 183] width 1043 height 18
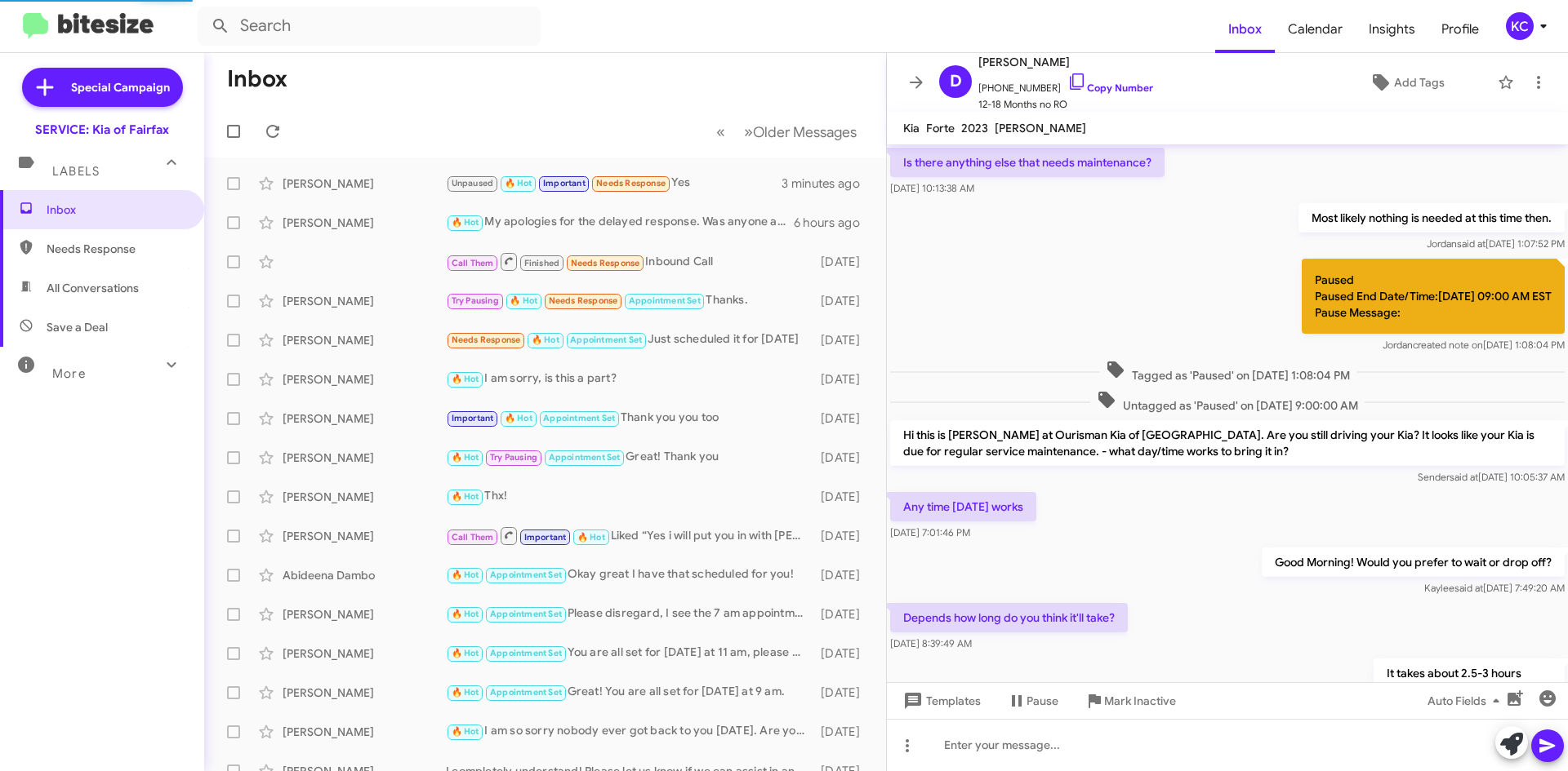
scroll to position [633, 0]
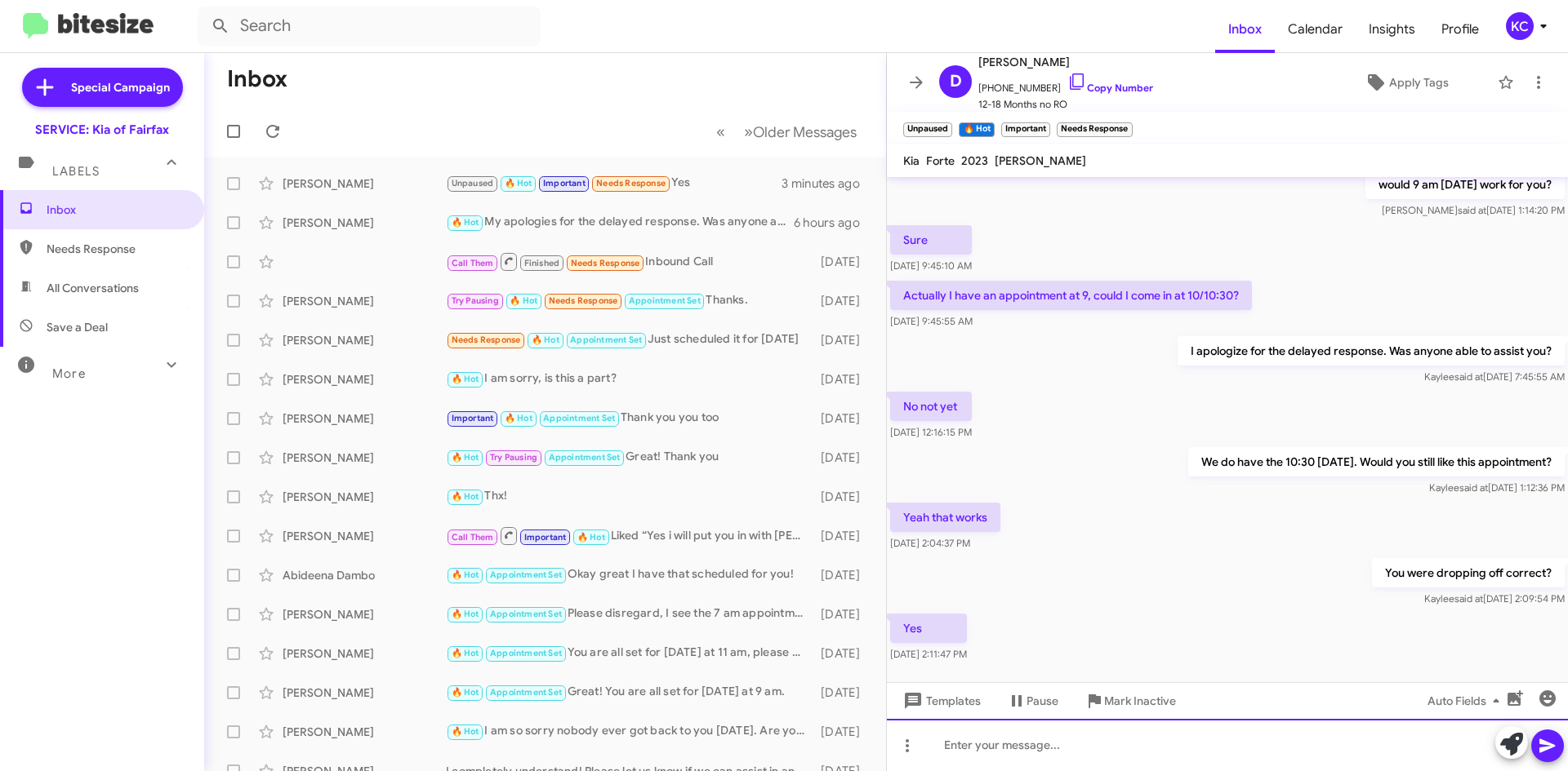
click at [1049, 749] on div at bounding box center [1226, 746] width 681 height 53
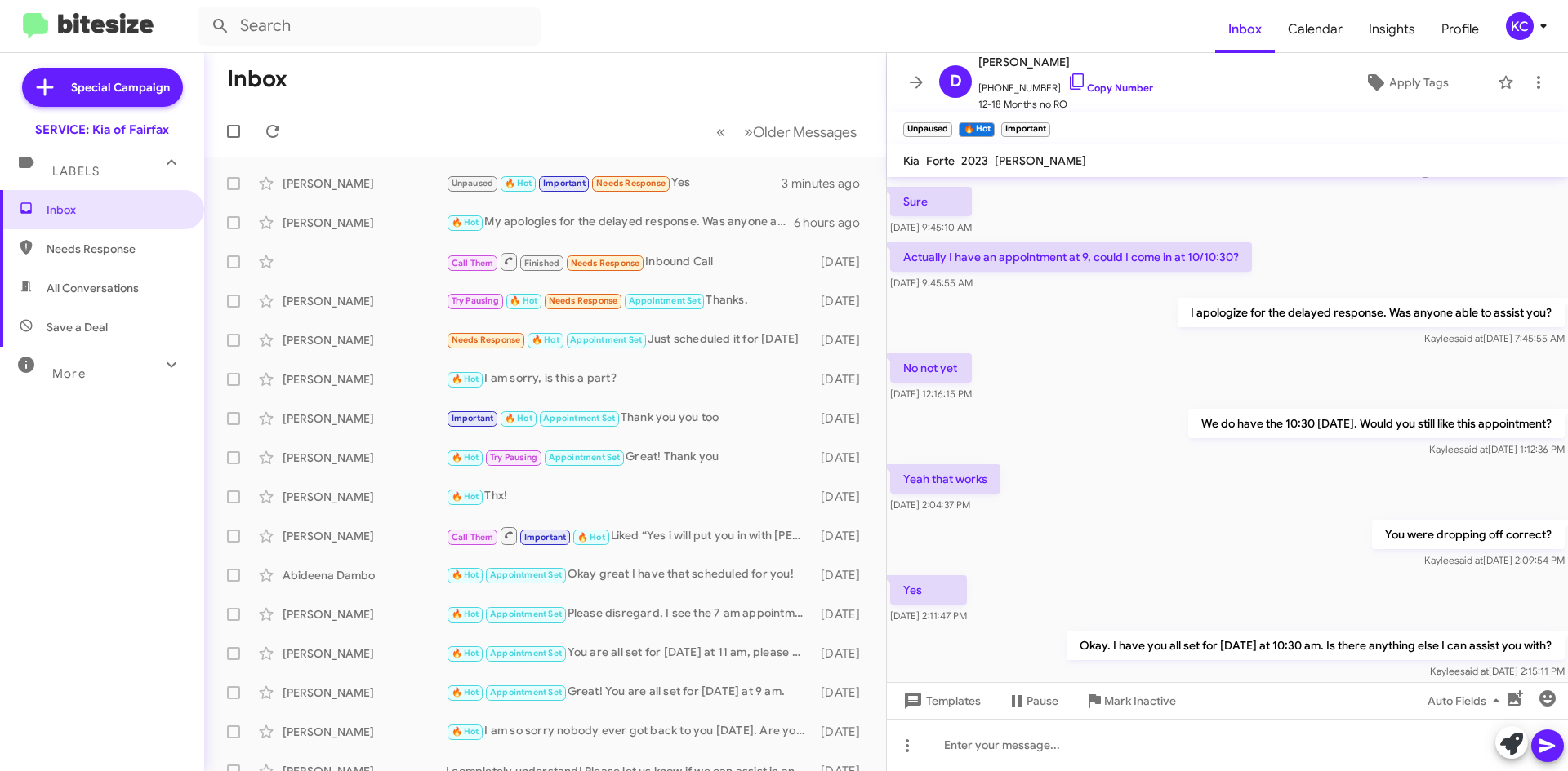
scroll to position [1002, 0]
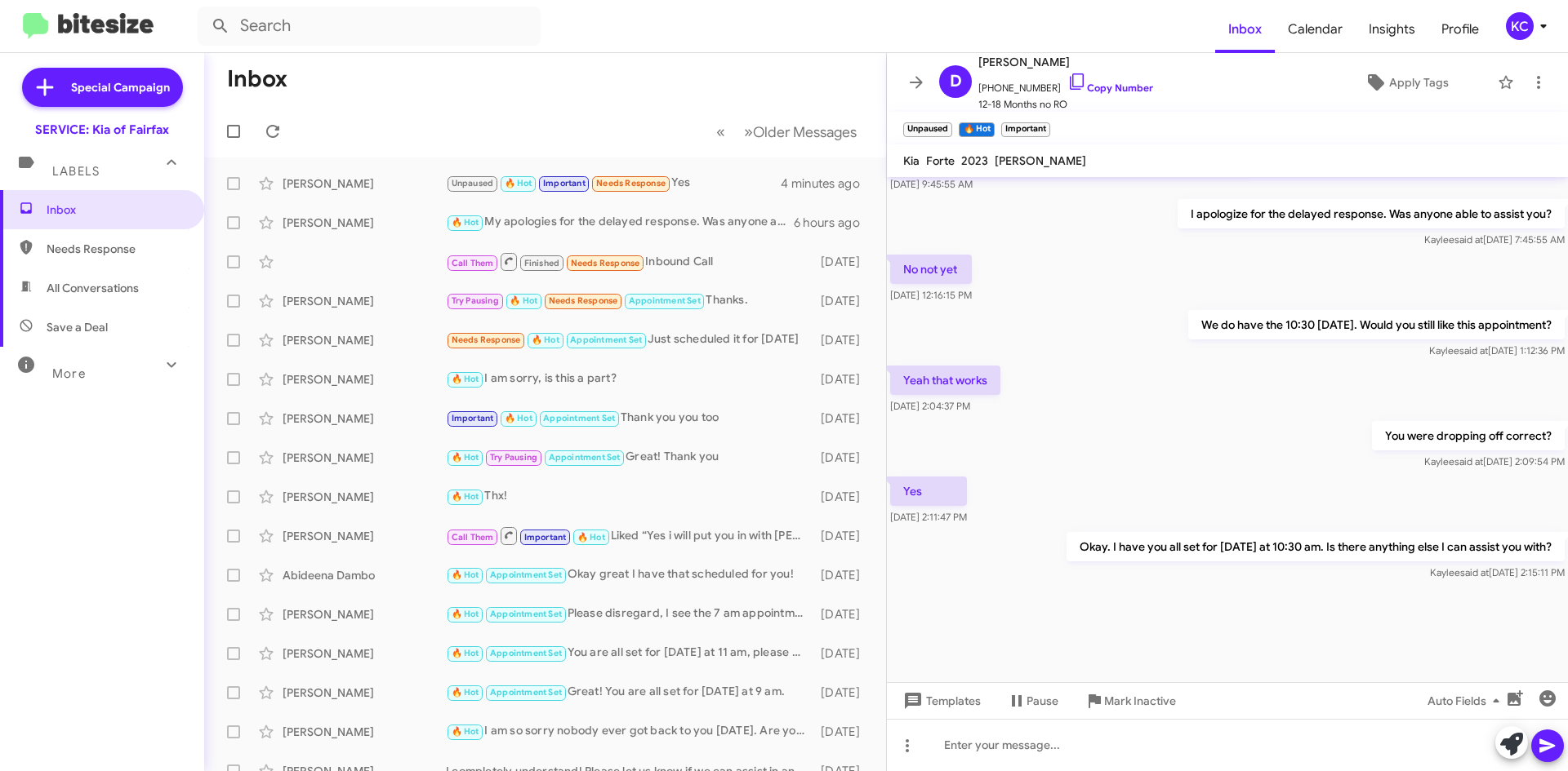
click at [1539, 24] on icon at bounding box center [1544, 26] width 19 height 19
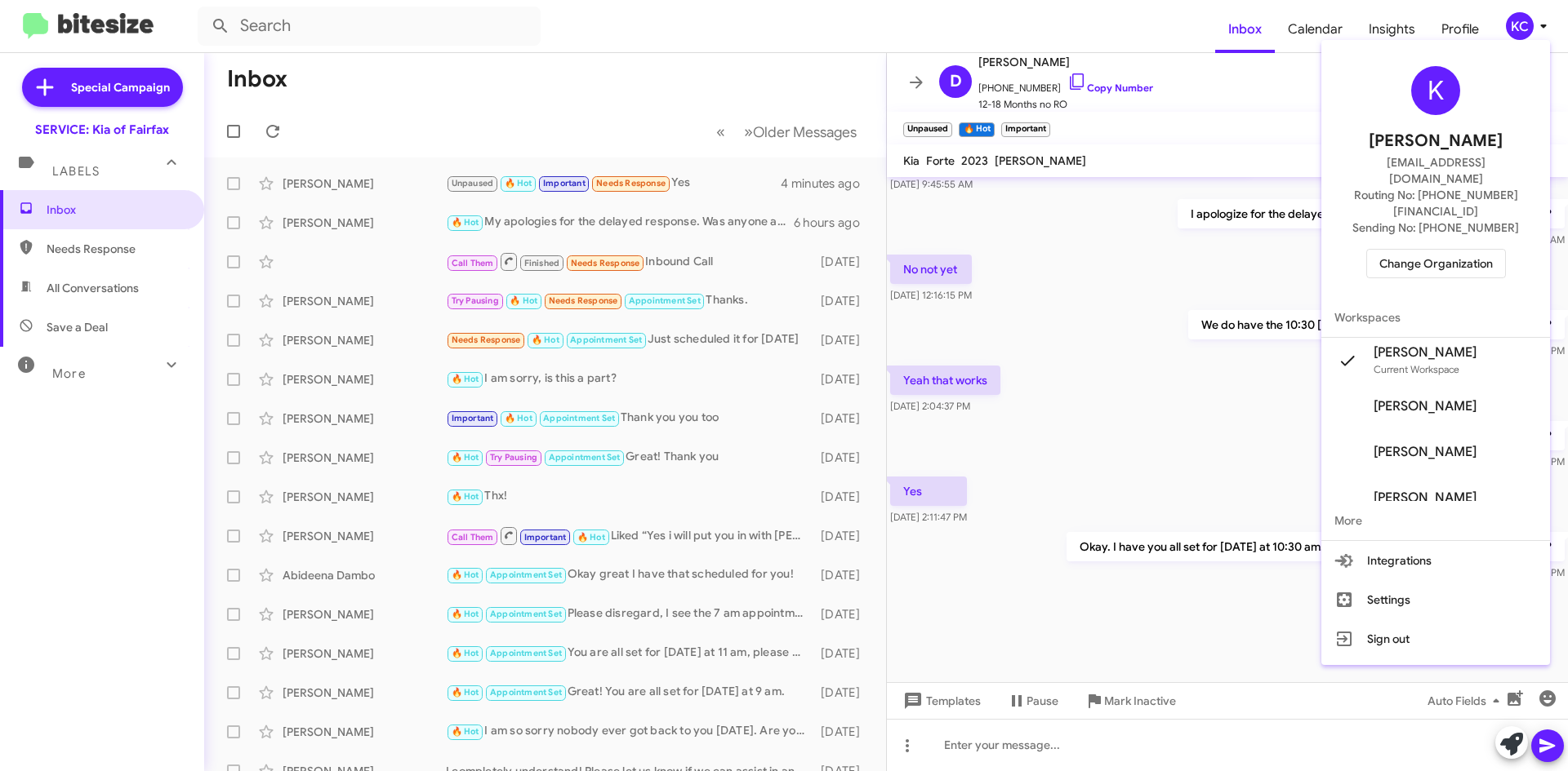
click at [1452, 250] on span "Change Organization" at bounding box center [1436, 264] width 114 height 28
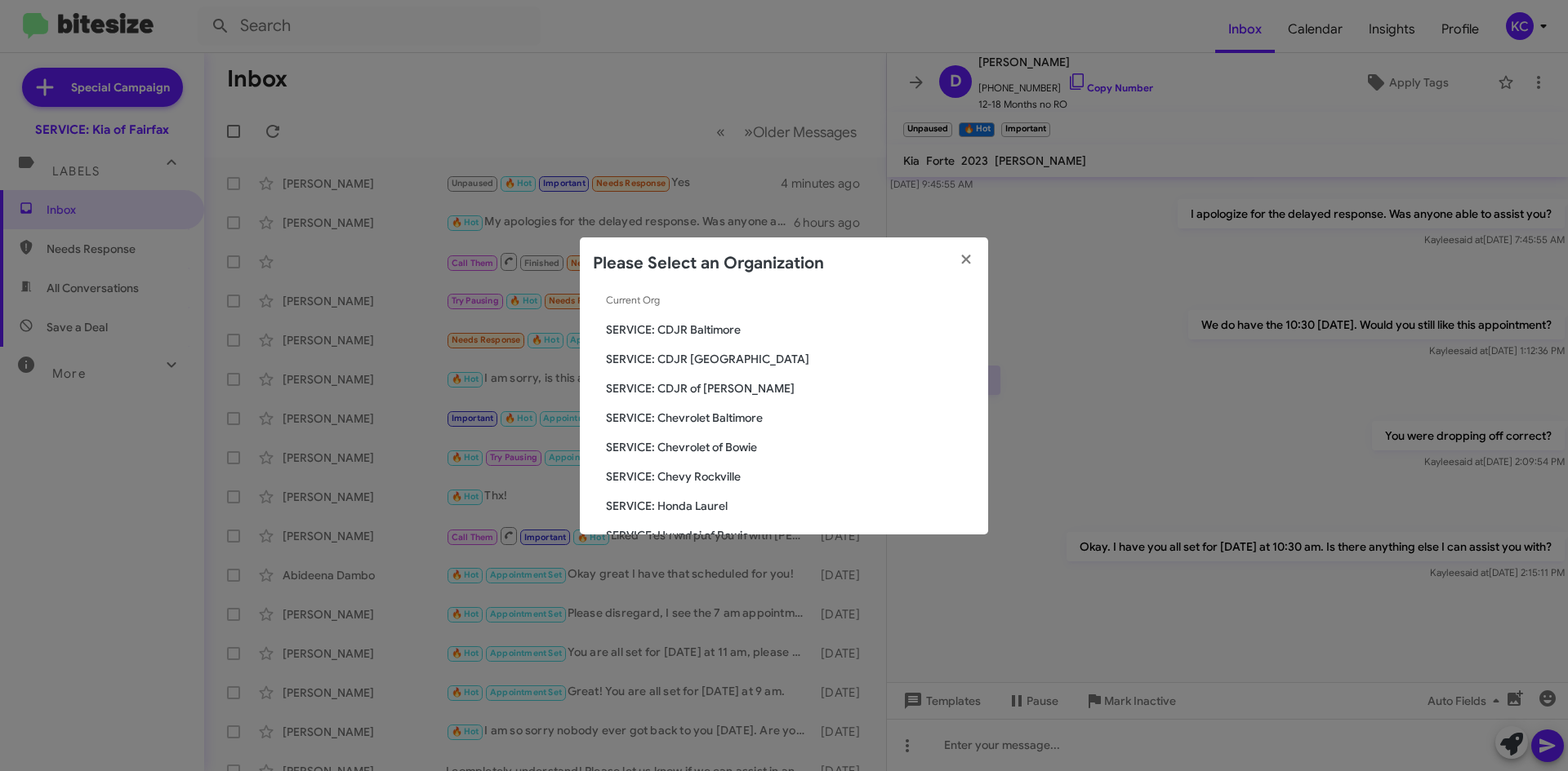
scroll to position [164, 0]
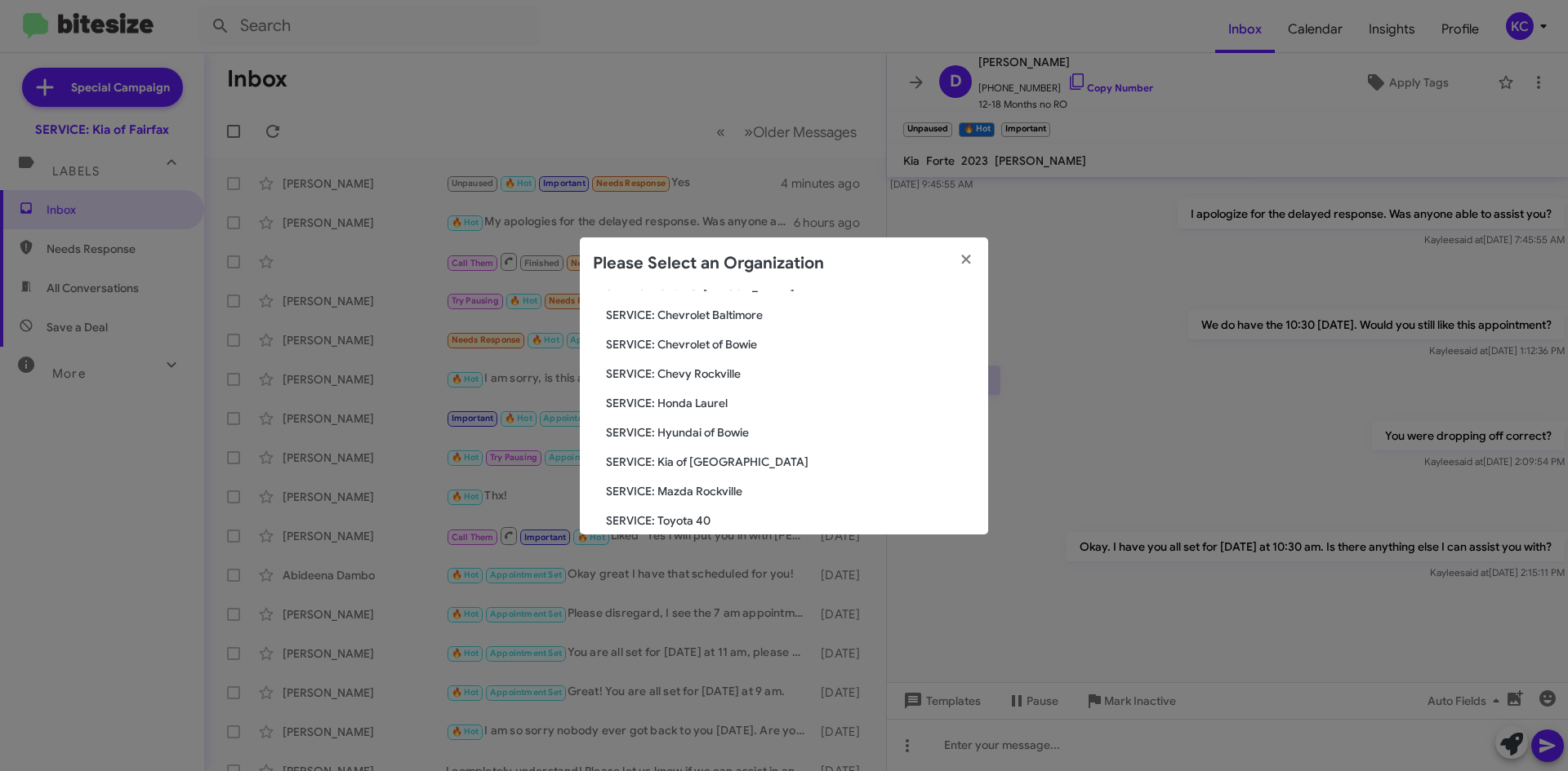
click at [720, 434] on span "SERVICE: Hyundai of Bowie" at bounding box center [790, 432] width 369 height 17
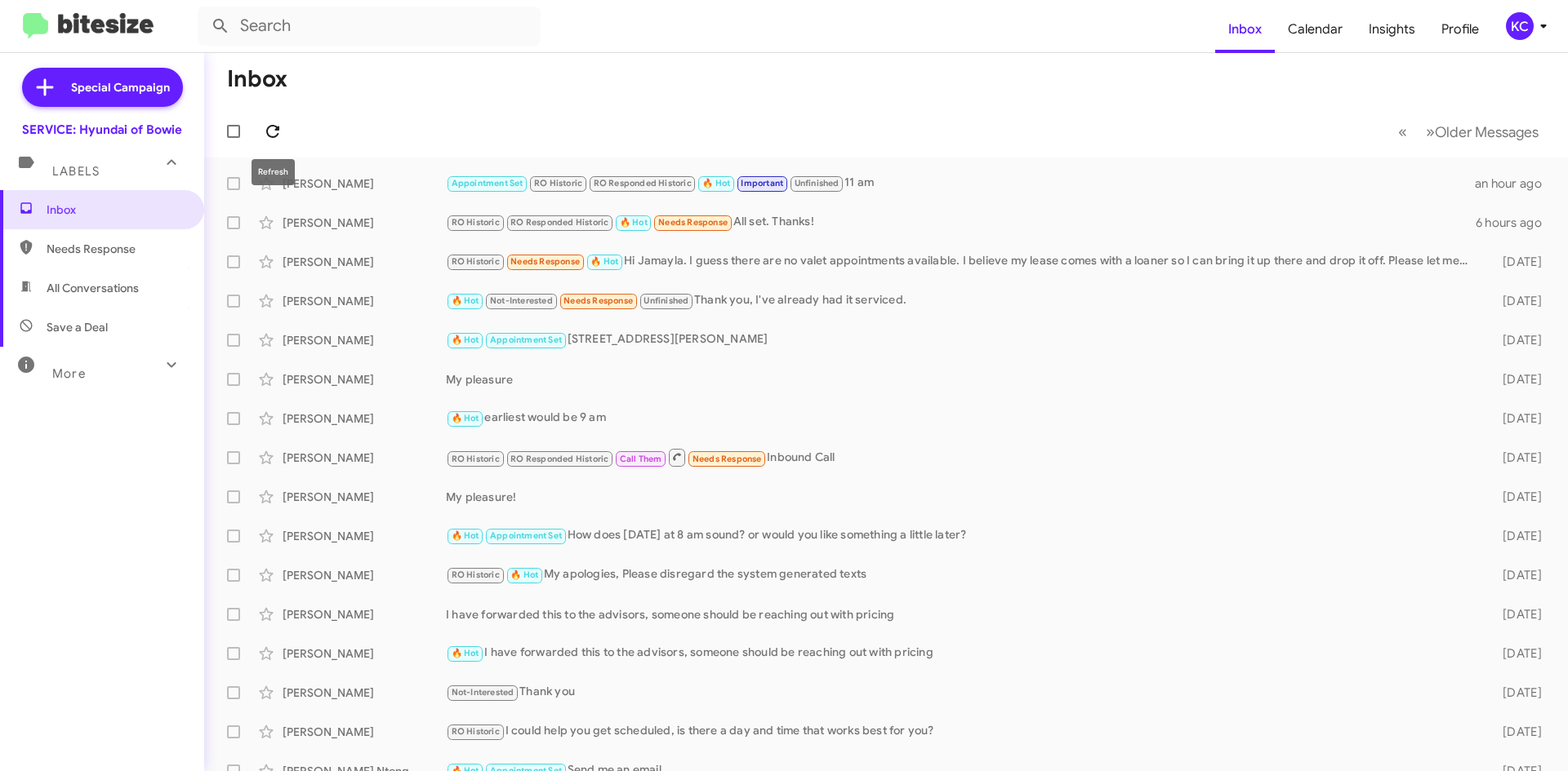
click at [284, 135] on span at bounding box center [273, 131] width 33 height 19
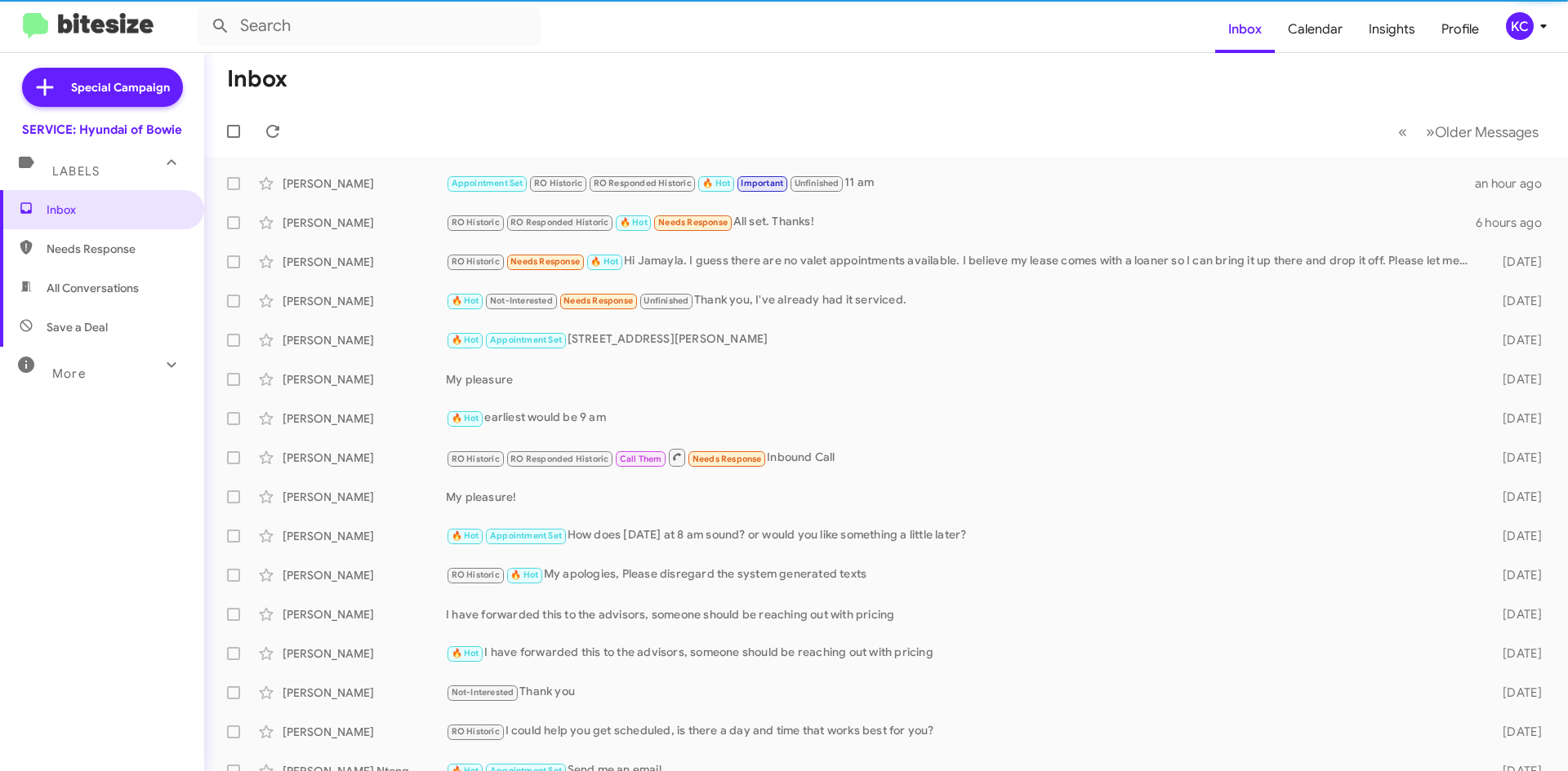
click at [1512, 27] on div "KC" at bounding box center [1519, 26] width 28 height 28
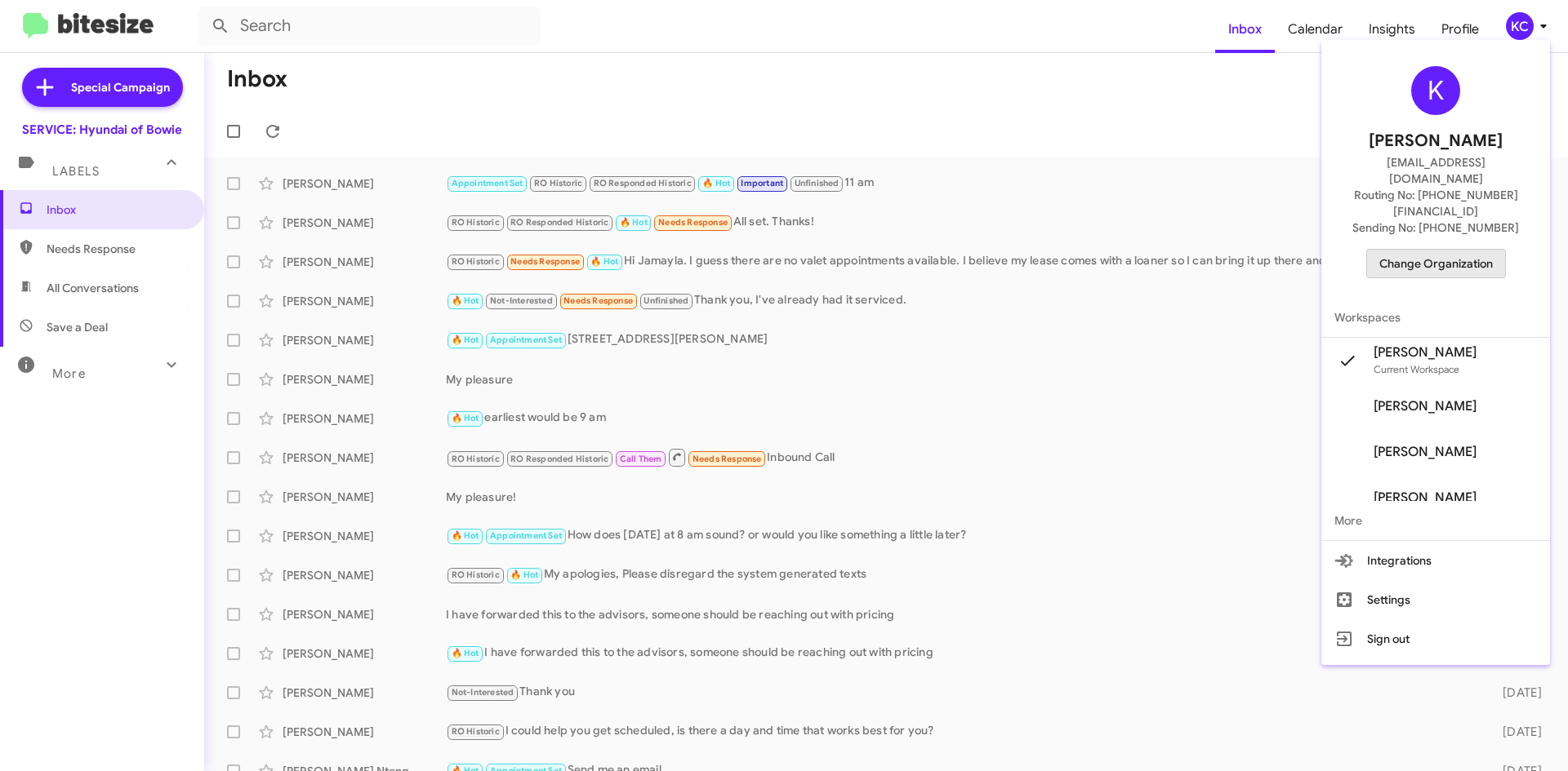
click at [1473, 250] on span "Change Organization" at bounding box center [1436, 264] width 114 height 28
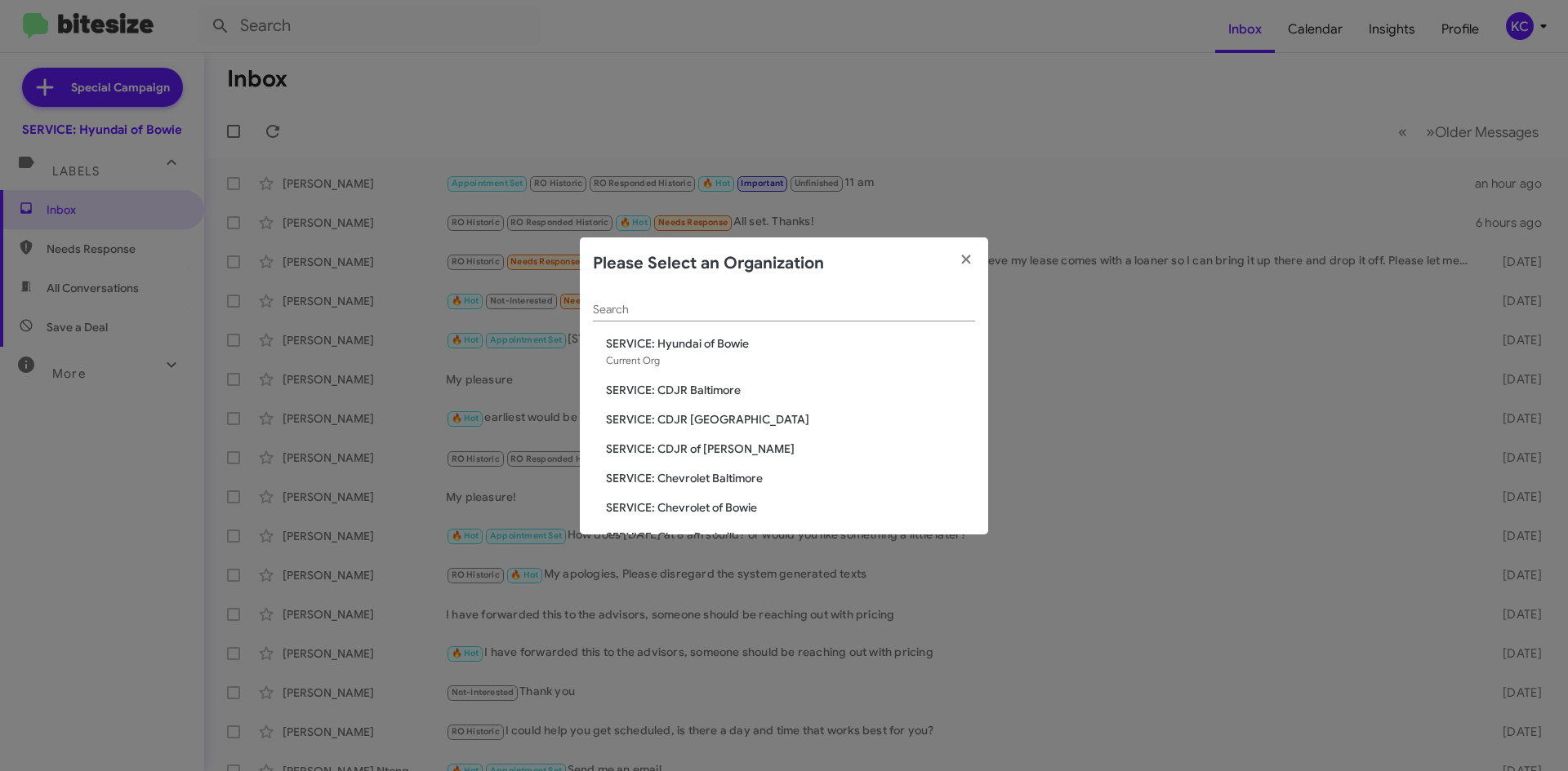
click at [707, 388] on span "SERVICE: CDJR Baltimore" at bounding box center [790, 389] width 369 height 17
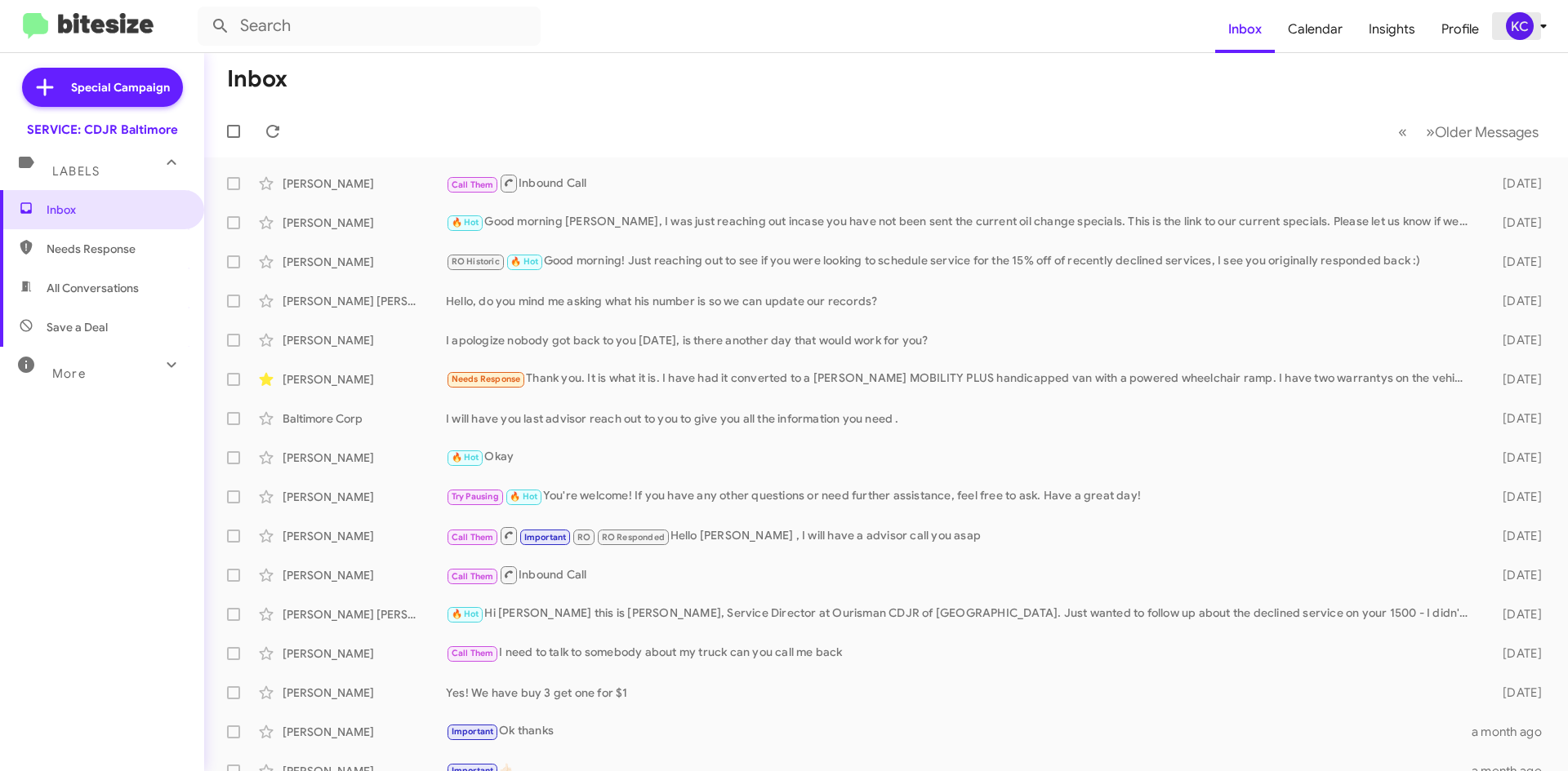
click at [1532, 20] on span "KC" at bounding box center [1529, 26] width 49 height 28
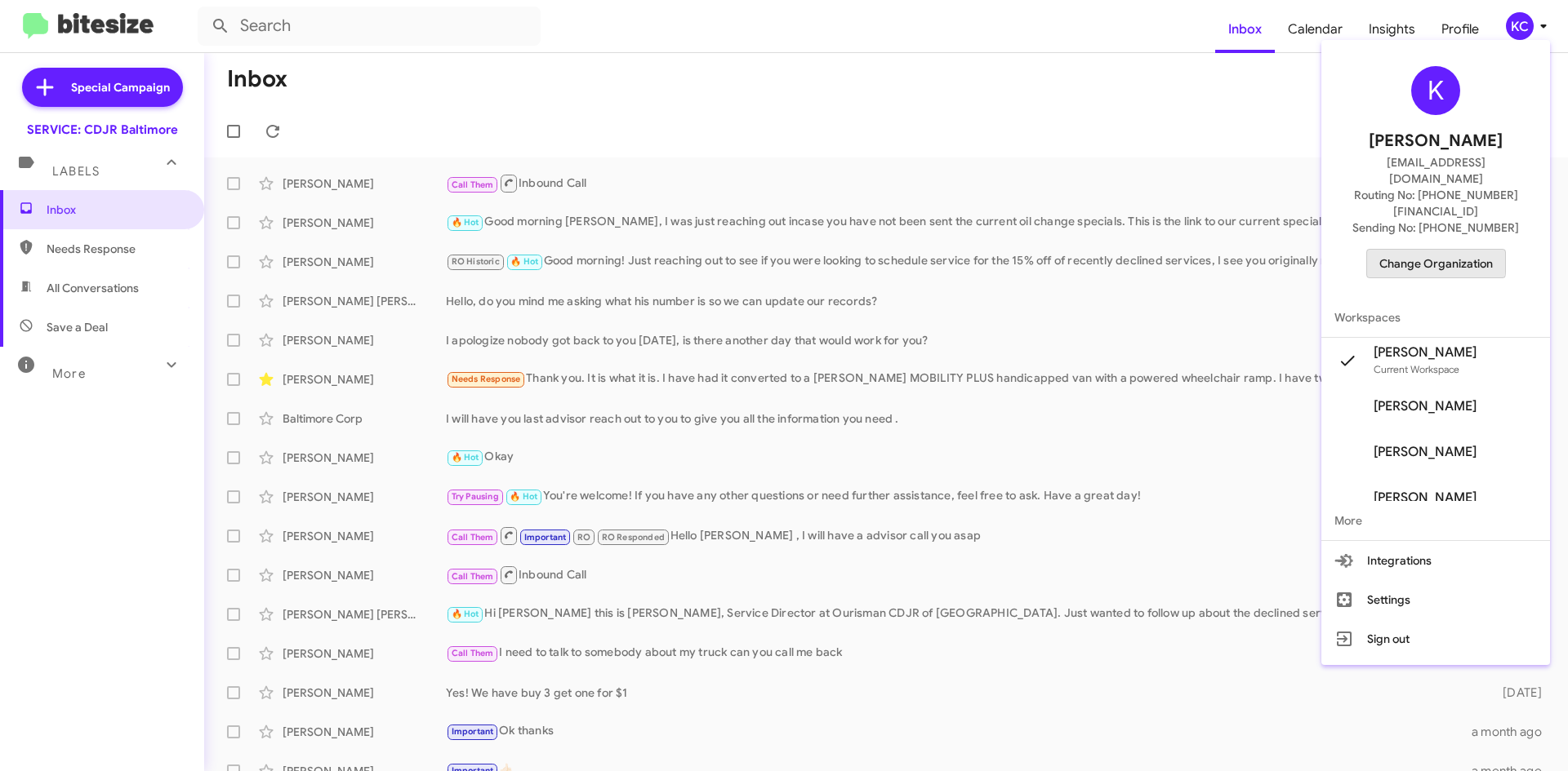
click at [1419, 250] on span "Change Organization" at bounding box center [1436, 264] width 114 height 28
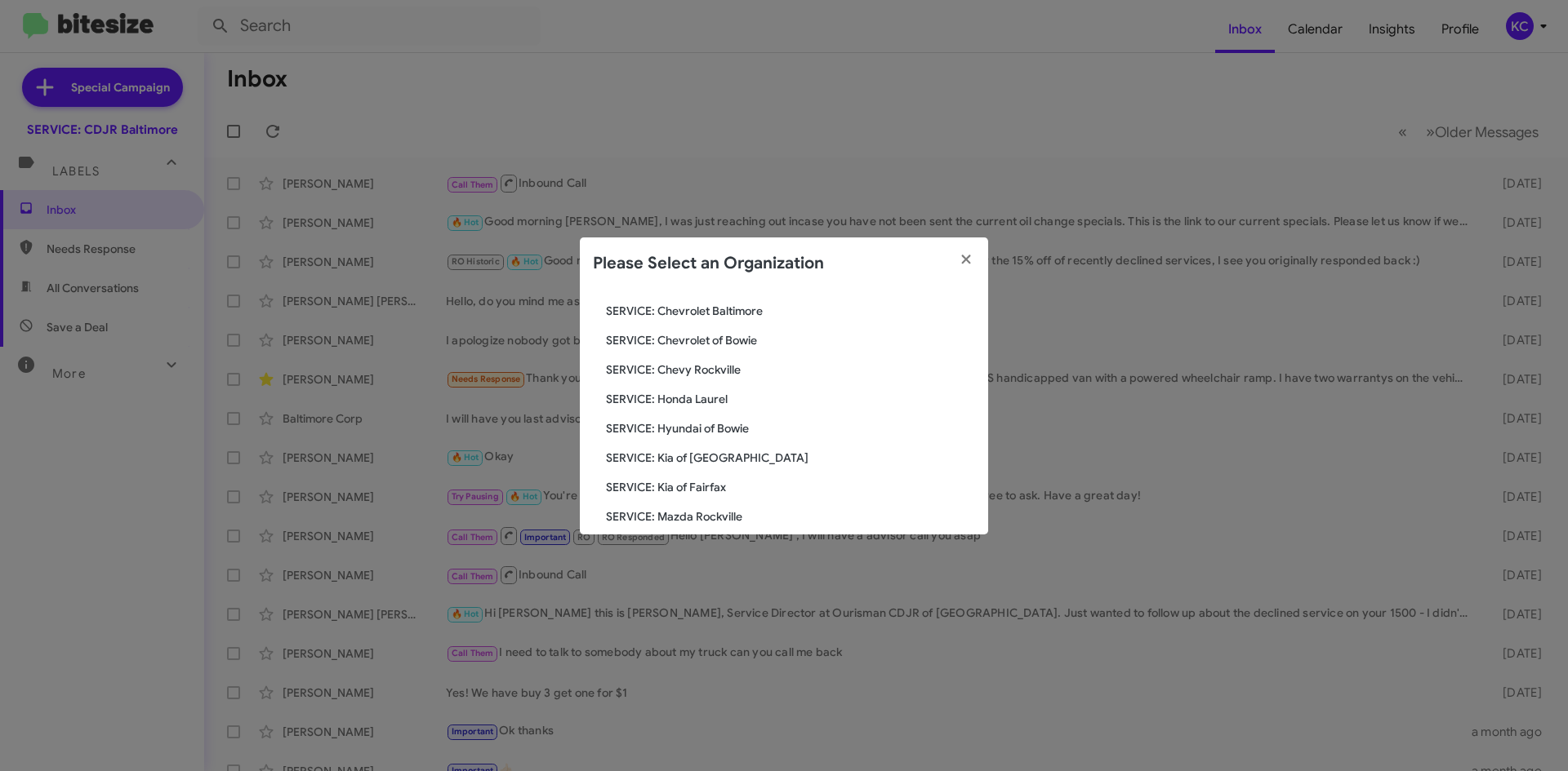
scroll to position [164, 0]
click at [685, 401] on span "SERVICE: Hyundai of Bowie" at bounding box center [790, 403] width 369 height 17
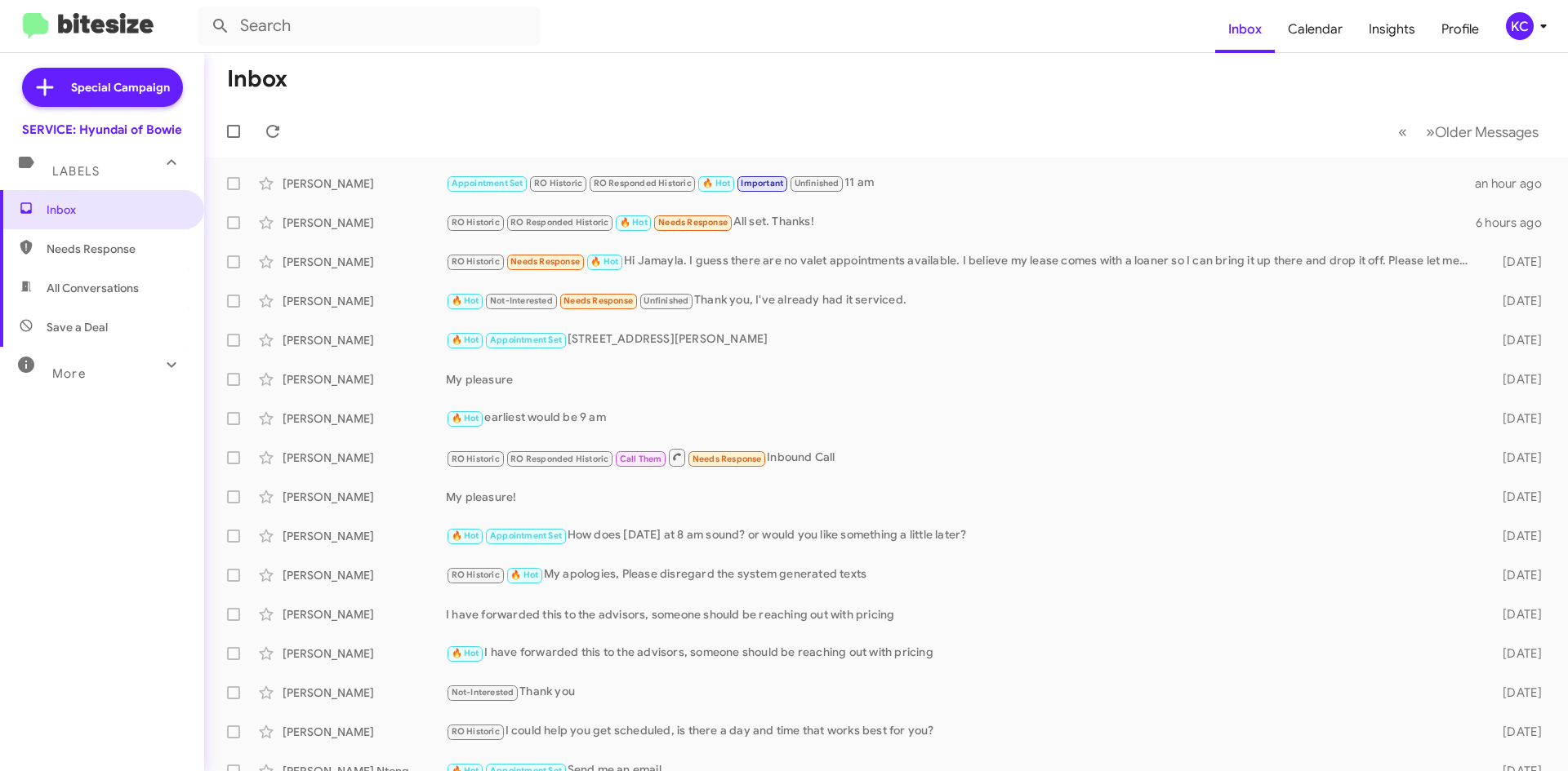
click at [1520, 40] on mat-toolbar "Inbox Calendar Insights Profile KC" at bounding box center [784, 26] width 1568 height 53
click at [1509, 28] on div "KC" at bounding box center [1519, 26] width 28 height 28
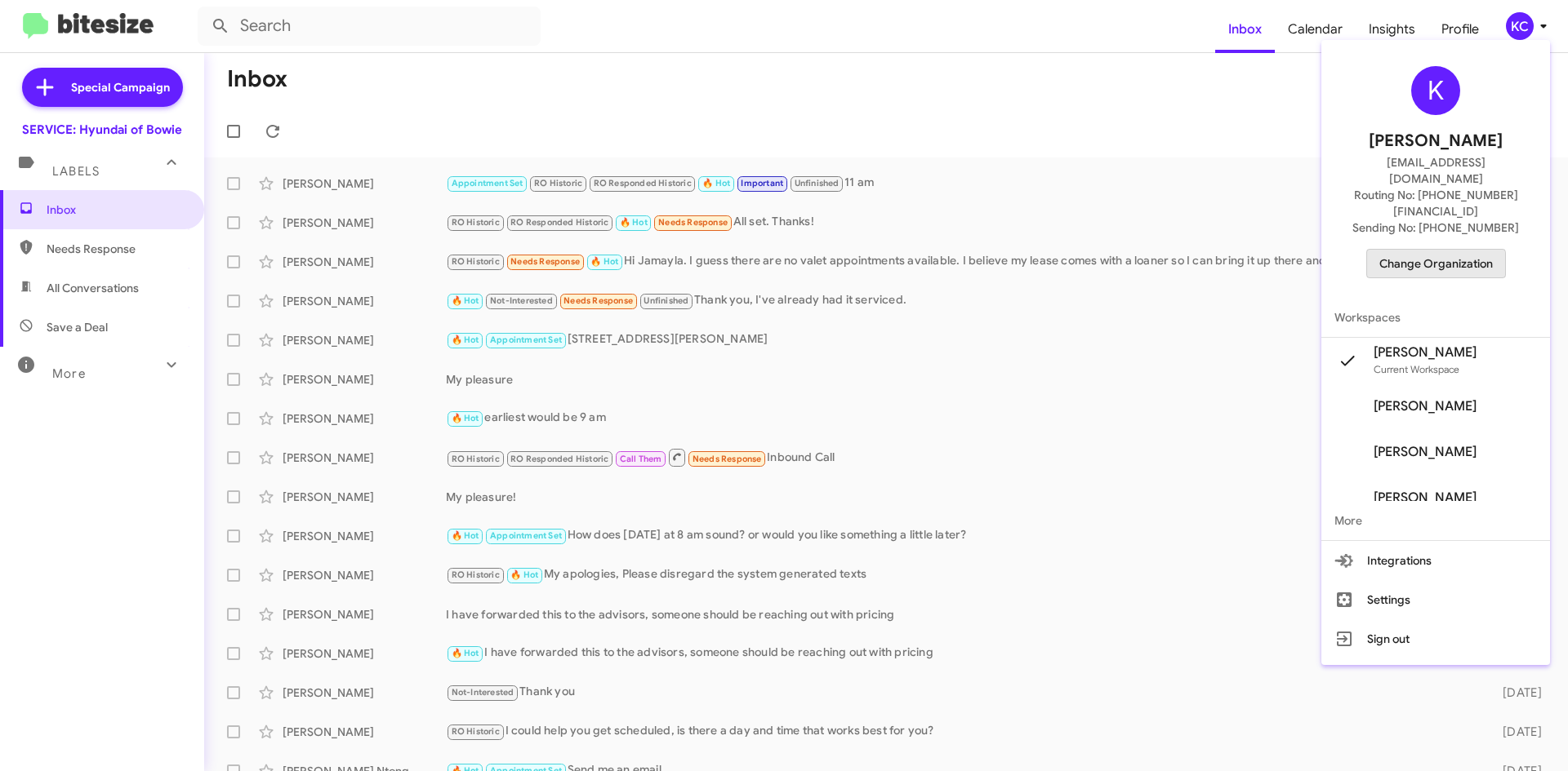
click at [1406, 250] on span "Change Organization" at bounding box center [1436, 264] width 114 height 28
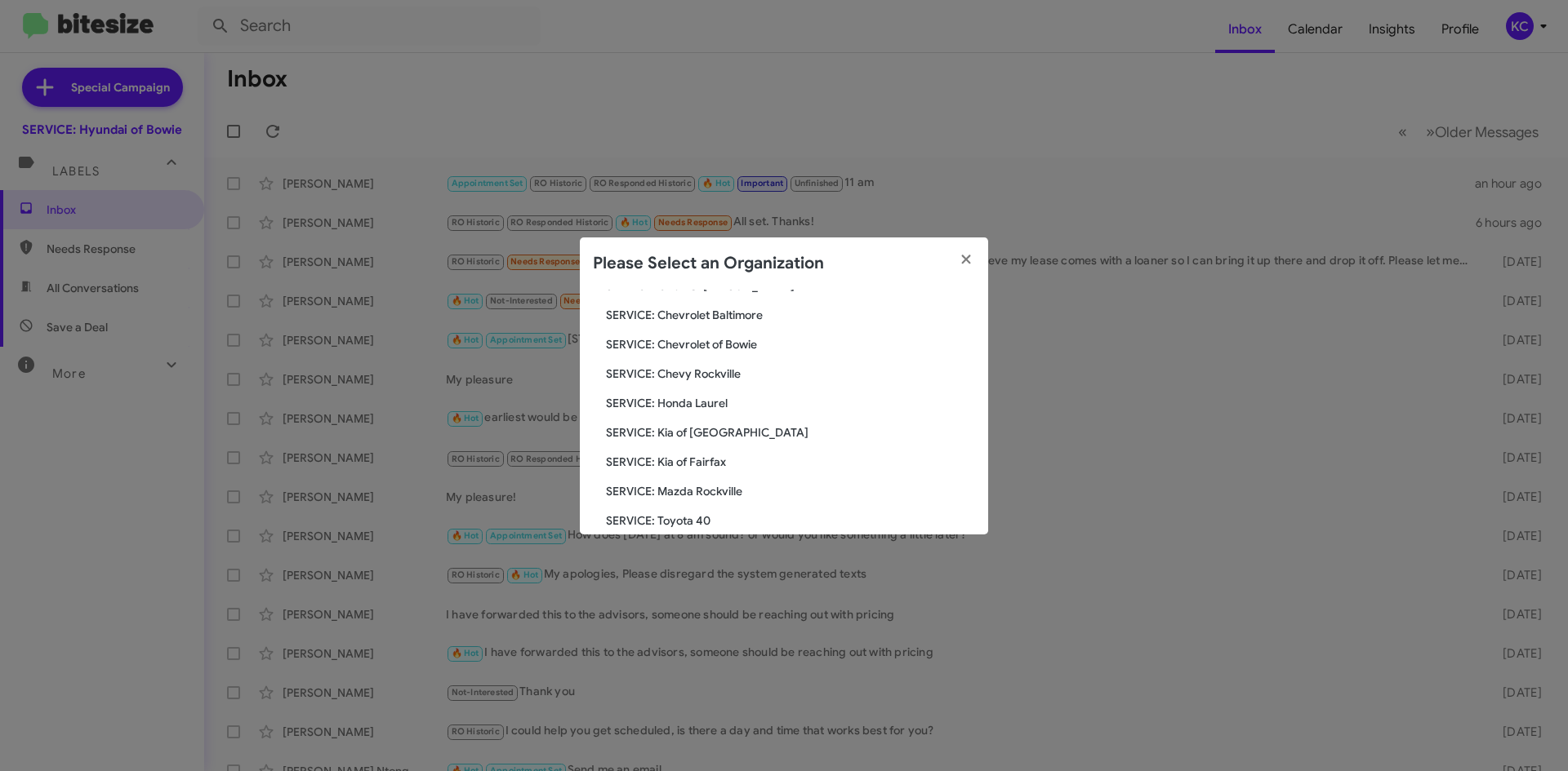
scroll to position [245, 0]
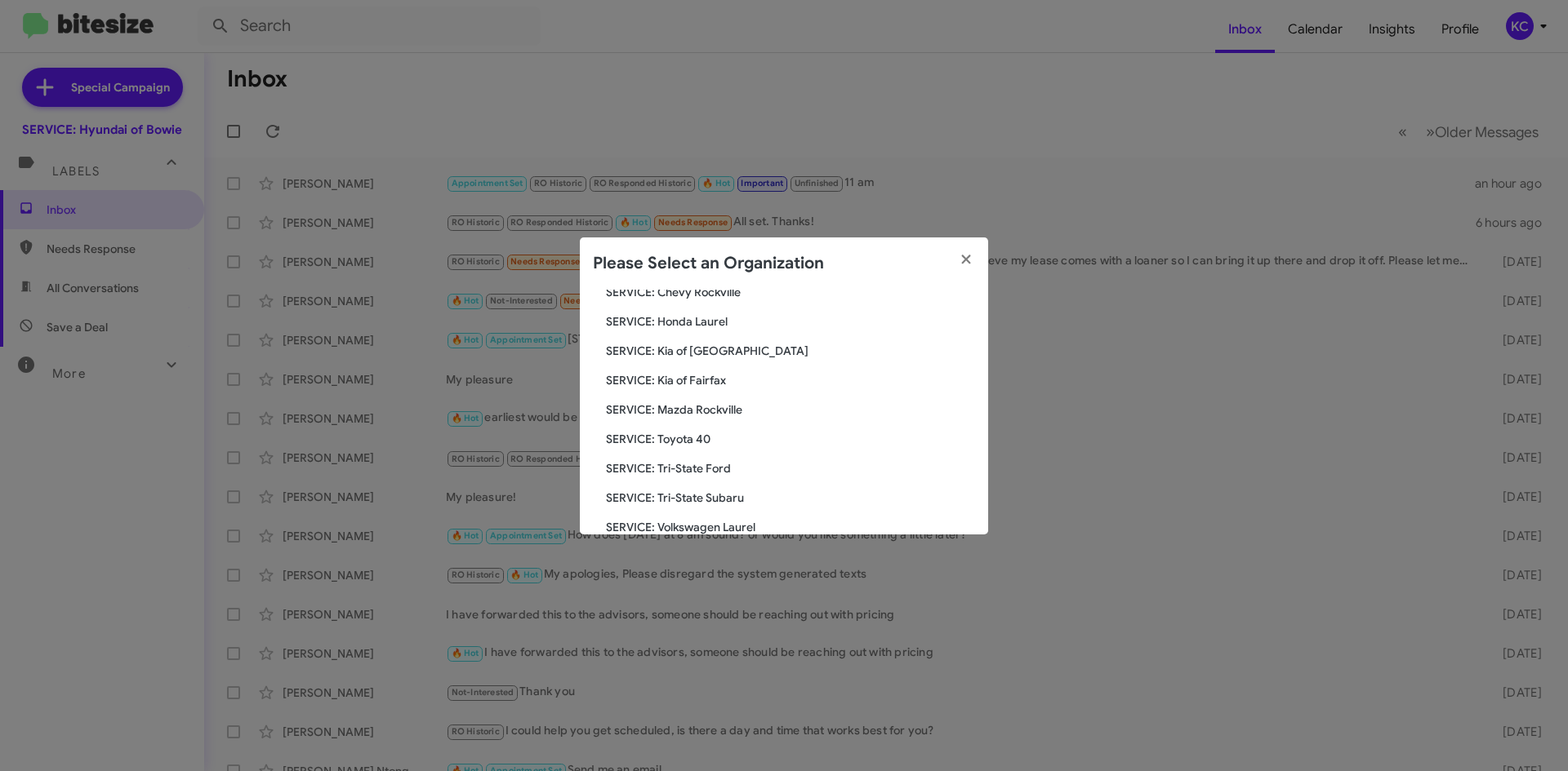
click at [720, 383] on span "SERVICE: Kia of Fairfax" at bounding box center [790, 380] width 369 height 17
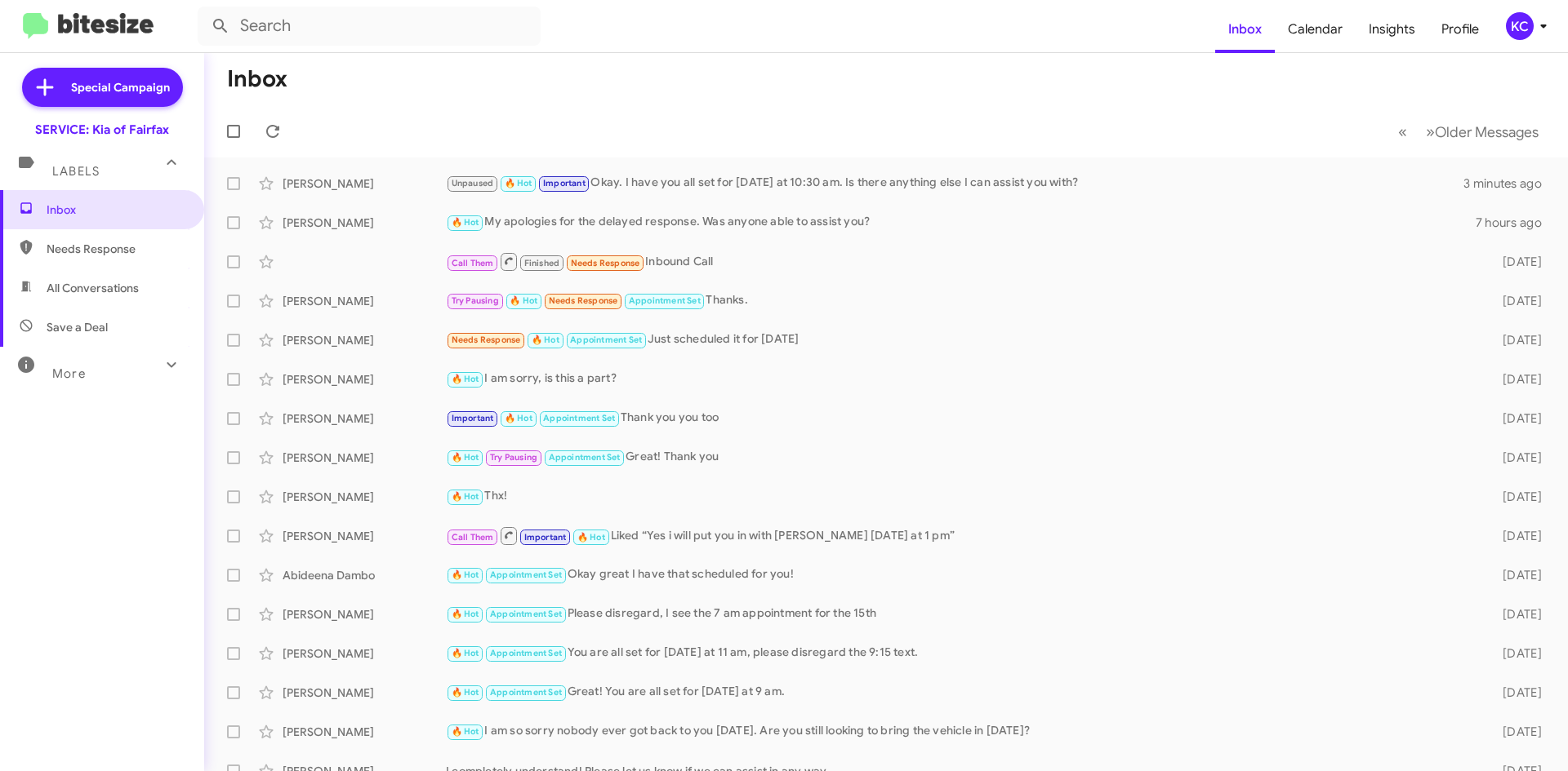
click at [1521, 28] on div "KC" at bounding box center [1519, 26] width 28 height 28
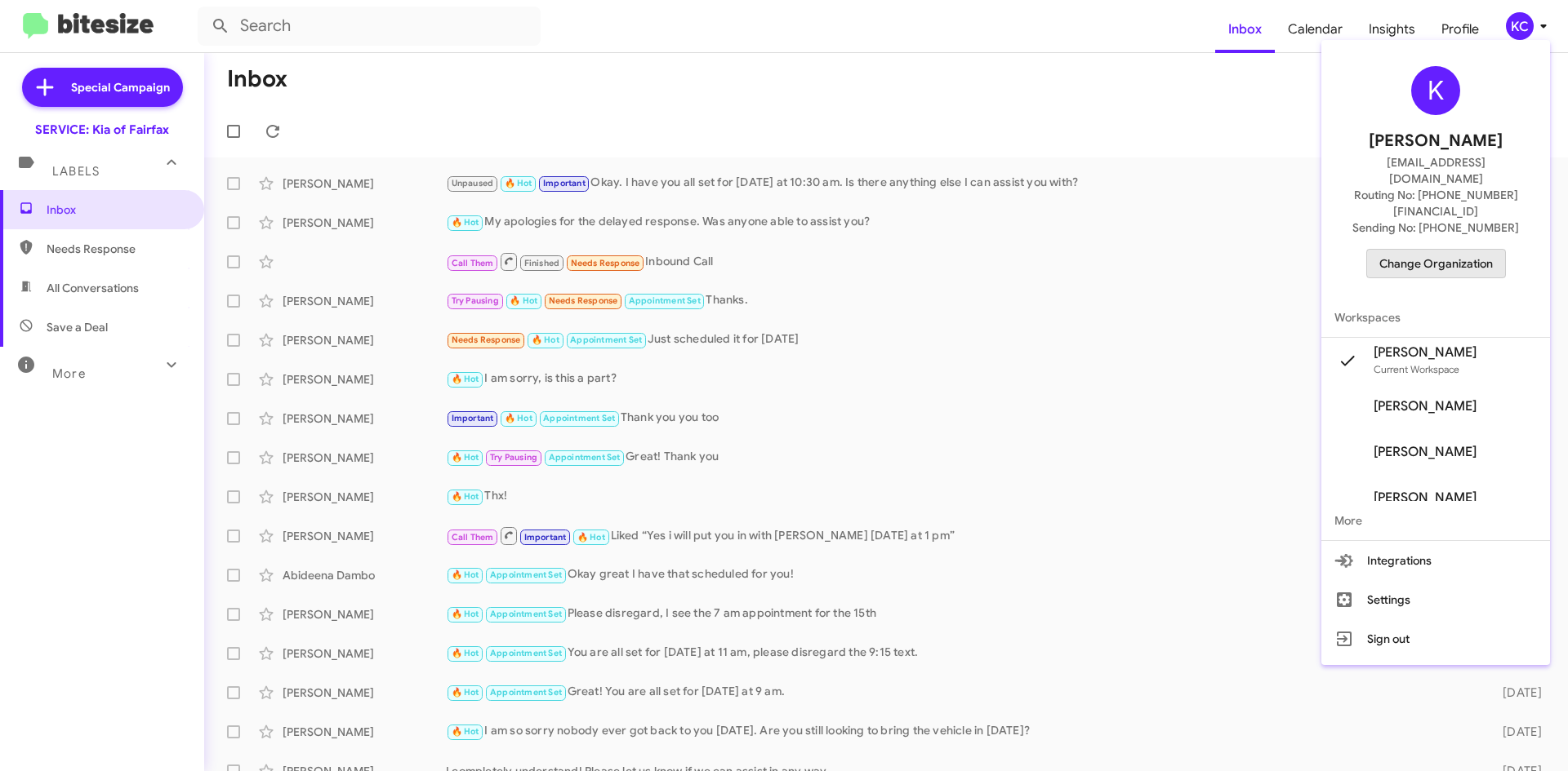
click at [1462, 250] on span "Change Organization" at bounding box center [1436, 264] width 114 height 28
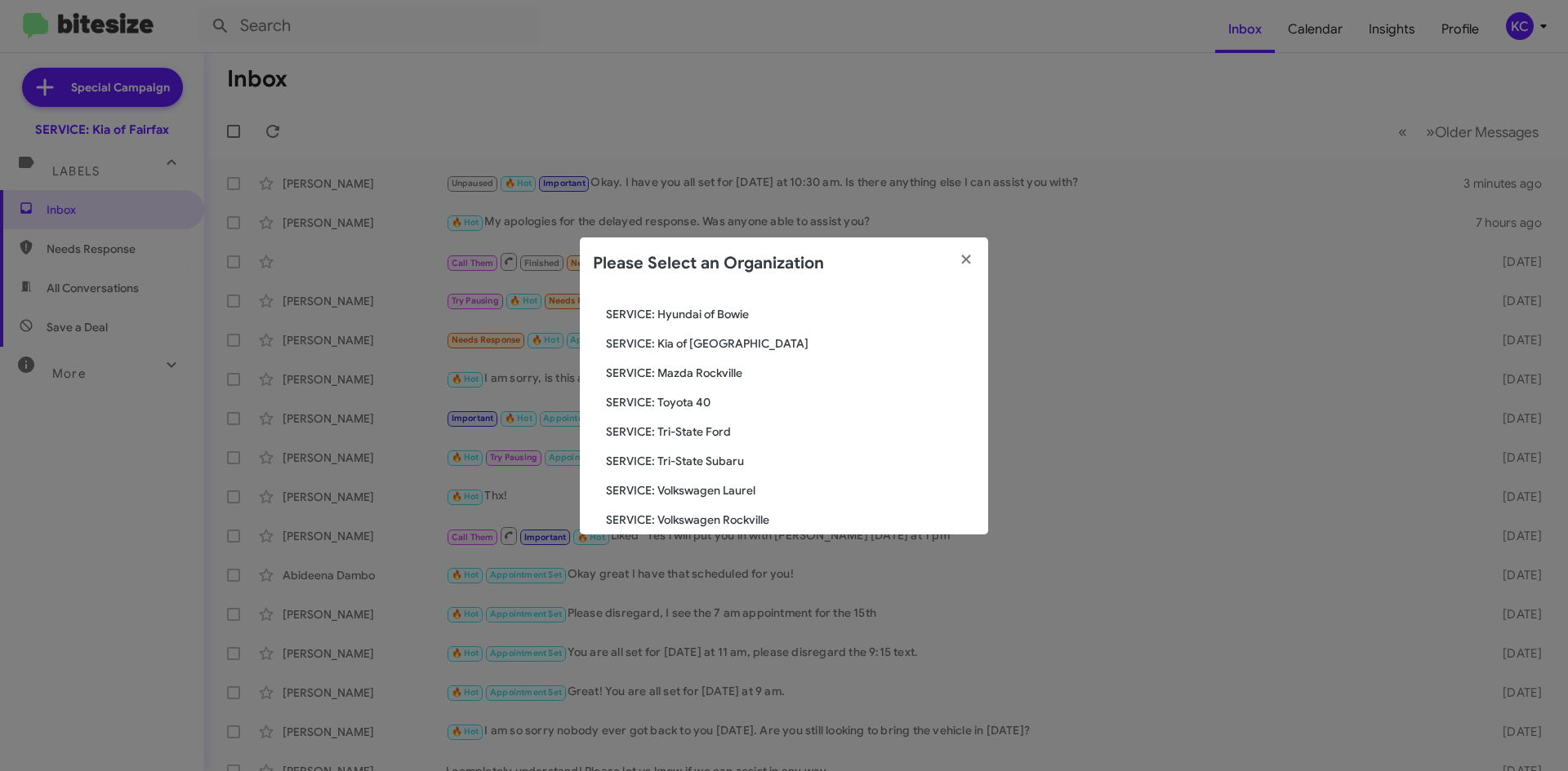
scroll to position [301, 0]
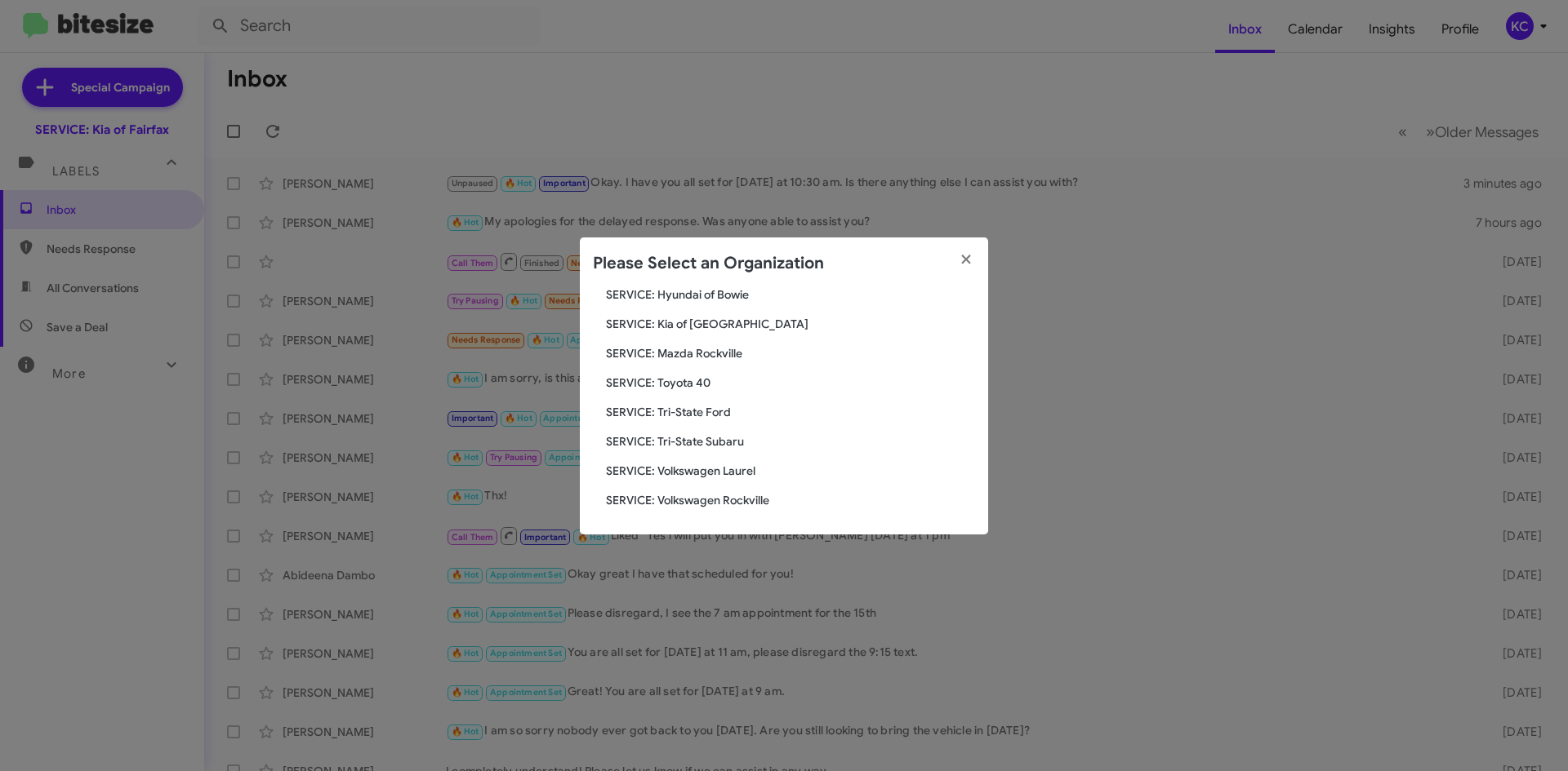
click at [717, 439] on span "SERVICE: Tri-State Subaru" at bounding box center [790, 441] width 369 height 17
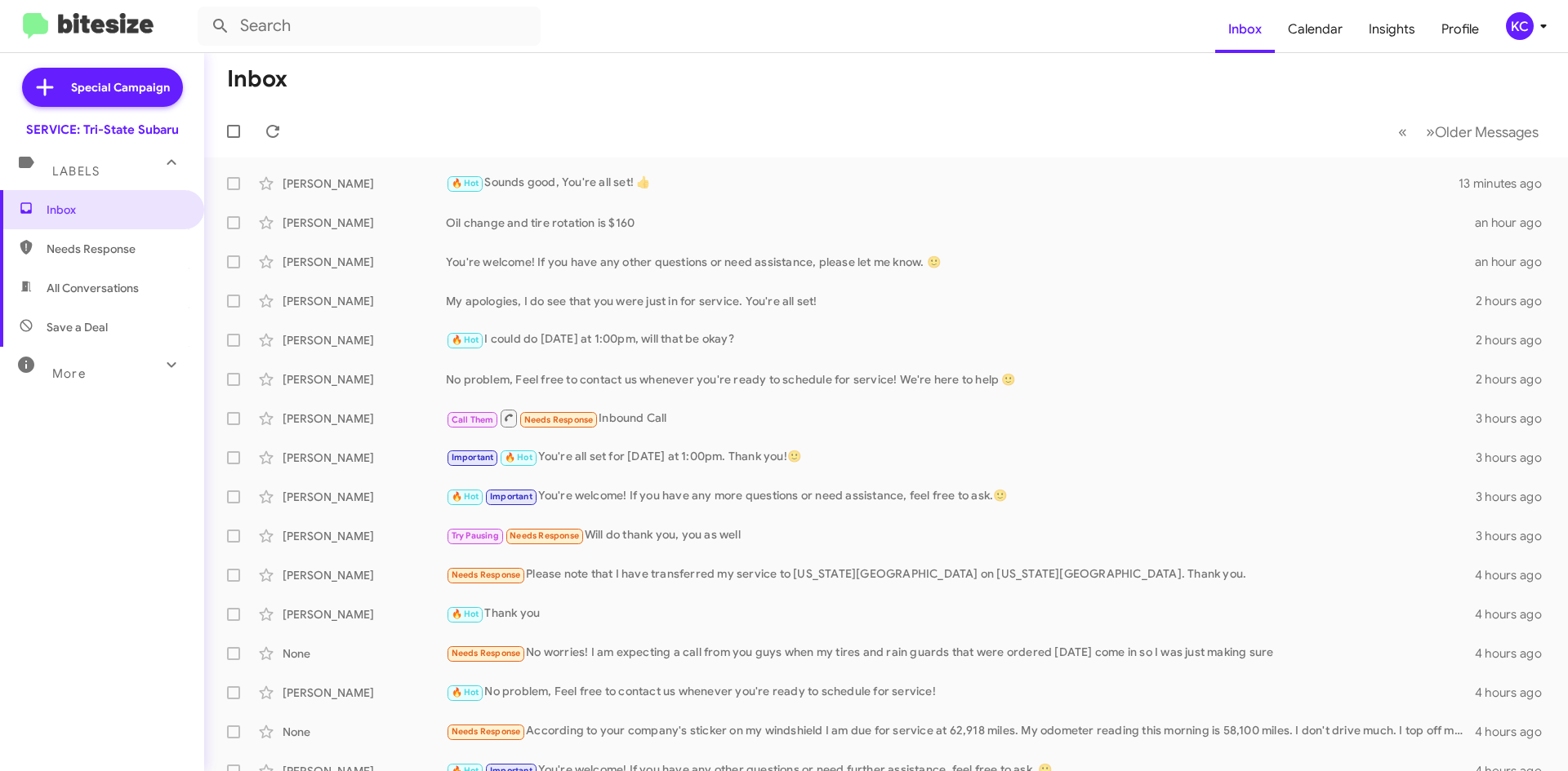
click at [1510, 17] on div "KC" at bounding box center [1519, 26] width 28 height 28
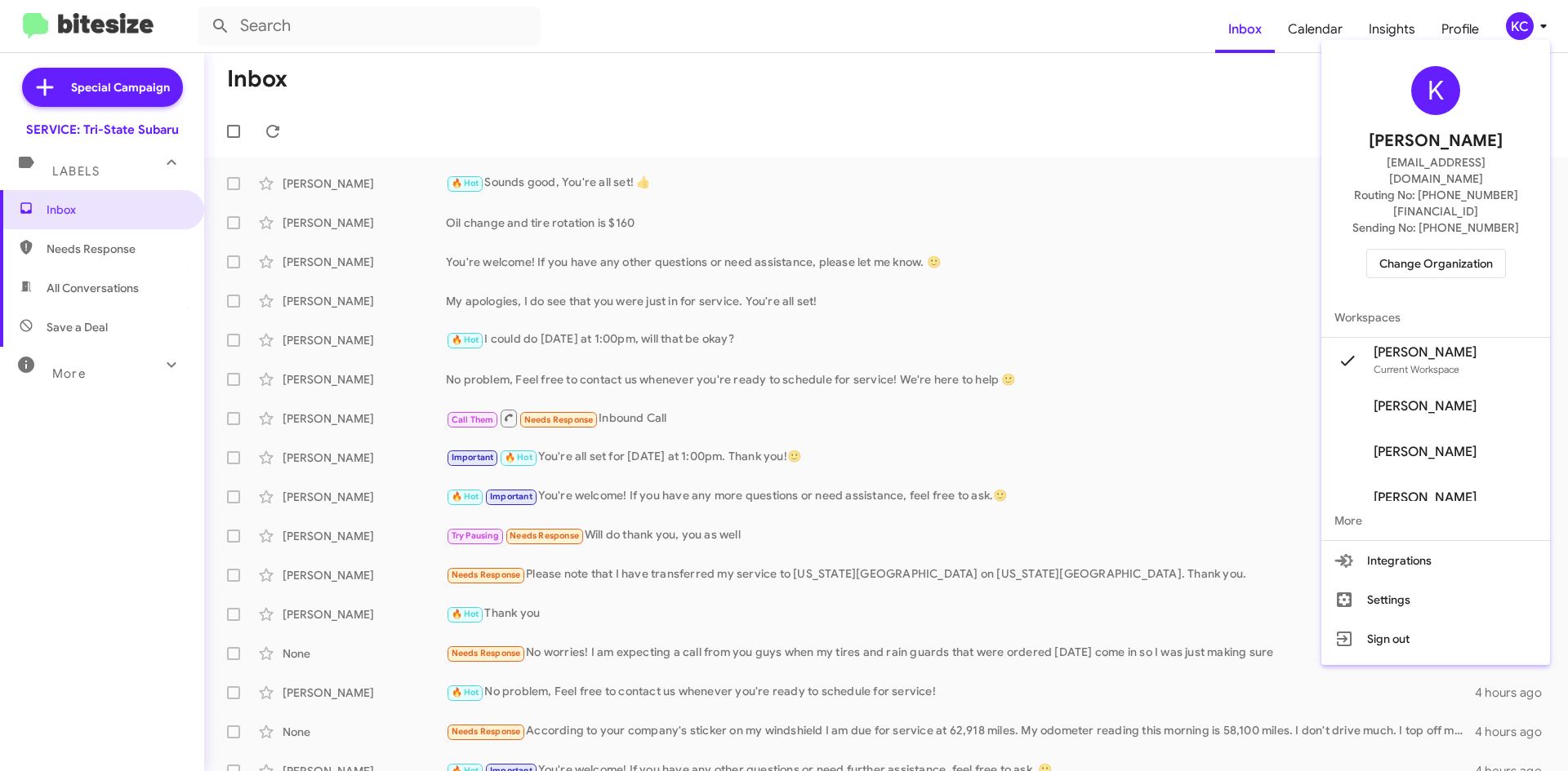
click at [1472, 254] on div "K Kaylee Cole kaycole@ourismancars.com Routing No: +1 (302) 453-9900 Sending No…" at bounding box center [1436, 172] width 229 height 251
click at [1457, 250] on span "Change Organization" at bounding box center [1436, 264] width 114 height 28
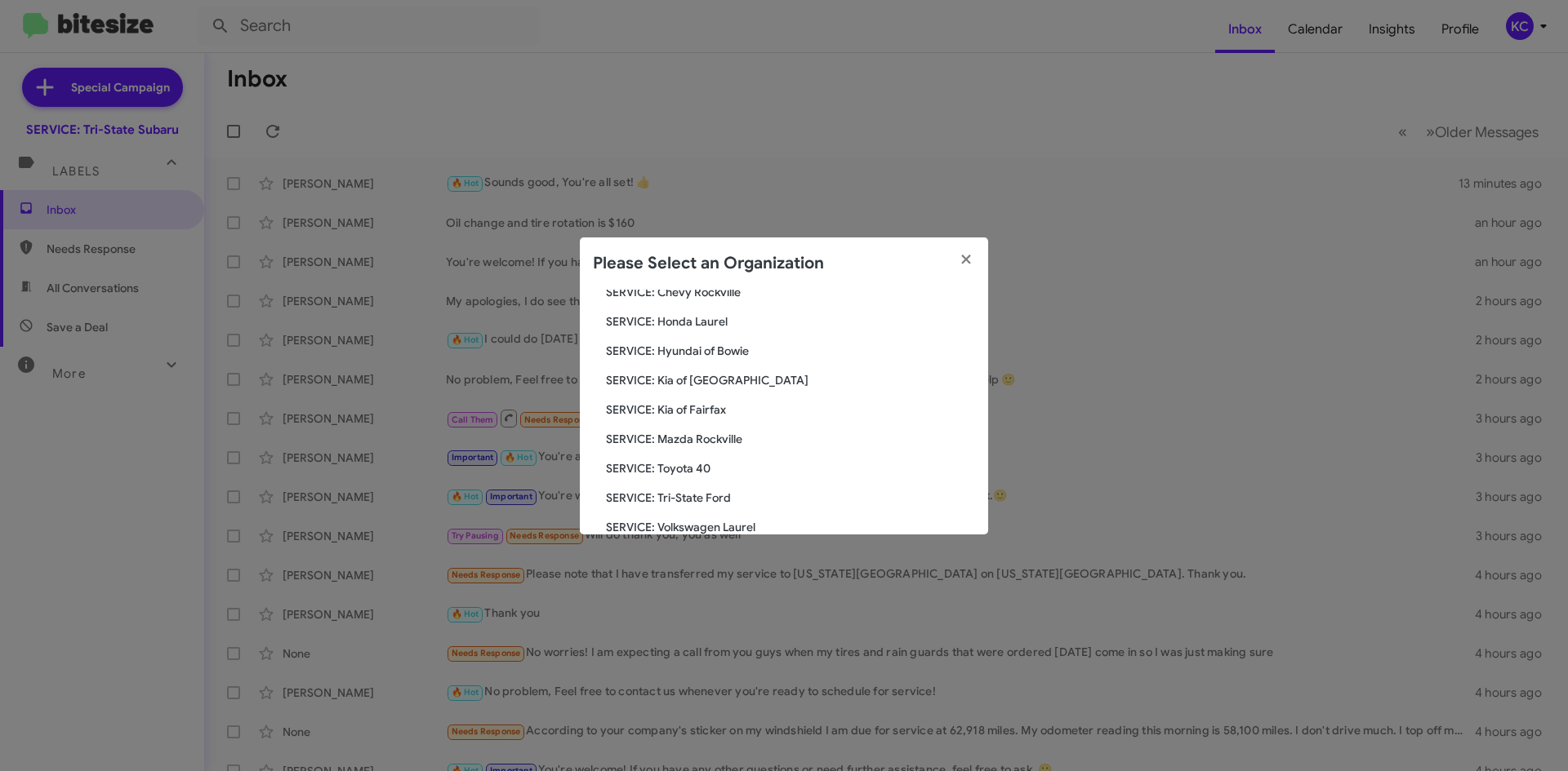
scroll to position [164, 0]
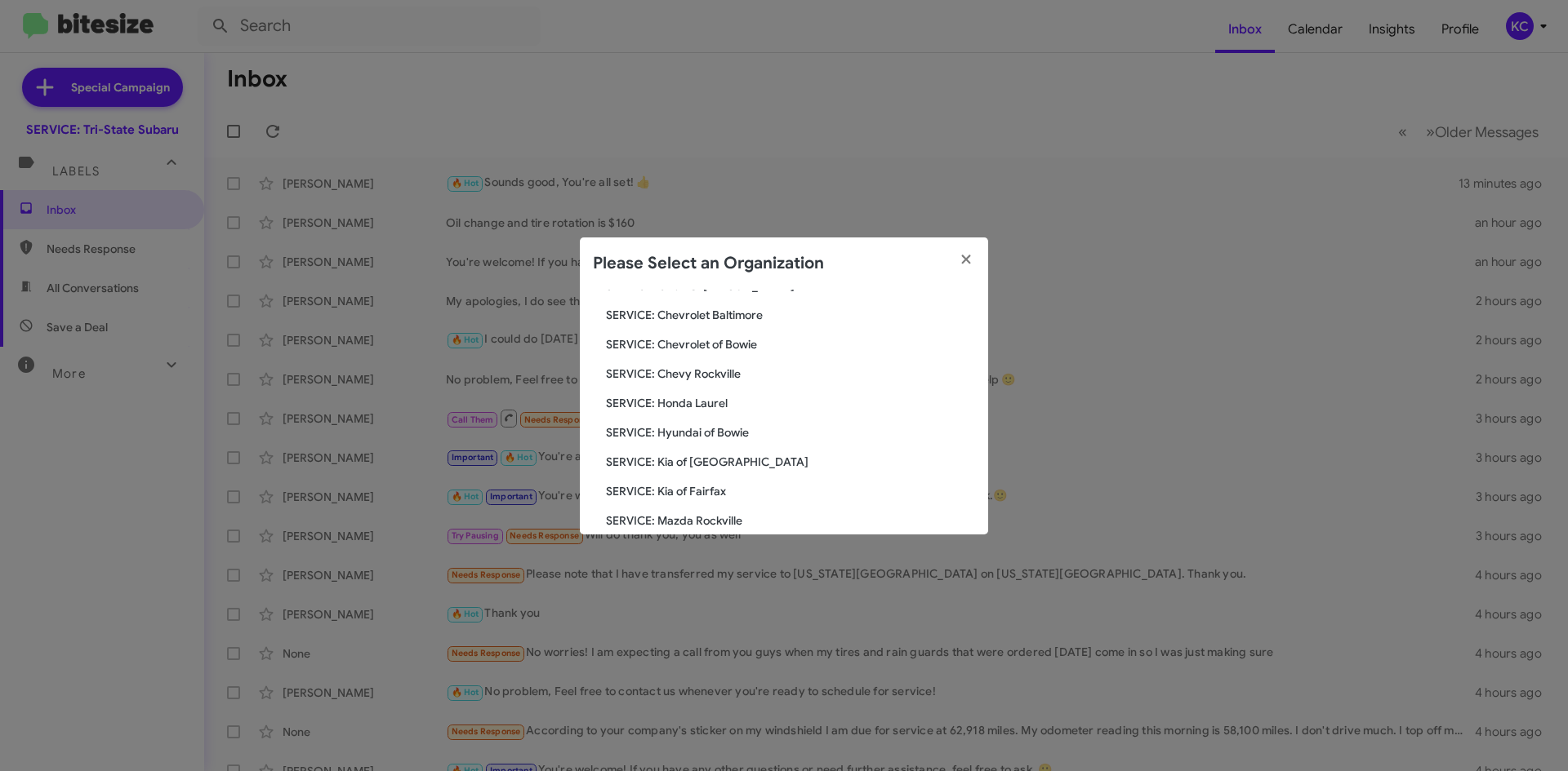
click at [728, 402] on span "SERVICE: Honda Laurel" at bounding box center [790, 403] width 369 height 17
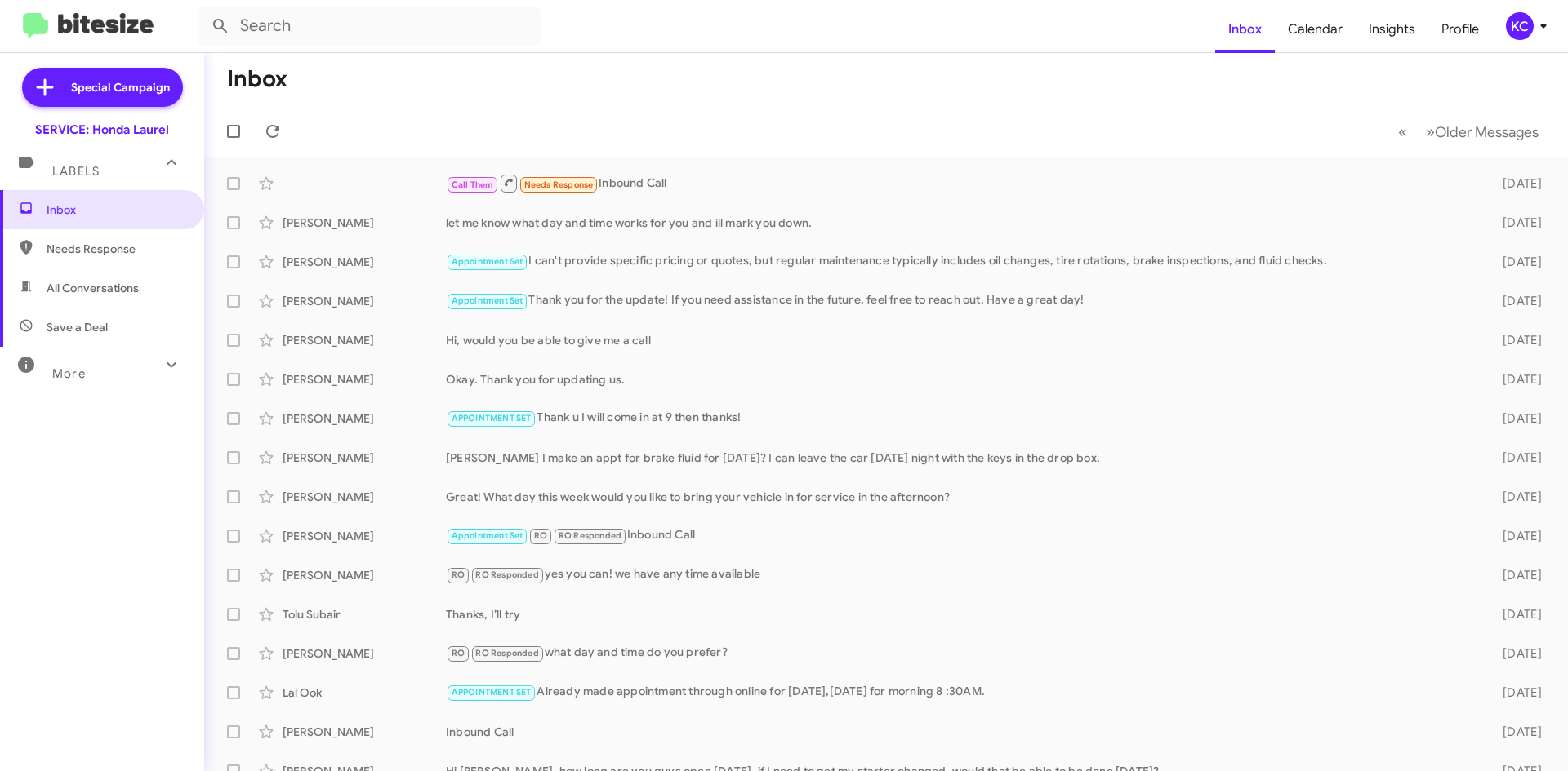
click at [1517, 23] on div "KC" at bounding box center [1519, 26] width 28 height 28
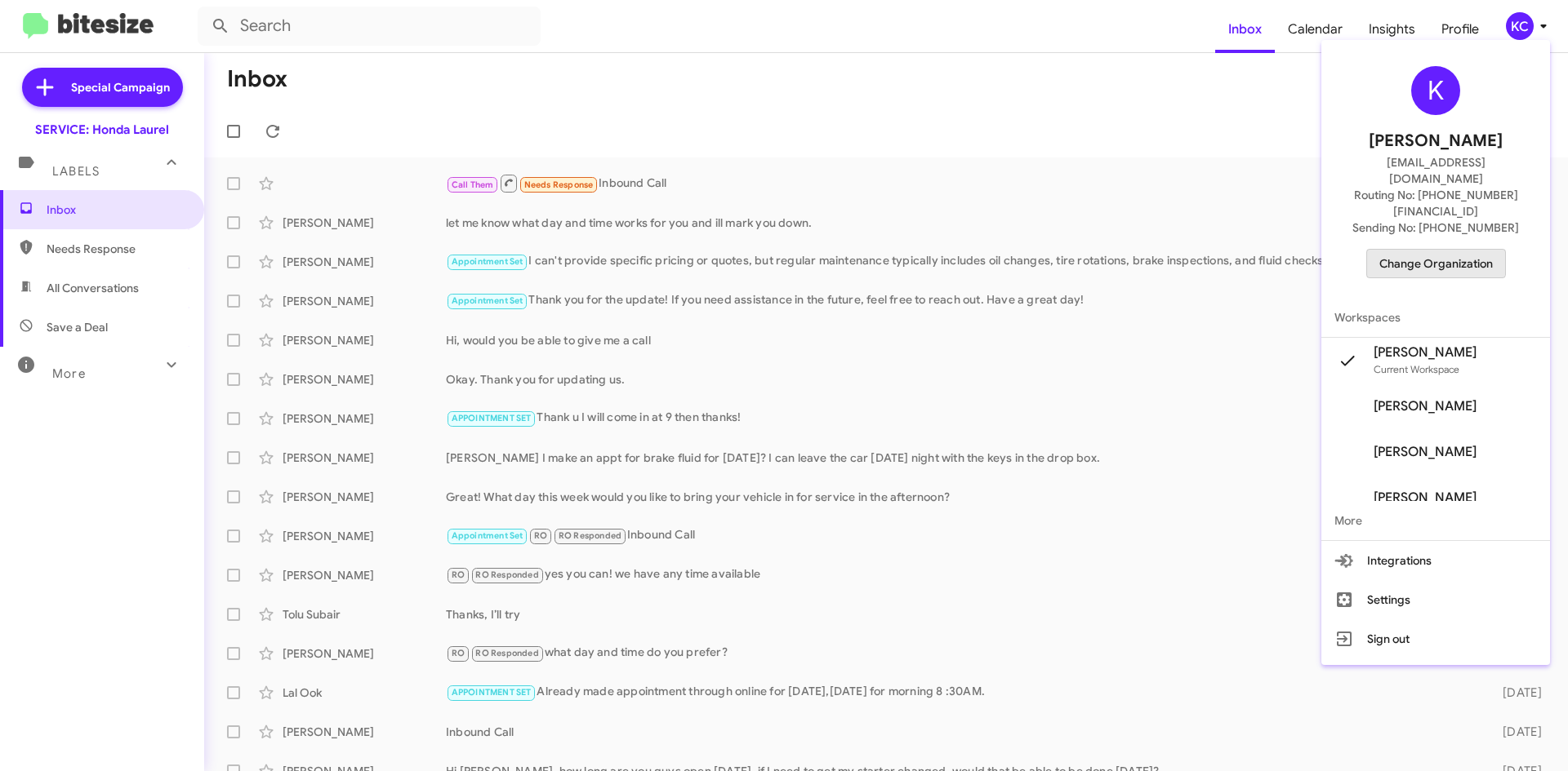
click at [1449, 250] on span "Change Organization" at bounding box center [1436, 264] width 114 height 28
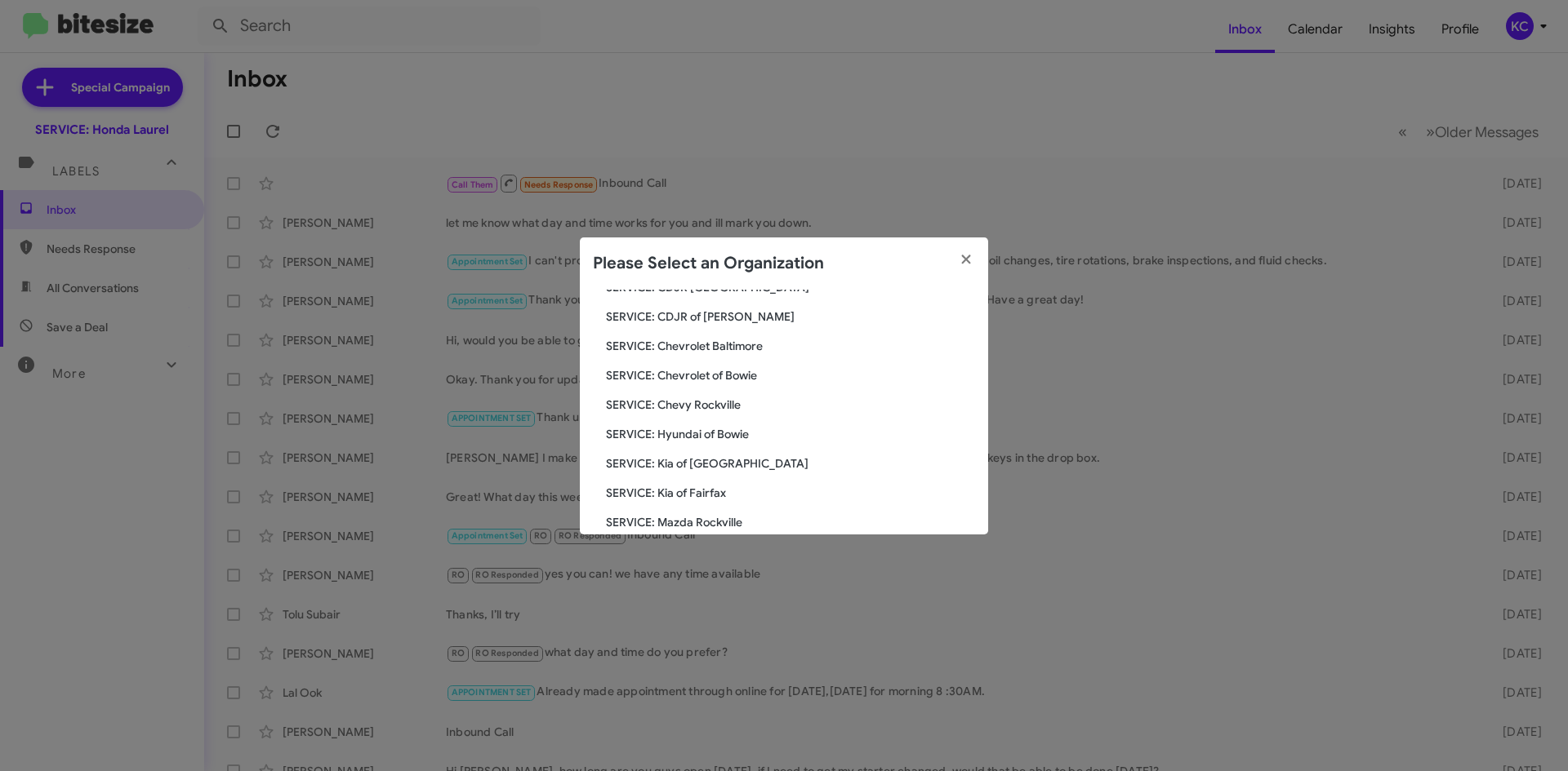
scroll to position [164, 0]
click at [705, 398] on span "SERVICE: Hyundai of Bowie" at bounding box center [790, 403] width 369 height 17
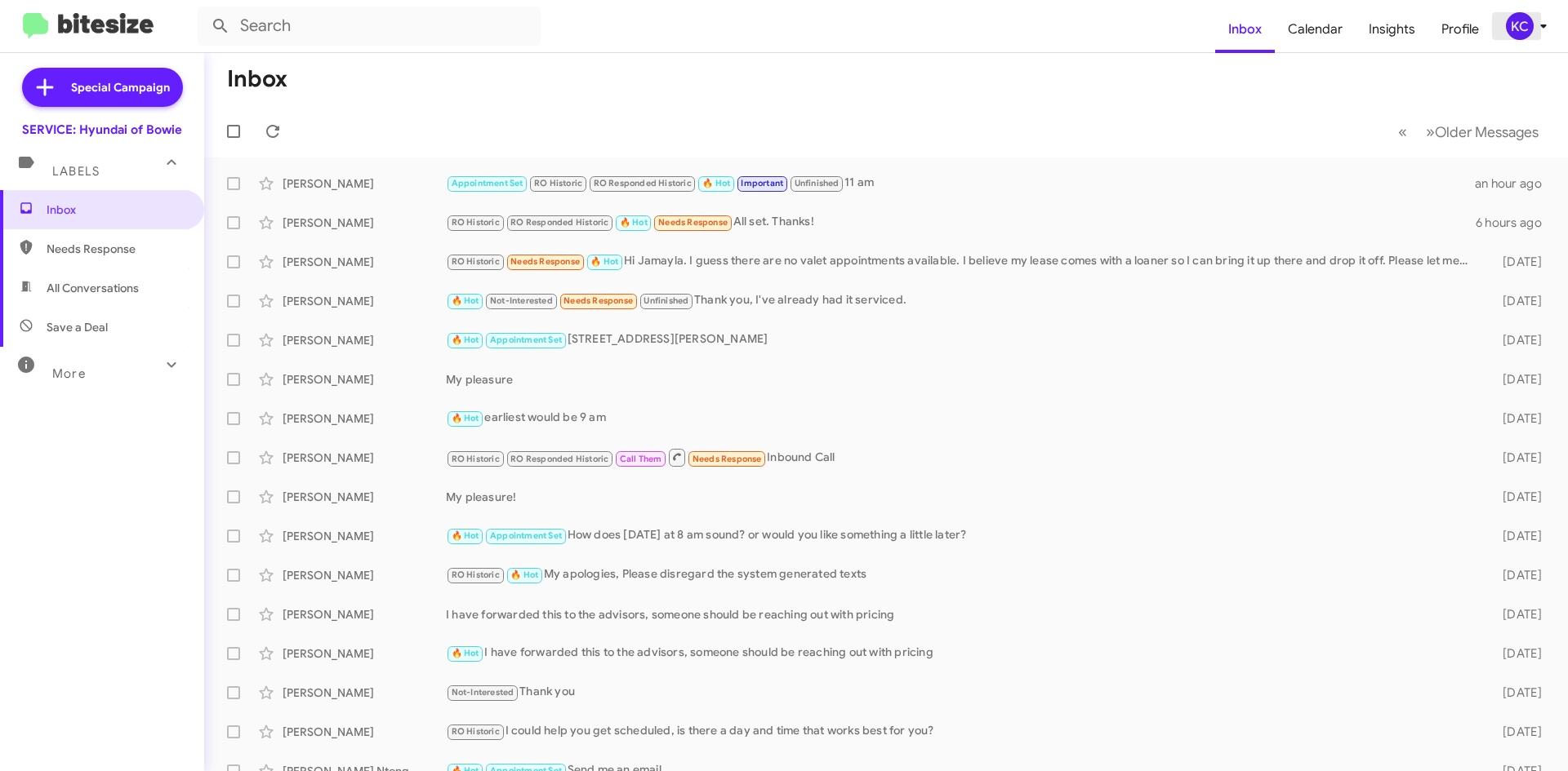
click at [1540, 29] on icon at bounding box center [1544, 26] width 19 height 19
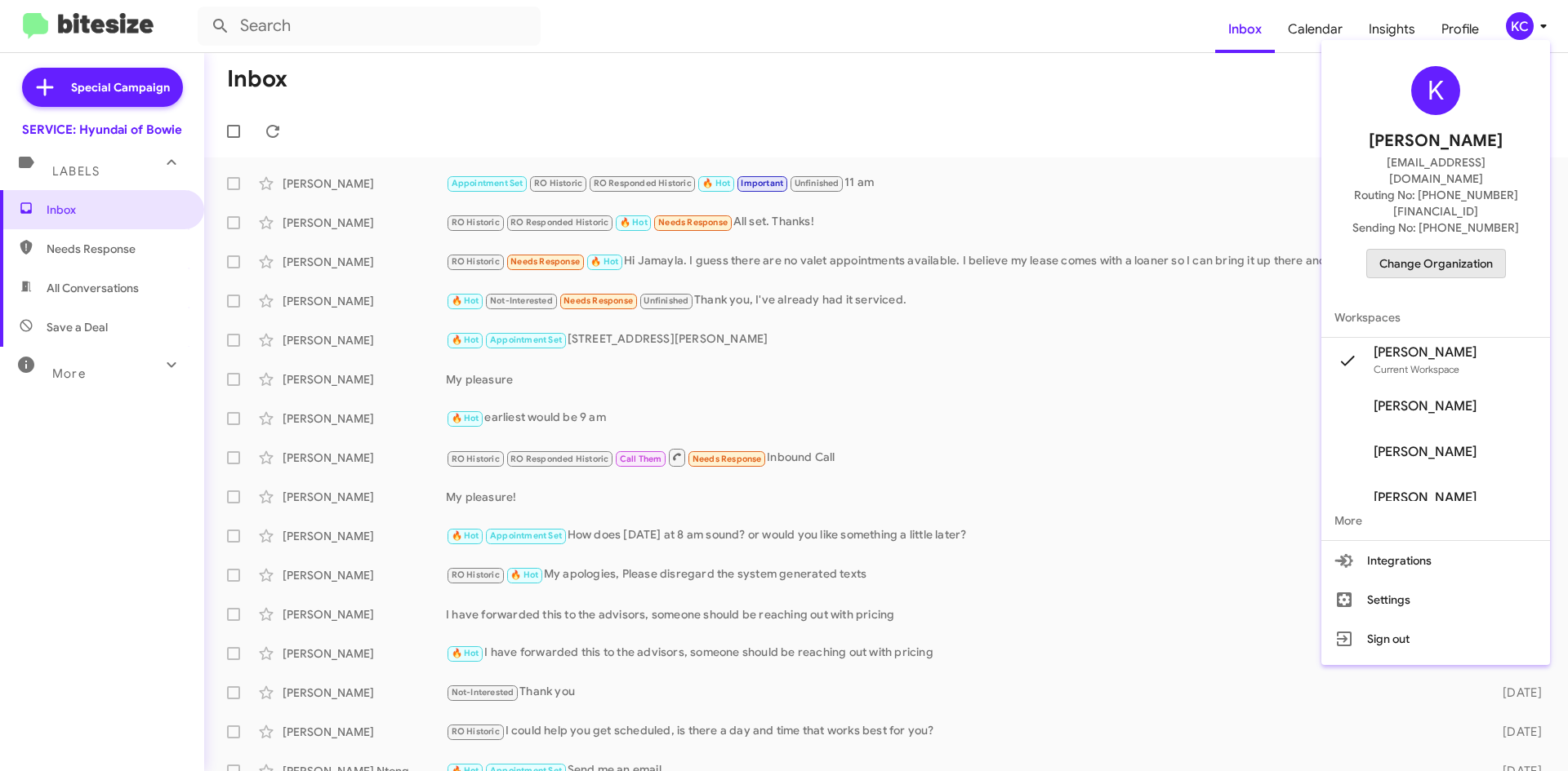
click at [1449, 250] on span "Change Organization" at bounding box center [1436, 264] width 114 height 28
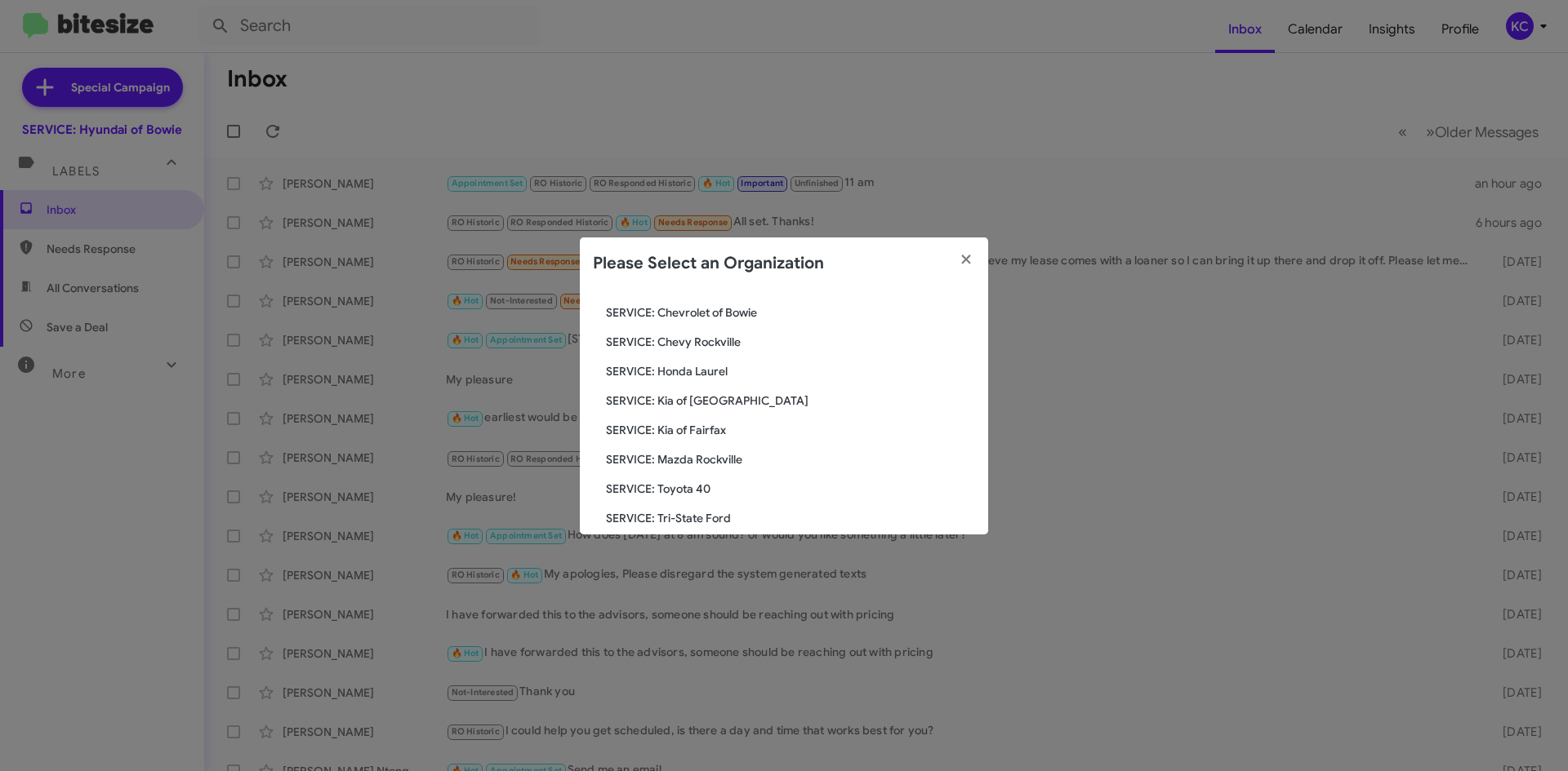
scroll to position [245, 0]
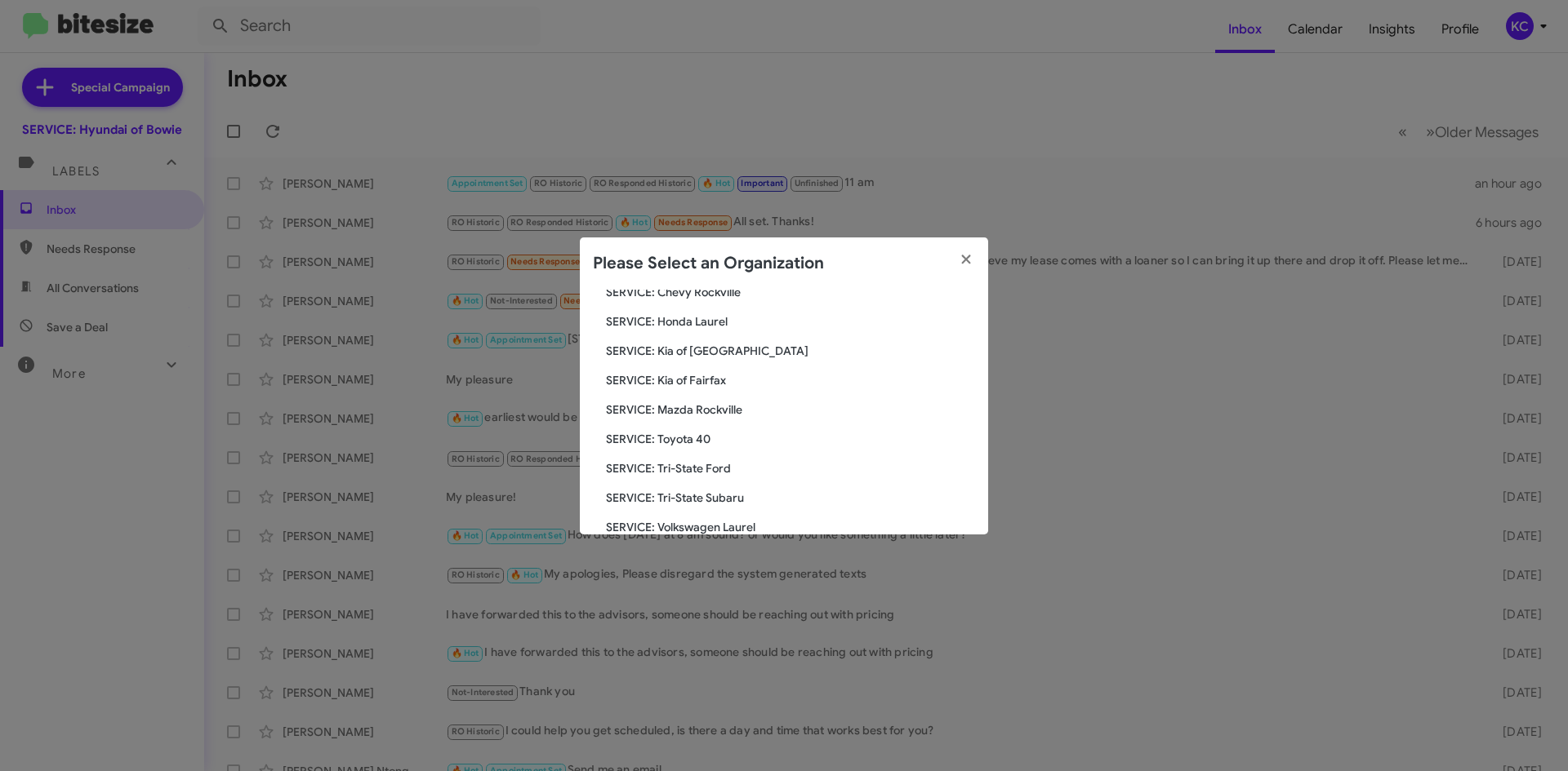
click at [706, 374] on span "SERVICE: Kia of Fairfax" at bounding box center [790, 380] width 369 height 17
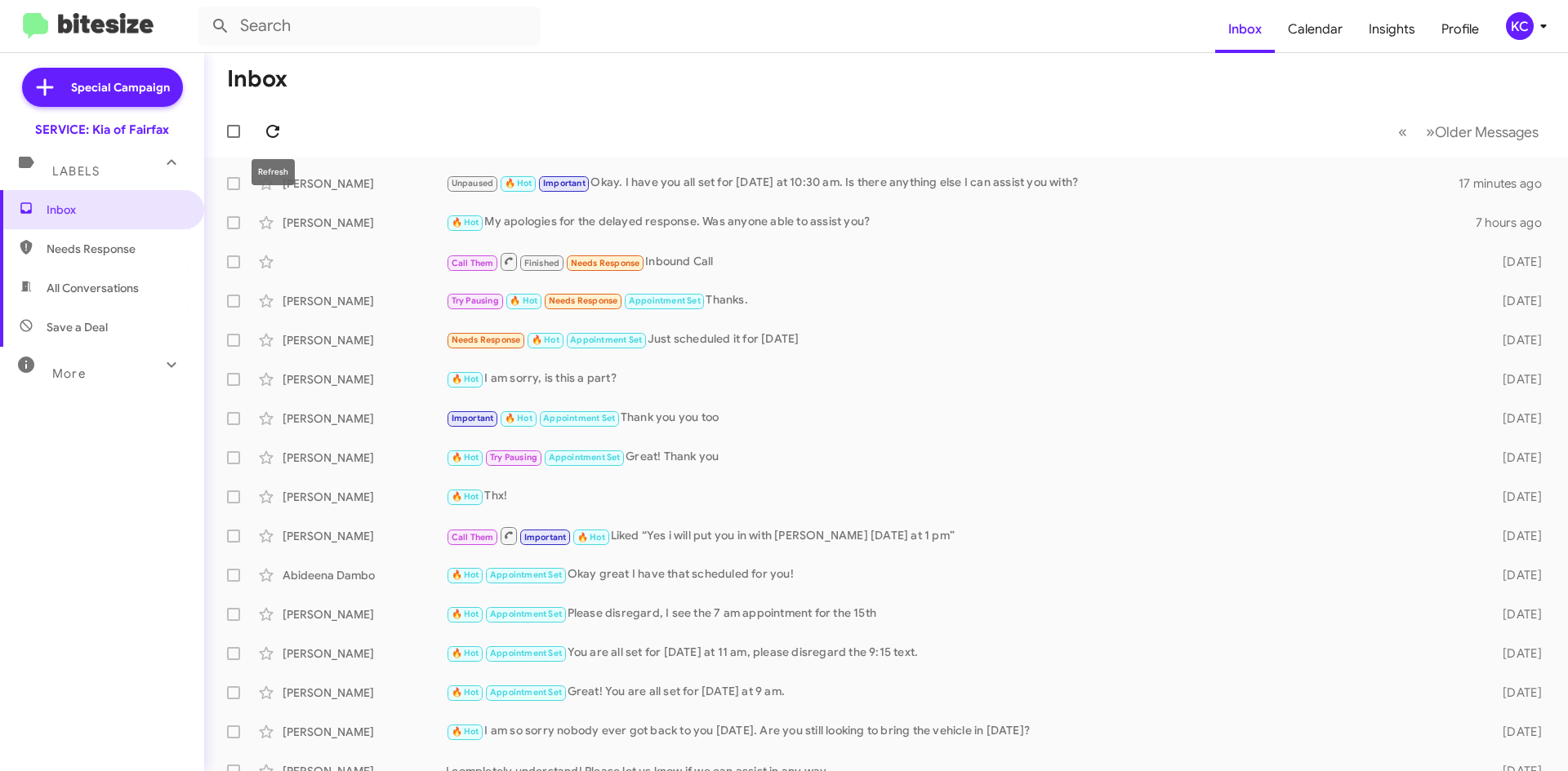
click at [266, 124] on icon at bounding box center [273, 131] width 19 height 19
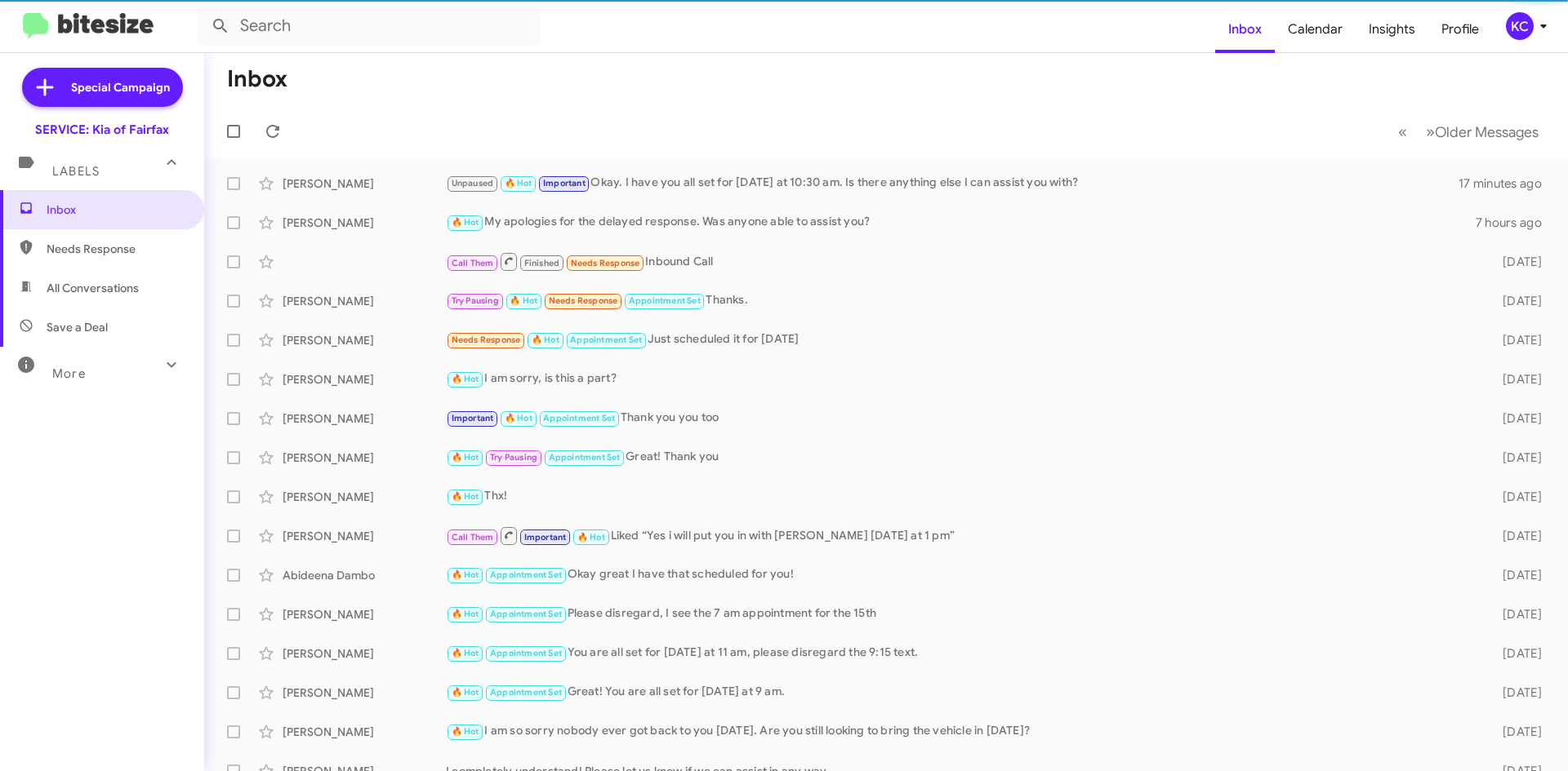
click at [1506, 20] on div "KC" at bounding box center [1519, 26] width 28 height 28
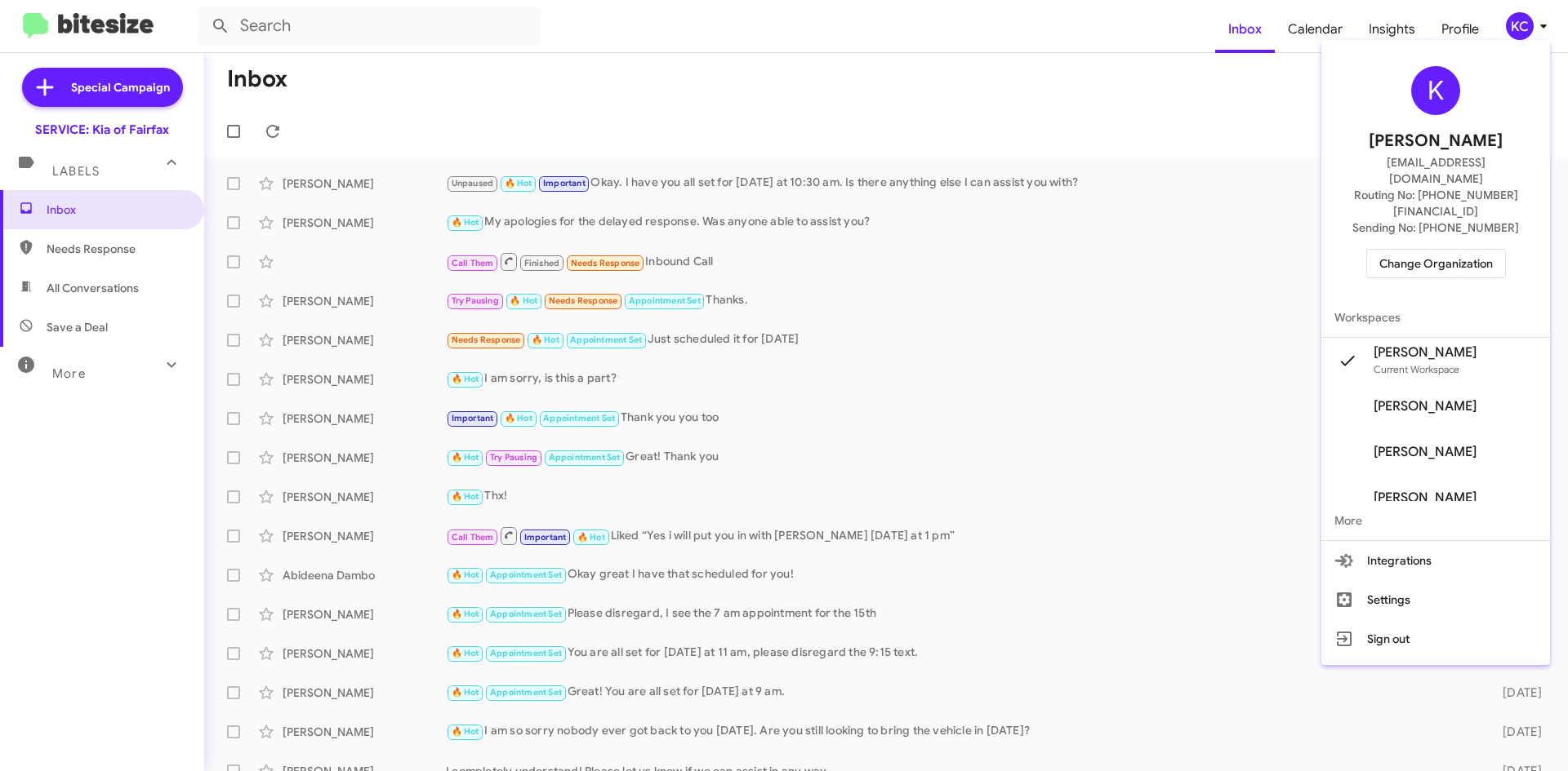
click at [1447, 250] on span "Change Organization" at bounding box center [1436, 264] width 114 height 28
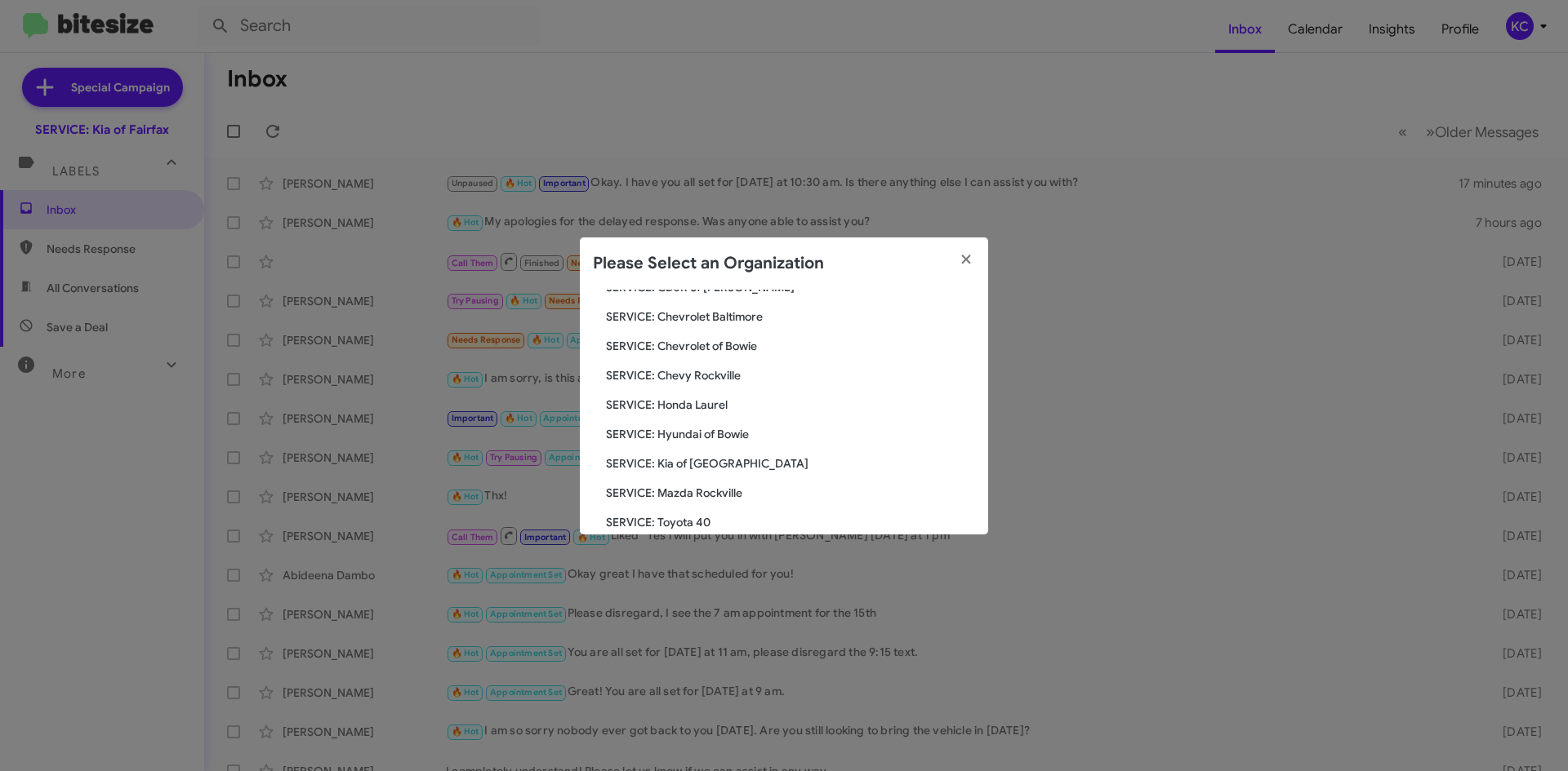
scroll to position [164, 0]
click at [689, 425] on span "SERVICE: Hyundai of Bowie" at bounding box center [790, 432] width 369 height 17
